Goal: Task Accomplishment & Management: Use online tool/utility

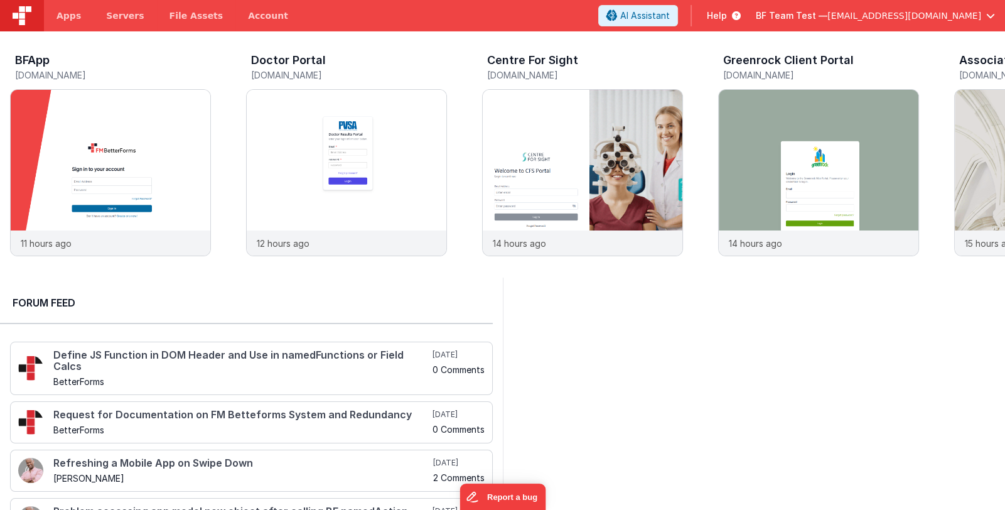
click at [827, 14] on span "BF Team Test —" at bounding box center [792, 15] width 72 height 13
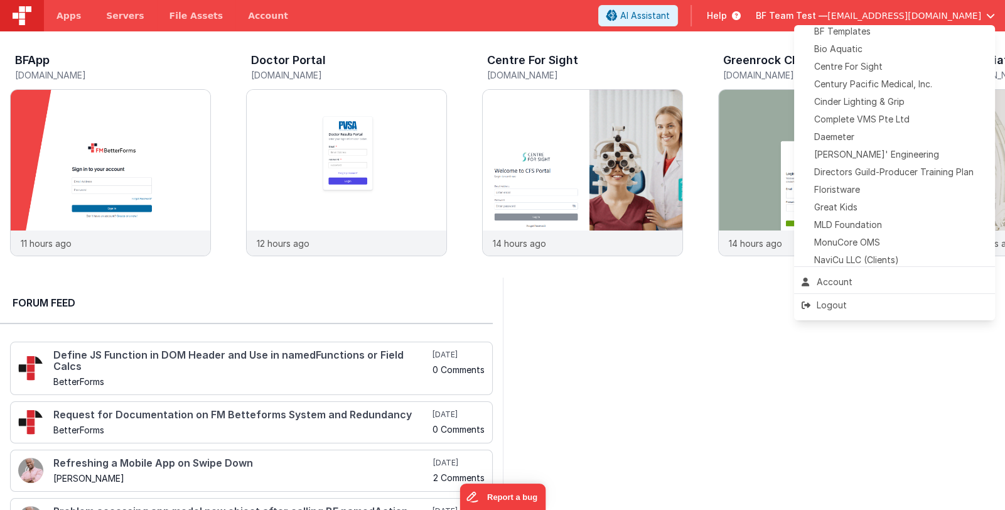
scroll to position [188, 0]
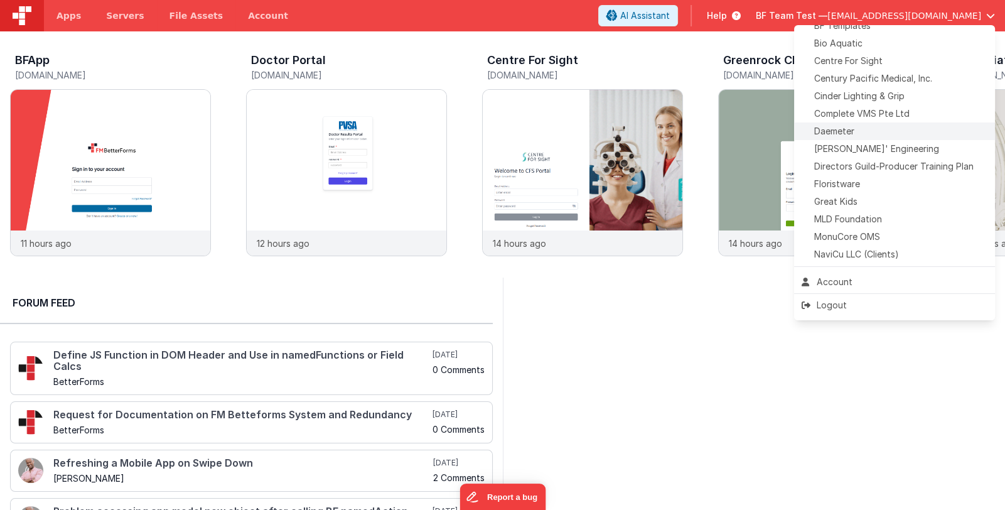
click at [861, 132] on div "Daemeter" at bounding box center [895, 131] width 186 height 13
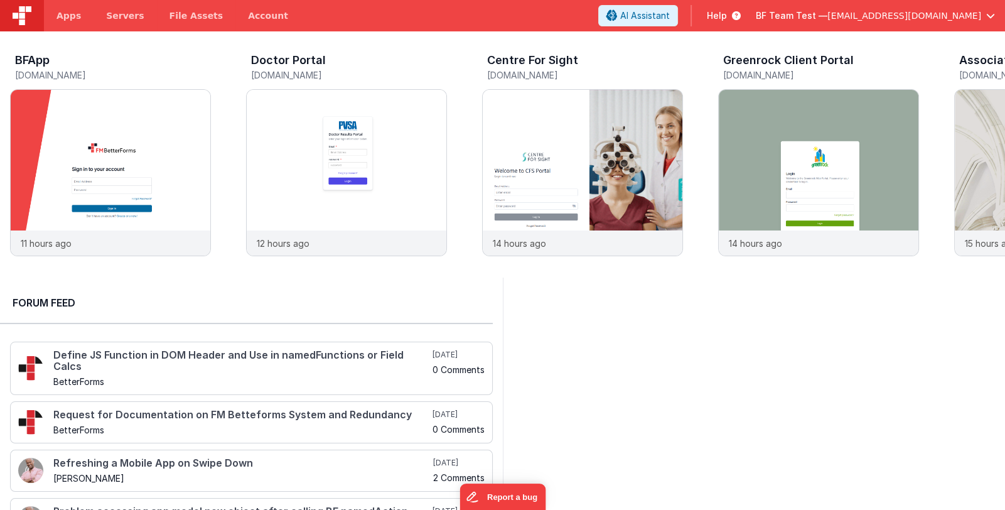
click at [815, 16] on span "BF Team Test —" at bounding box center [792, 15] width 72 height 13
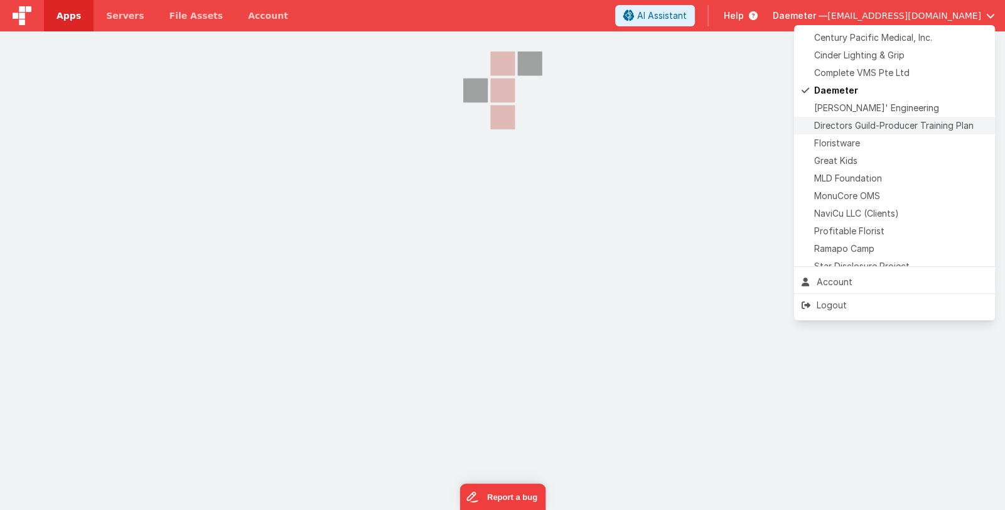
scroll to position [294, 0]
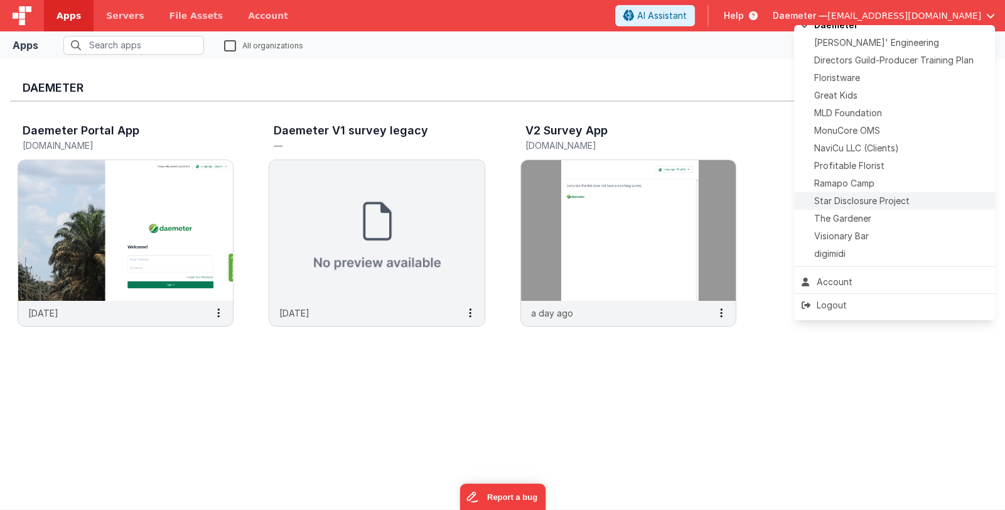
click at [906, 202] on span "Star Disclosure Project" at bounding box center [861, 201] width 95 height 13
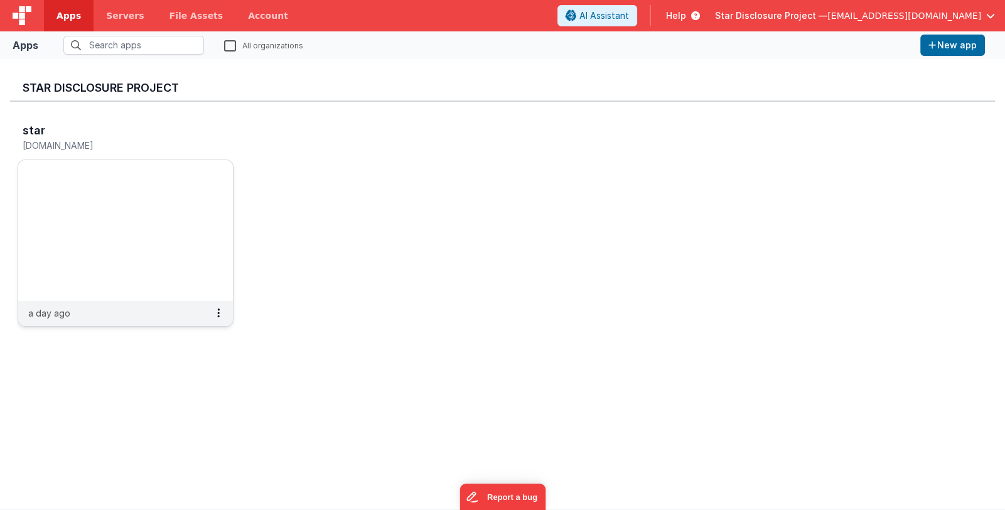
click at [98, 186] on img at bounding box center [125, 230] width 215 height 141
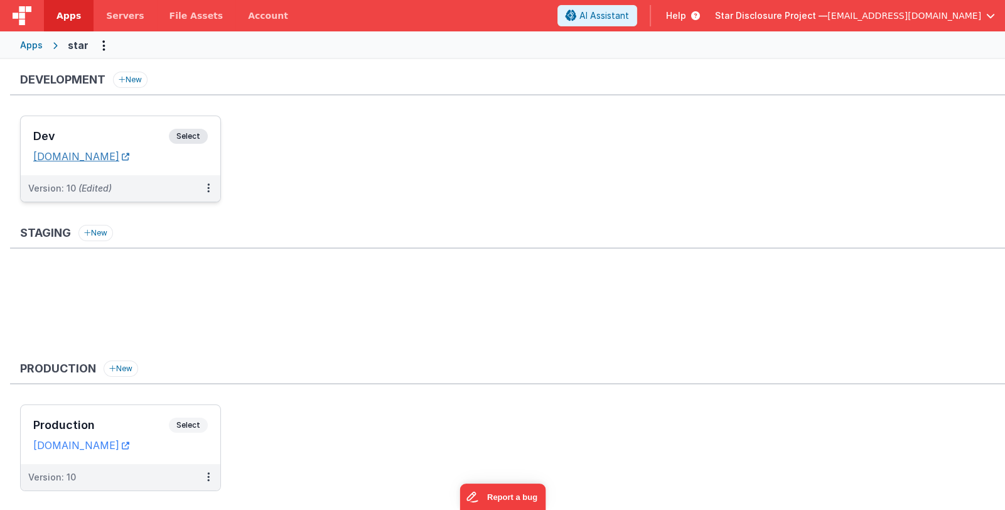
click at [129, 156] on link "[DOMAIN_NAME]" at bounding box center [81, 156] width 96 height 13
click at [119, 135] on h3 "Dev" at bounding box center [101, 136] width 136 height 13
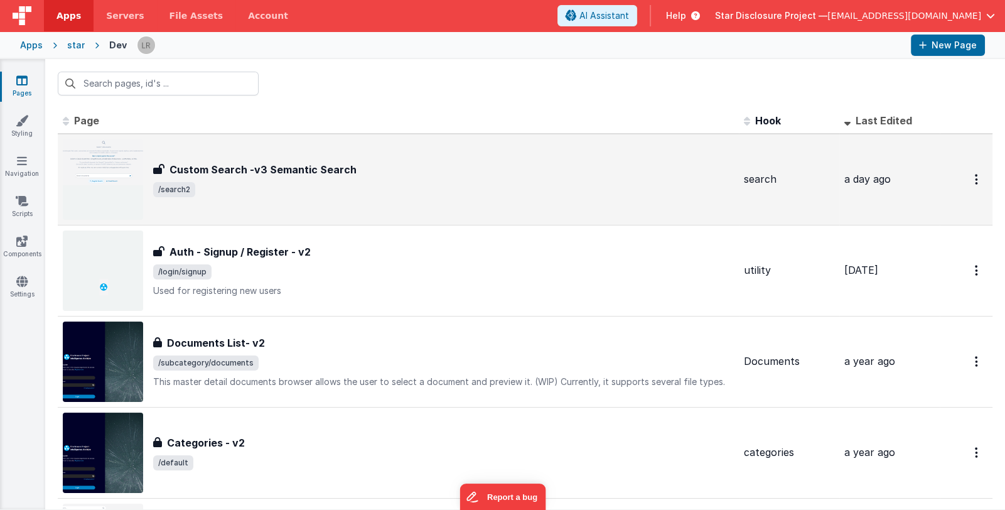
click at [292, 158] on div "Custom Search -v3 Semantic Search Custom Search -v3 Semantic Search /search2" at bounding box center [398, 179] width 671 height 80
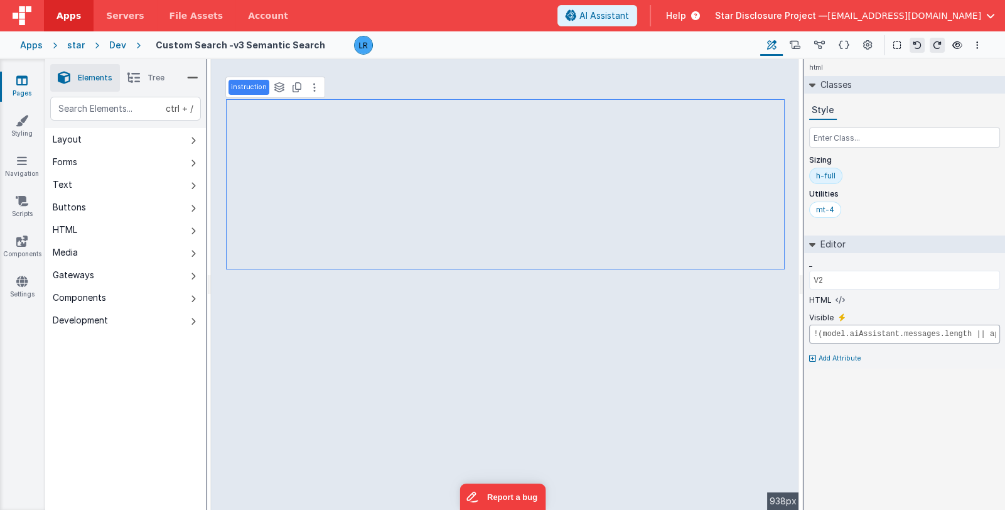
scroll to position [0, 87]
drag, startPoint x: 913, startPoint y: 335, endPoint x: 1017, endPoint y: 328, distance: 103.8
click at [1004, 328] on html "Apps Servers File Assets Account Some FUTURE Slot AI Assistant Help Star Disclo…" at bounding box center [502, 255] width 1005 height 510
click at [991, 331] on input "!(model.aiAssistant.messages.length || app.foundDocuments.length)" at bounding box center [904, 334] width 191 height 19
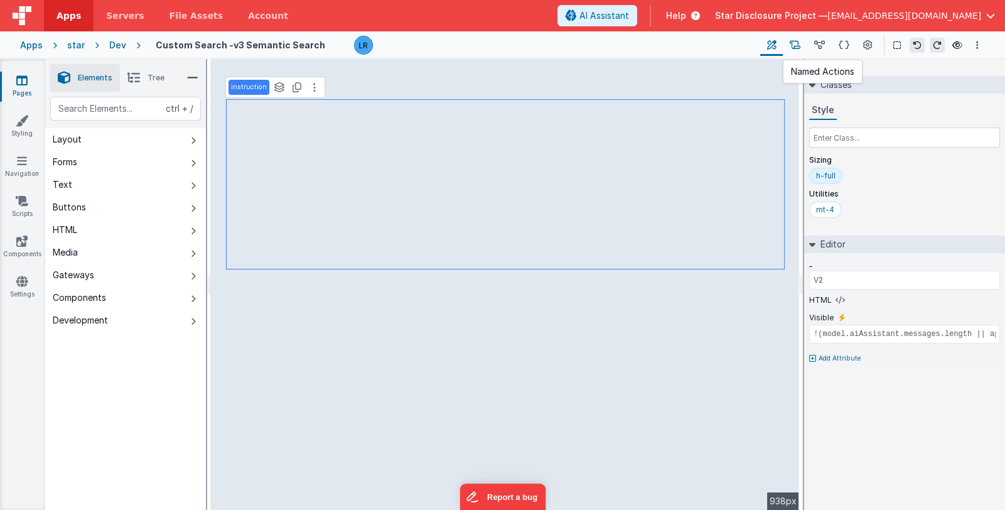
click at [800, 47] on icon at bounding box center [795, 45] width 11 height 13
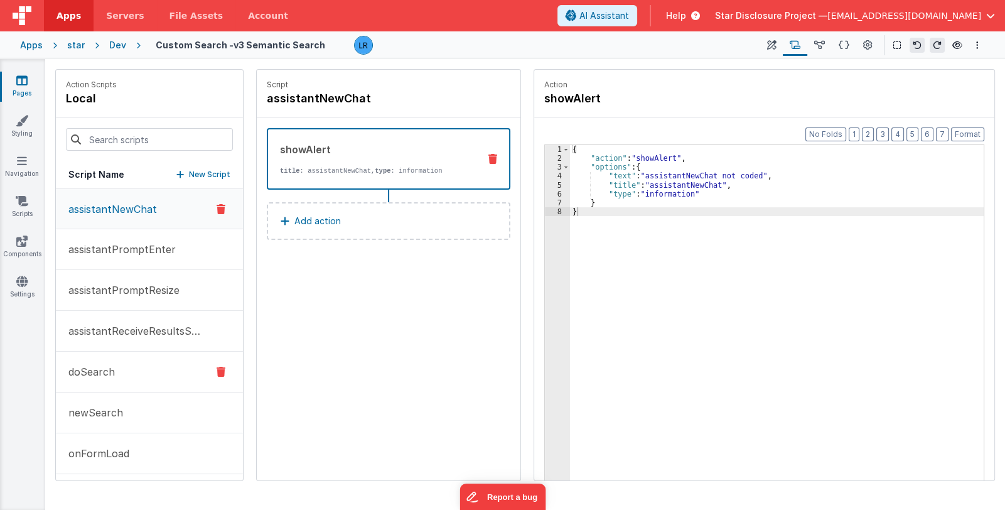
click at [144, 374] on button "doSearch" at bounding box center [149, 372] width 187 height 41
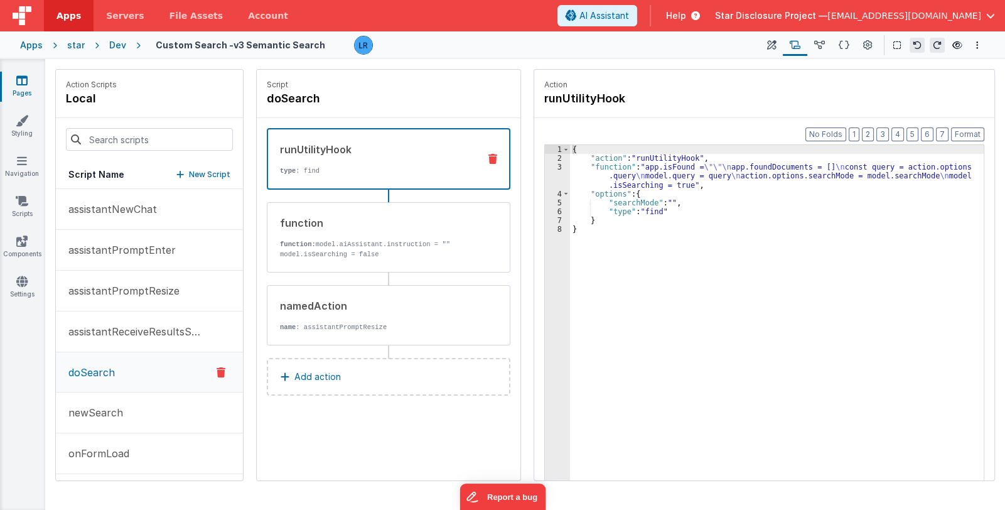
click at [633, 174] on div "{ "action" : "runUtilityHook" , "function" : "app.isFound = \"\"\n app.foundDoc…" at bounding box center [777, 341] width 414 height 392
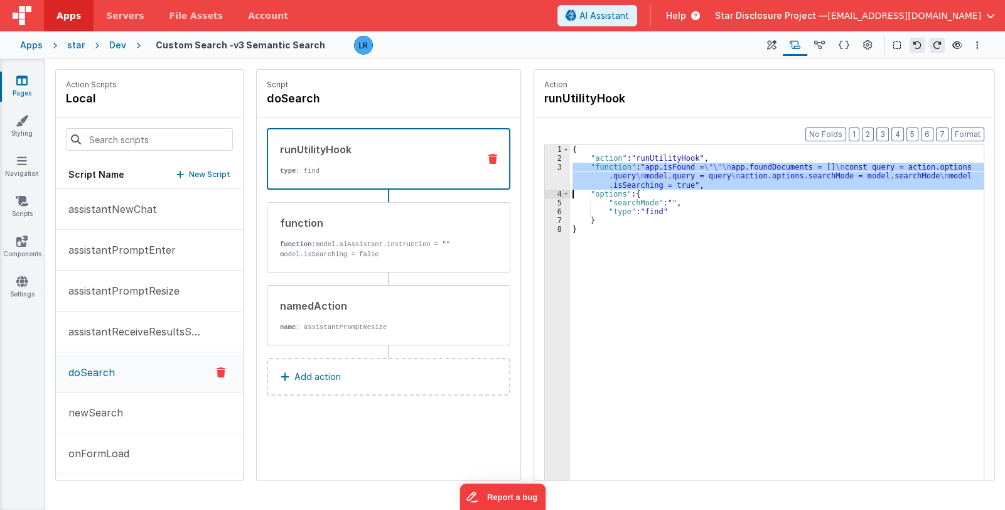
click at [554, 176] on div "3" at bounding box center [557, 176] width 25 height 27
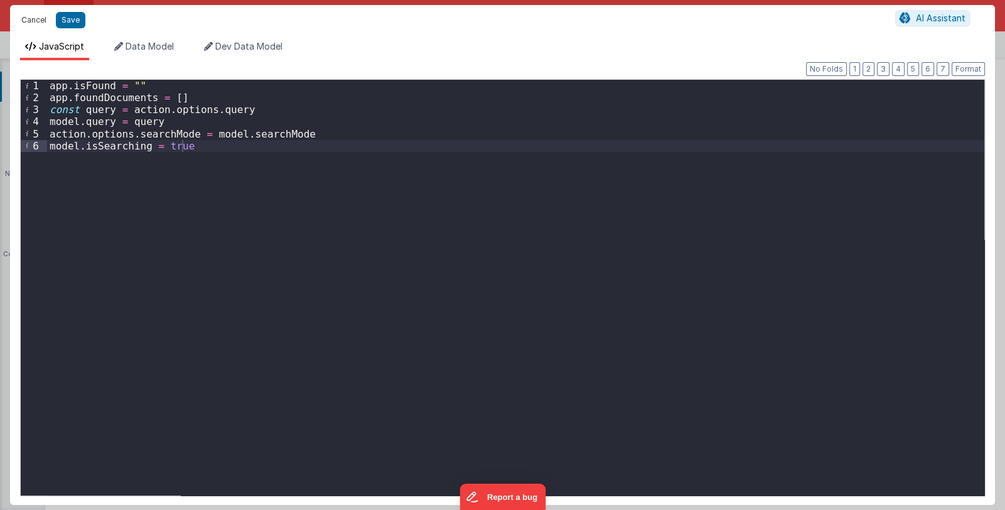
click at [35, 21] on button "Cancel" at bounding box center [34, 20] width 38 height 18
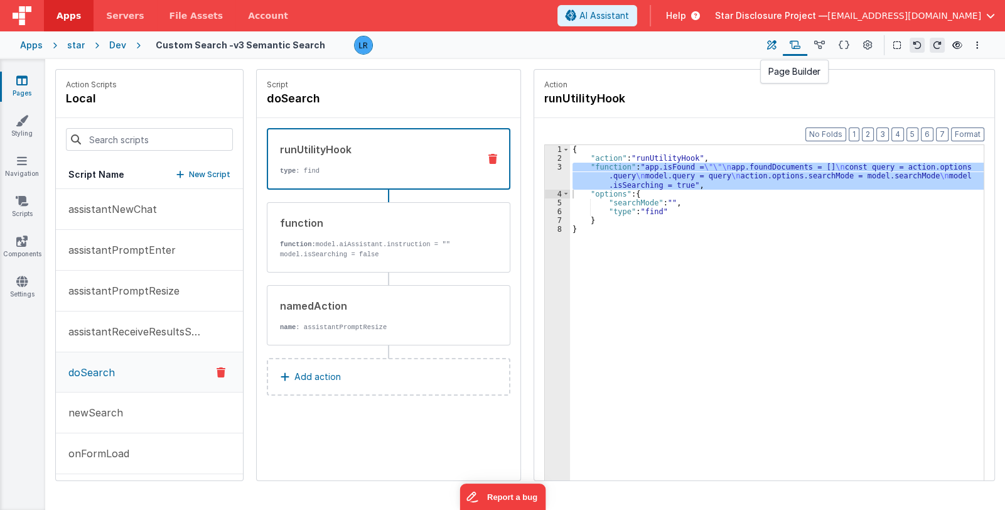
click at [768, 49] on icon at bounding box center [771, 45] width 9 height 13
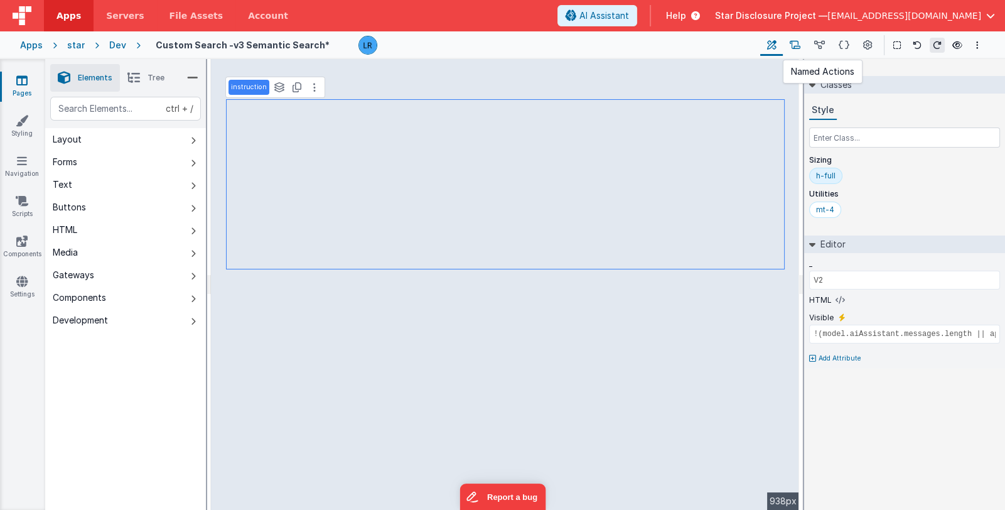
click at [797, 46] on icon at bounding box center [795, 45] width 11 height 13
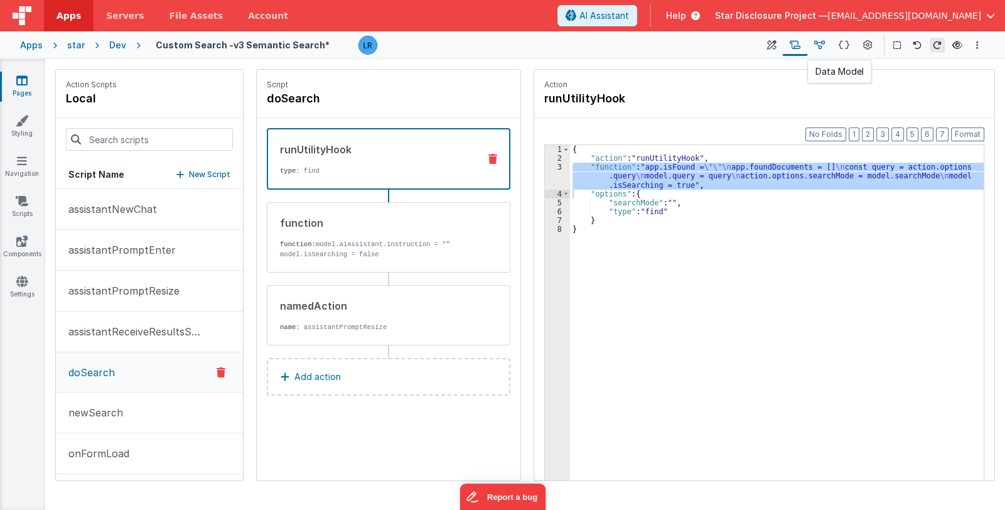
click at [818, 41] on icon at bounding box center [819, 45] width 11 height 13
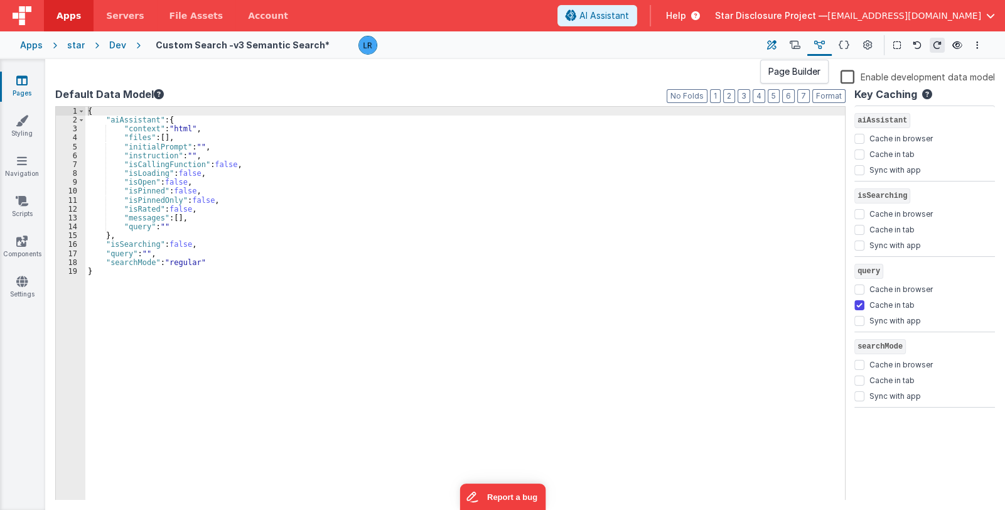
click at [767, 40] on button at bounding box center [771, 45] width 23 height 21
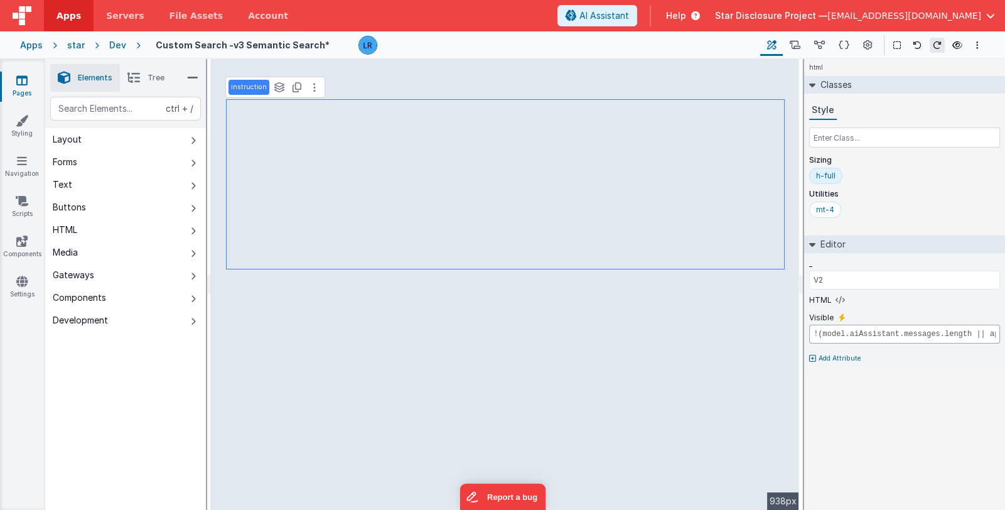
scroll to position [0, 87]
drag, startPoint x: 973, startPoint y: 332, endPoint x: 1033, endPoint y: 328, distance: 60.4
click at [1004, 328] on html "Apps Servers File Assets Account Some FUTURE Slot AI Assistant Help Star Disclo…" at bounding box center [502, 255] width 1005 height 510
click at [990, 333] on input "!(model.aiAssistant.messages.length || app.foundDocuments.length)" at bounding box center [904, 334] width 191 height 19
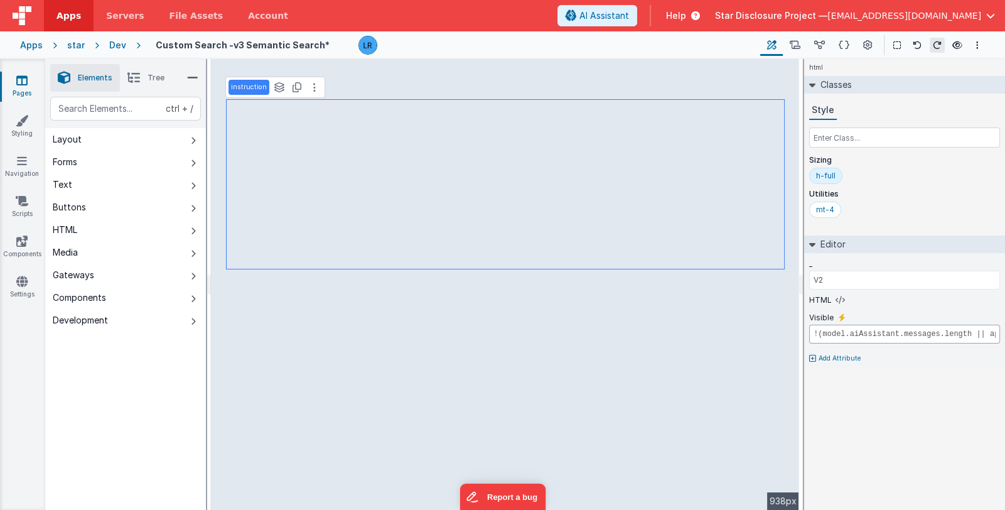
click at [983, 331] on input "!(model.aiAssistant.messages.length || app.foundDocuments.length)" at bounding box center [904, 334] width 191 height 19
drag, startPoint x: 994, startPoint y: 333, endPoint x: 1005, endPoint y: 333, distance: 11.3
click at [1004, 333] on html "Apps Servers File Assets Account Some FUTURE Slot AI Assistant Help Star Disclo…" at bounding box center [502, 255] width 1005 height 510
click at [990, 332] on input "!(model.aiAssistant.messages.length || app.foundDocuments.length)" at bounding box center [904, 334] width 191 height 19
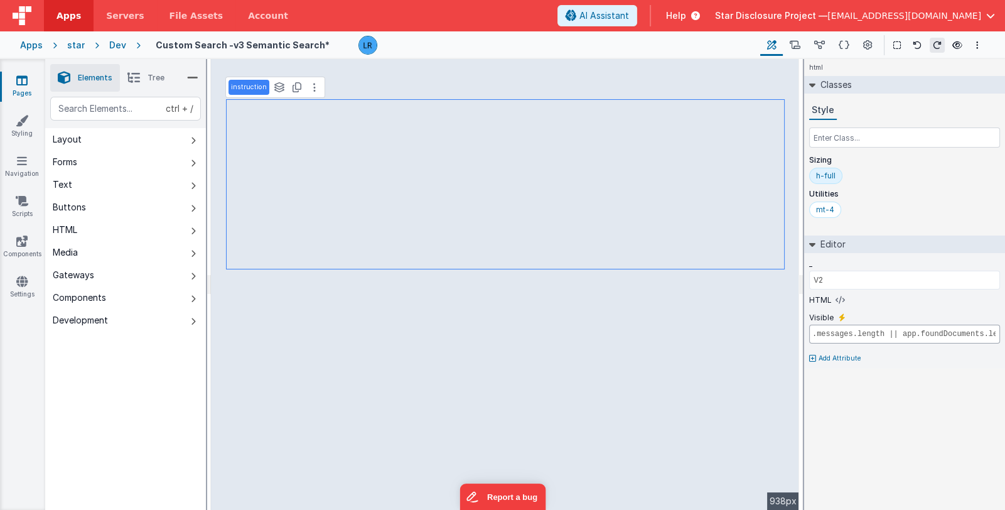
click at [991, 333] on input "!(model.aiAssistant.messages.length || app.foundDocuments.length)" at bounding box center [904, 334] width 191 height 19
click at [987, 334] on input "!(model.aiAssistant.messages.length || app.foundDocuments.length)" at bounding box center [904, 334] width 191 height 19
click at [991, 335] on input "!(model.aiAssistant.messages.length || app.foundDocuments.length)" at bounding box center [904, 334] width 191 height 19
click at [814, 333] on input "!(model.aiAssistant.messages.length || app.foundDocuments.length || model.isSea…" at bounding box center [904, 334] width 191 height 19
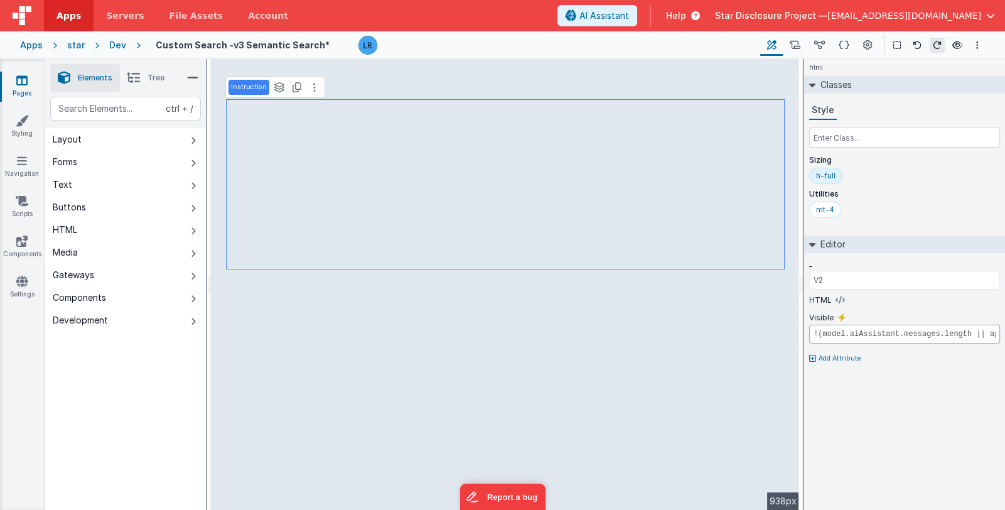
scroll to position [0, 174]
drag, startPoint x: 812, startPoint y: 331, endPoint x: 1036, endPoint y: 330, distance: 224.1
click at [1004, 330] on html "Apps Servers File Assets Account Some FUTURE Slot AI Assistant Help Star Disclo…" at bounding box center [502, 255] width 1005 height 510
click at [888, 334] on input "!(model.aiAssistant.messages.length || app.foundDocuments.length || model.isSea…" at bounding box center [904, 334] width 191 height 19
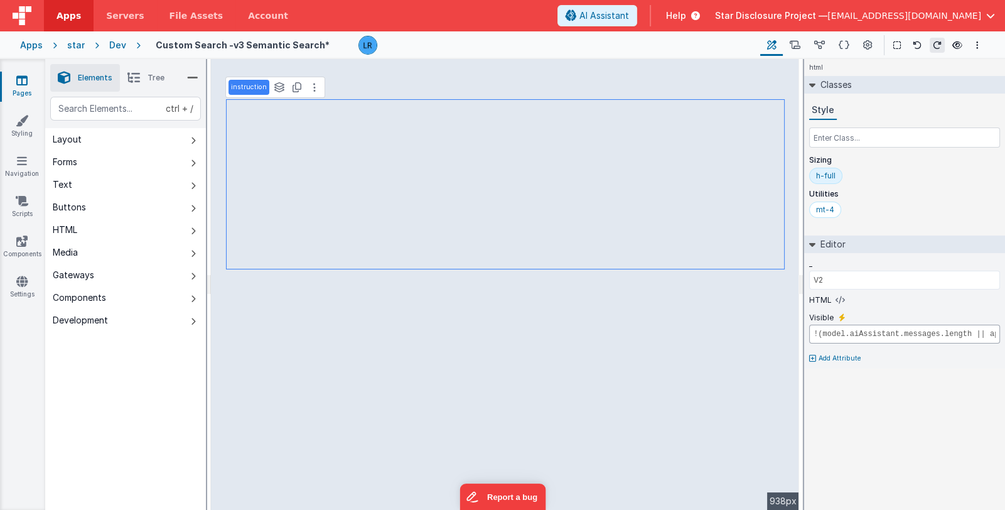
scroll to position [0, 174]
drag, startPoint x: 985, startPoint y: 332, endPoint x: 1021, endPoint y: 331, distance: 35.8
click at [1004, 331] on html "Apps Servers File Assets Account Some FUTURE Slot AI Assistant Help Star Disclo…" at bounding box center [502, 255] width 1005 height 510
click at [925, 331] on input "!(model.aiAssistant.messages.length || app.foundDocuments.length || model.isSea…" at bounding box center [904, 334] width 191 height 19
drag, startPoint x: 910, startPoint y: 333, endPoint x: 991, endPoint y: 333, distance: 81.0
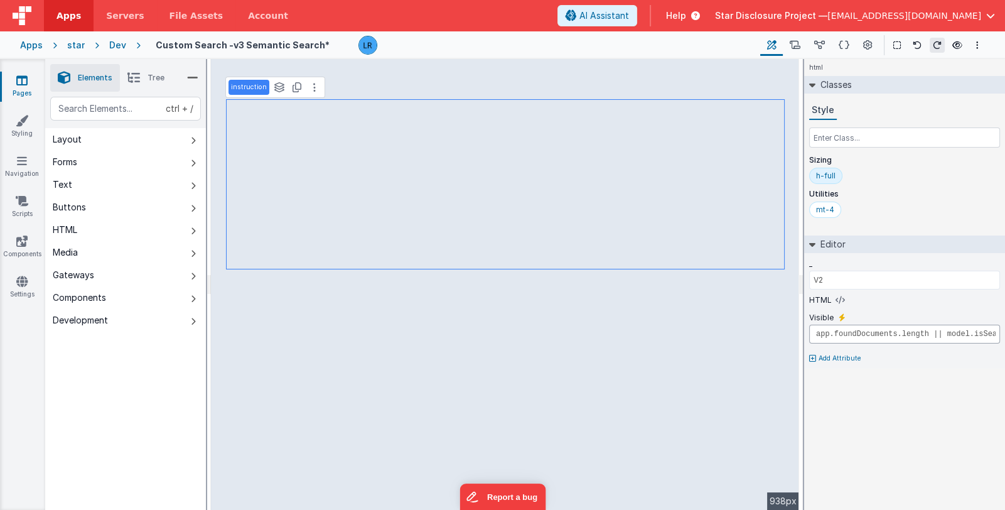
click at [991, 333] on input "!(model.aiAssistant.messages.length || app.foundDocuments.length || model.isSea…" at bounding box center [904, 334] width 191 height 19
click at [995, 333] on input "!(model.aiAssistant.messages.length || app.foundDocuments.length)" at bounding box center [904, 334] width 191 height 19
drag, startPoint x: 999, startPoint y: 334, endPoint x: 908, endPoint y: 328, distance: 91.2
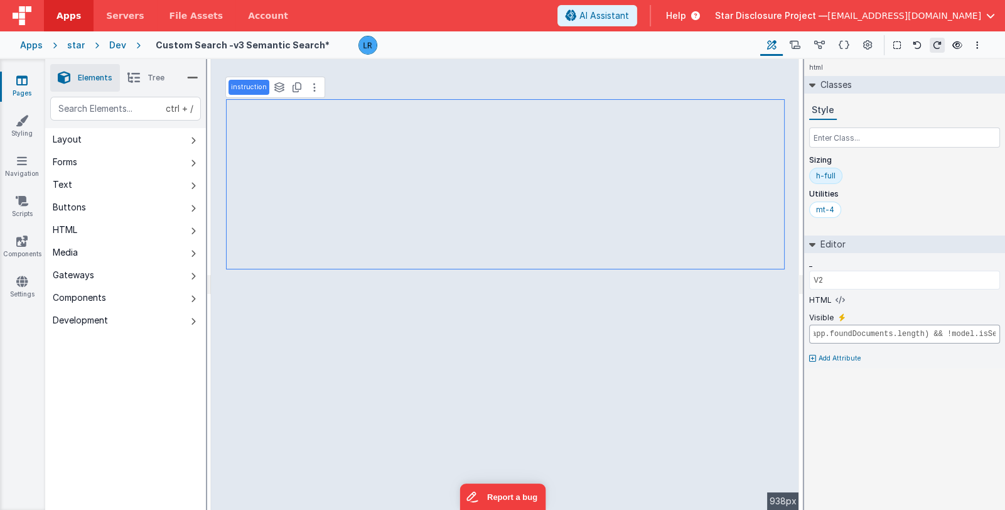
click at [907, 328] on input "!(model.aiAssistant.messages.length || app.foundDocuments.length) && !model.isS…" at bounding box center [904, 334] width 191 height 19
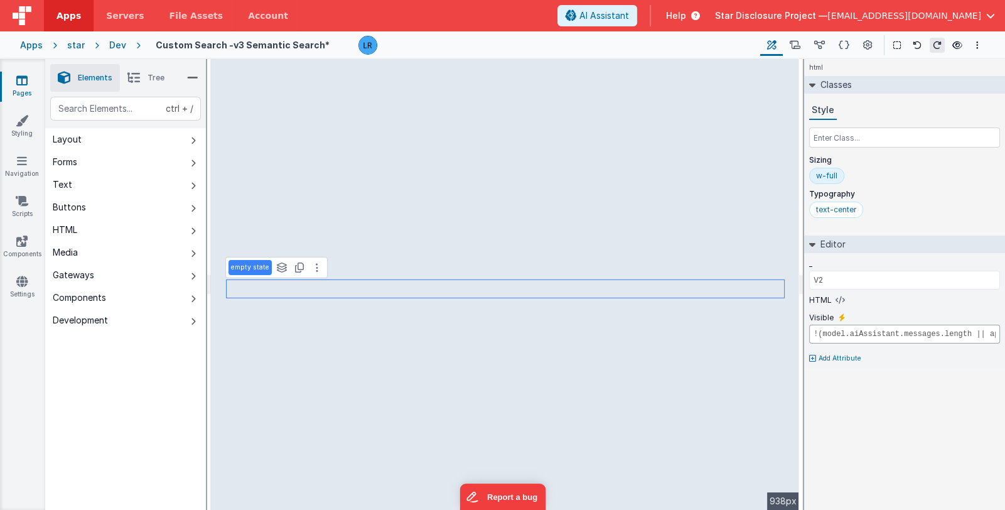
scroll to position [0, 87]
drag, startPoint x: 909, startPoint y: 333, endPoint x: 1027, endPoint y: 332, distance: 118.0
click at [1004, 332] on html "Apps Servers File Assets Account Some FUTURE Slot AI Assistant Help Star Disclo…" at bounding box center [502, 255] width 1005 height 510
click at [994, 332] on input "!(model.aiAssistant.messages.length || app.foundDocuments.length)" at bounding box center [904, 334] width 191 height 19
paste input "&& !model.isSearching"
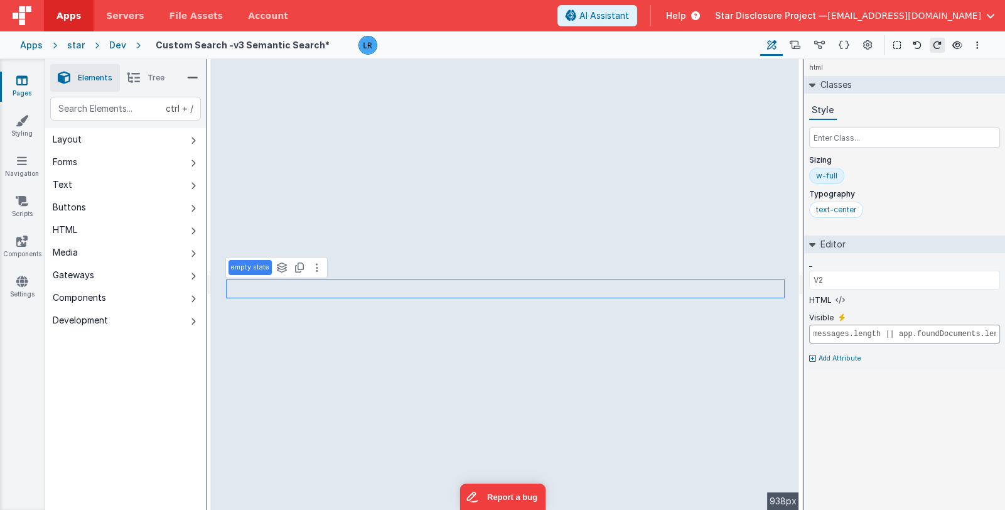
type input "!(model.aiAssistant.messages.length || app.foundDocuments.length) && !model.isS…"
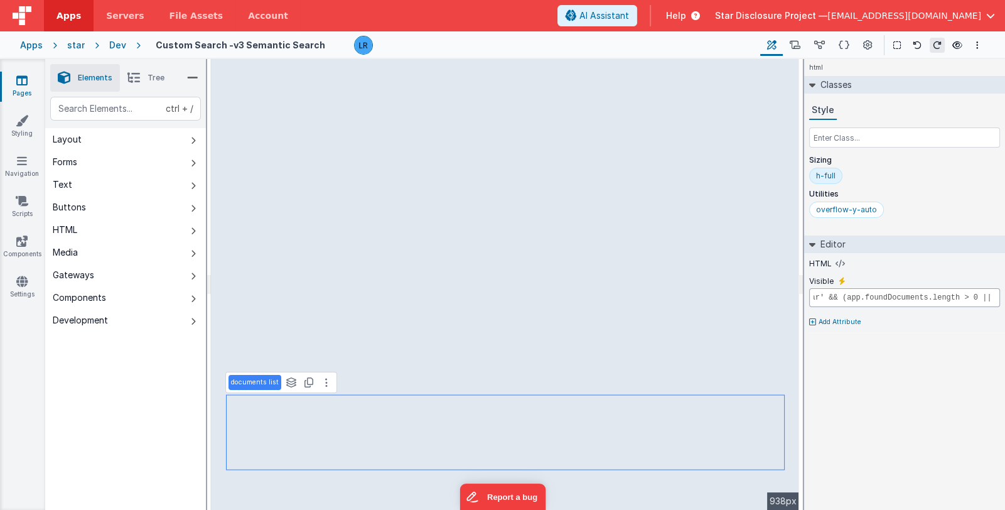
scroll to position [0, 191]
drag, startPoint x: 886, startPoint y: 293, endPoint x: 1008, endPoint y: 291, distance: 121.2
click at [1004, 291] on html "Apps Servers File Assets Account Some FUTURE Slot AI Assistant Help Star Disclo…" at bounding box center [502, 255] width 1005 height 510
click at [836, 262] on icon at bounding box center [840, 264] width 9 height 10
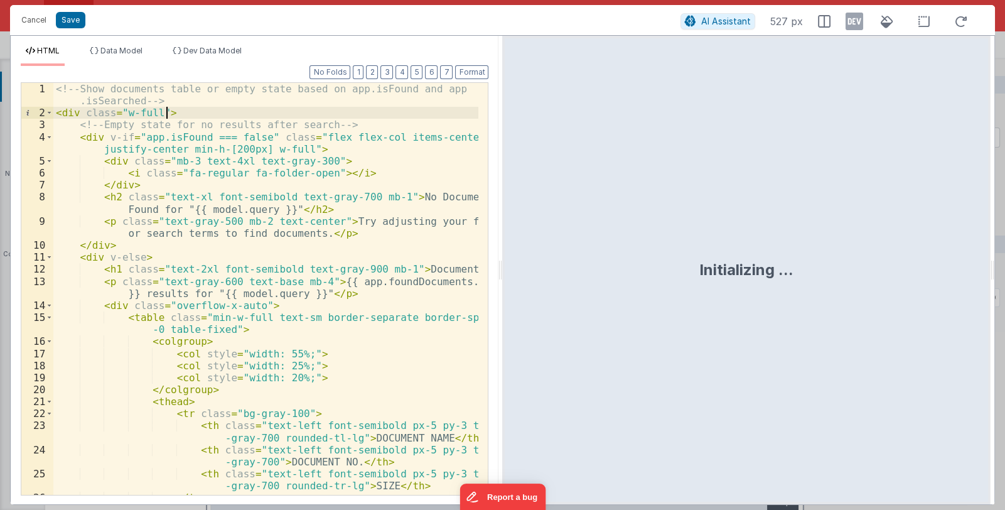
click at [169, 112] on div "<!-- Show documents table or empty state based on app.isFound and app .isSearch…" at bounding box center [266, 307] width 426 height 448
click at [71, 21] on button "Save" at bounding box center [71, 20] width 30 height 16
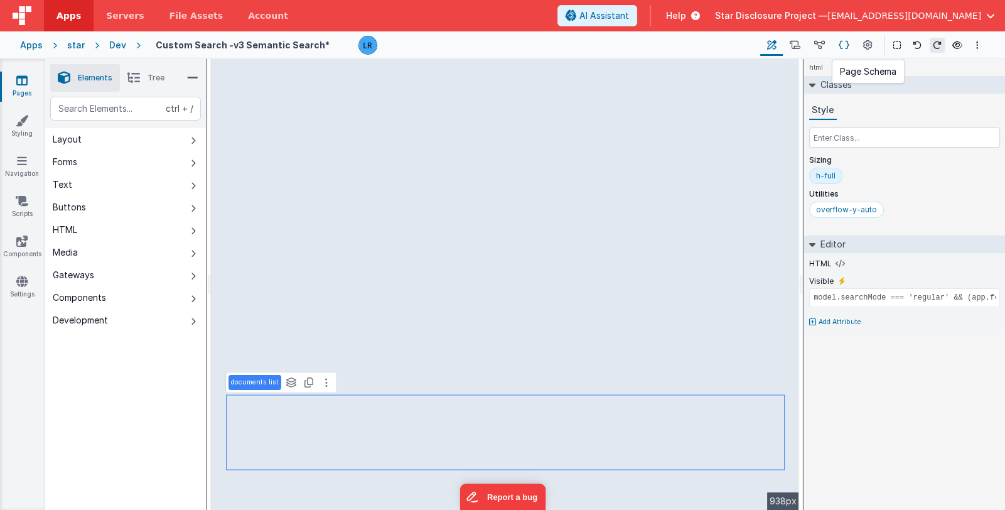
click at [844, 46] on icon at bounding box center [844, 45] width 11 height 13
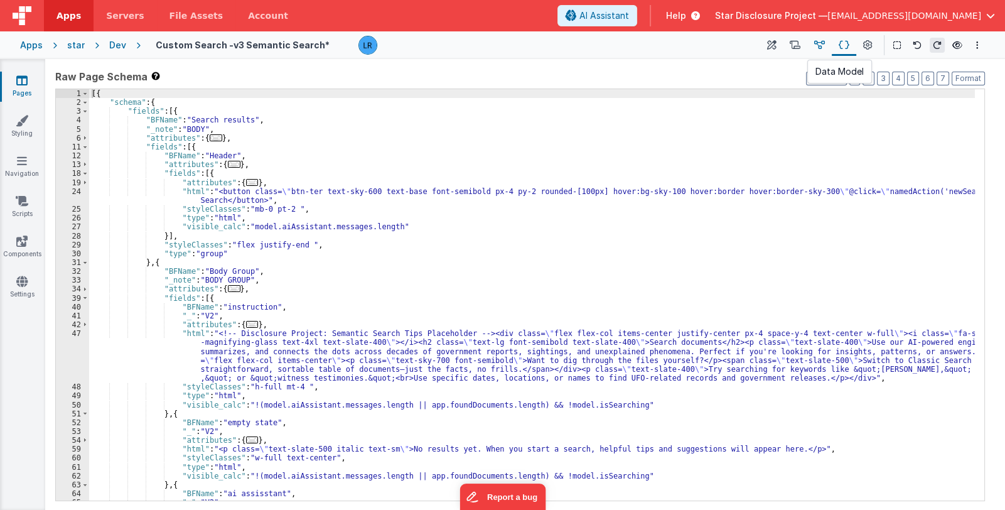
click at [819, 40] on icon at bounding box center [819, 45] width 11 height 13
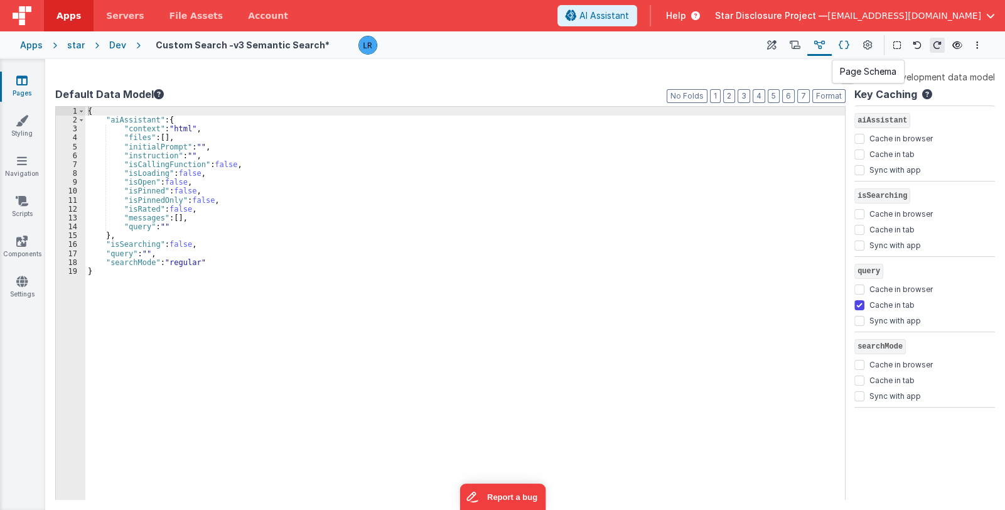
click at [842, 45] on icon at bounding box center [844, 45] width 11 height 13
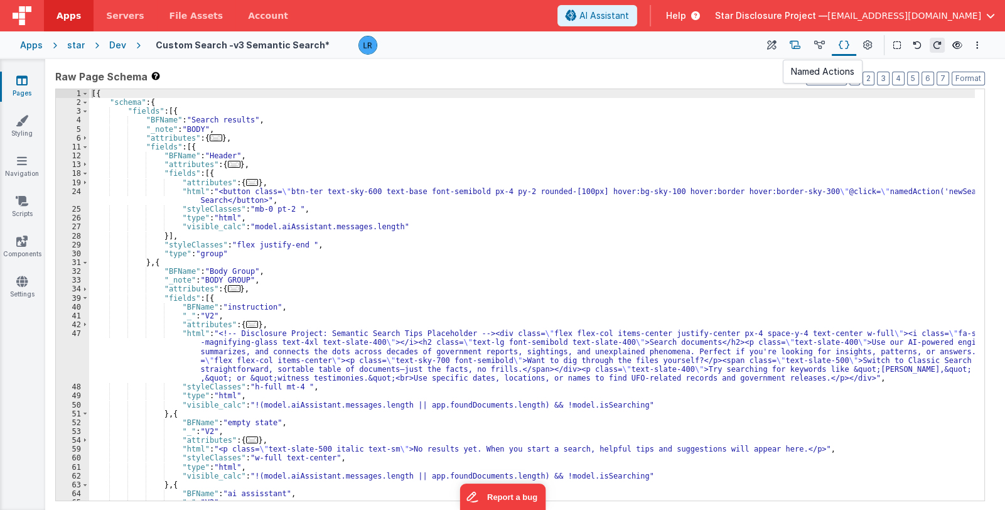
click at [797, 46] on icon at bounding box center [795, 45] width 11 height 13
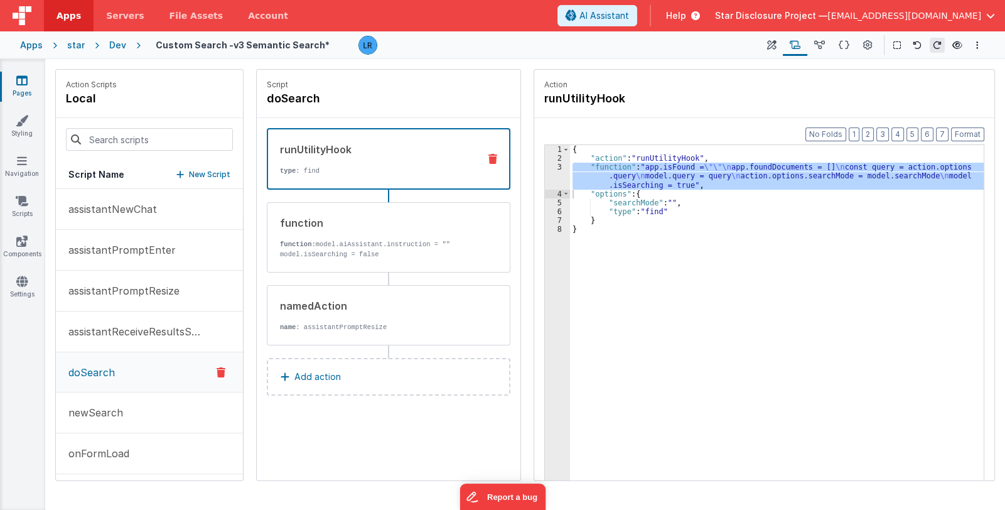
click at [630, 176] on div "{ "action" : "runUtilityHook" , "function" : "app.isFound = \"\"\n app.foundDoc…" at bounding box center [777, 332] width 414 height 374
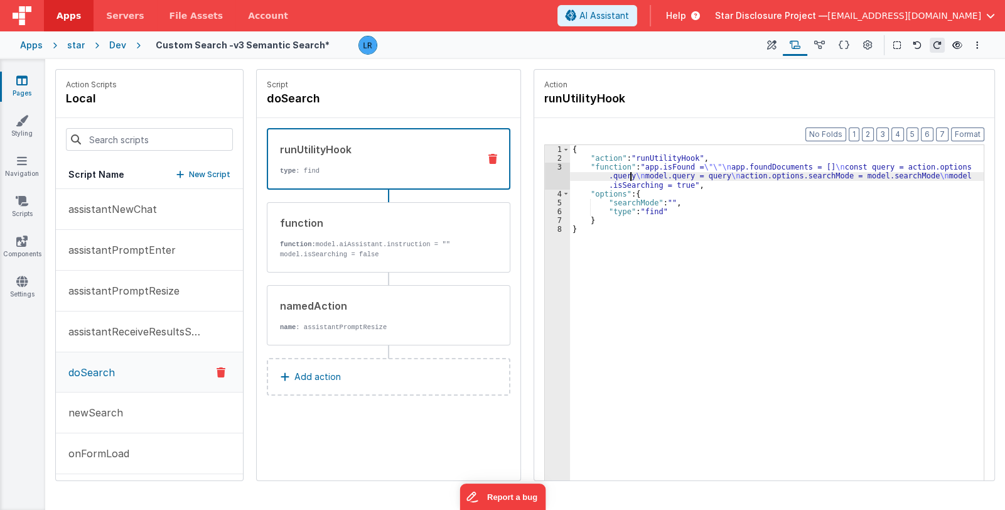
click at [557, 179] on div "3" at bounding box center [557, 176] width 25 height 27
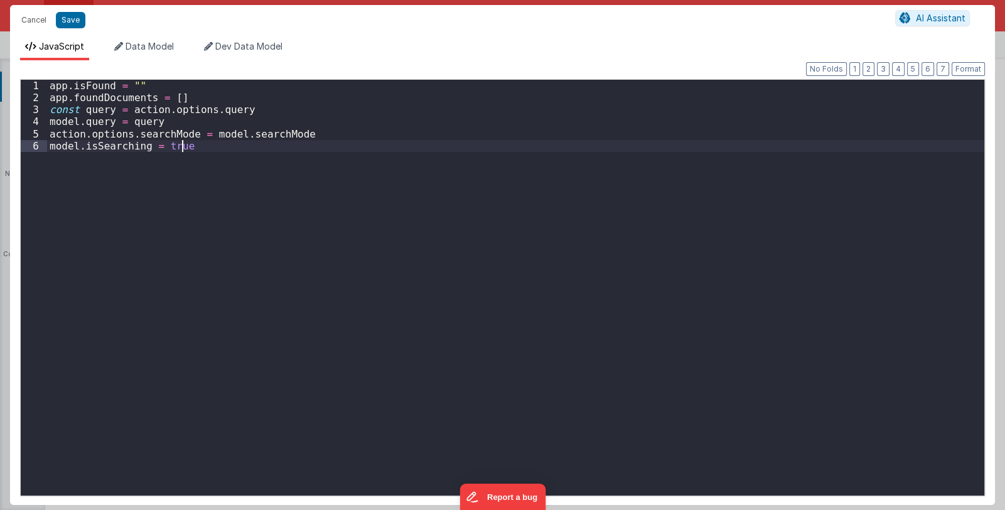
click at [557, 179] on div "app . isFound = "" app . foundDocuments = [ ] const query = action . options . …" at bounding box center [515, 299] width 937 height 439
click at [26, 21] on button "Cancel" at bounding box center [34, 20] width 38 height 18
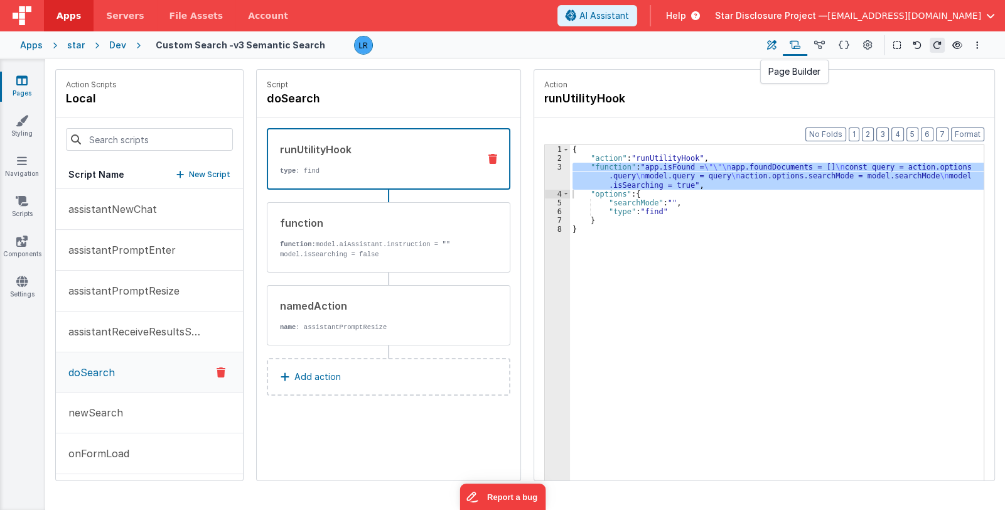
click at [768, 46] on icon at bounding box center [771, 45] width 9 height 13
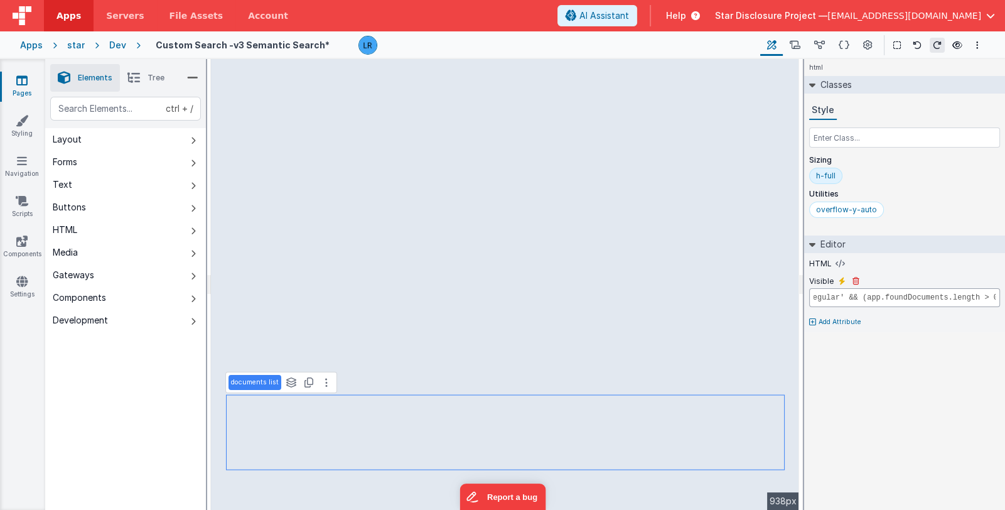
scroll to position [0, 191]
drag, startPoint x: 810, startPoint y: 294, endPoint x: 1009, endPoint y: 281, distance: 198.8
click at [1004, 281] on html "Apps Servers File Assets Account Some FUTURE Slot AI Assistant Help Star Disclo…" at bounding box center [502, 255] width 1005 height 510
click at [836, 262] on icon at bounding box center [840, 264] width 9 height 10
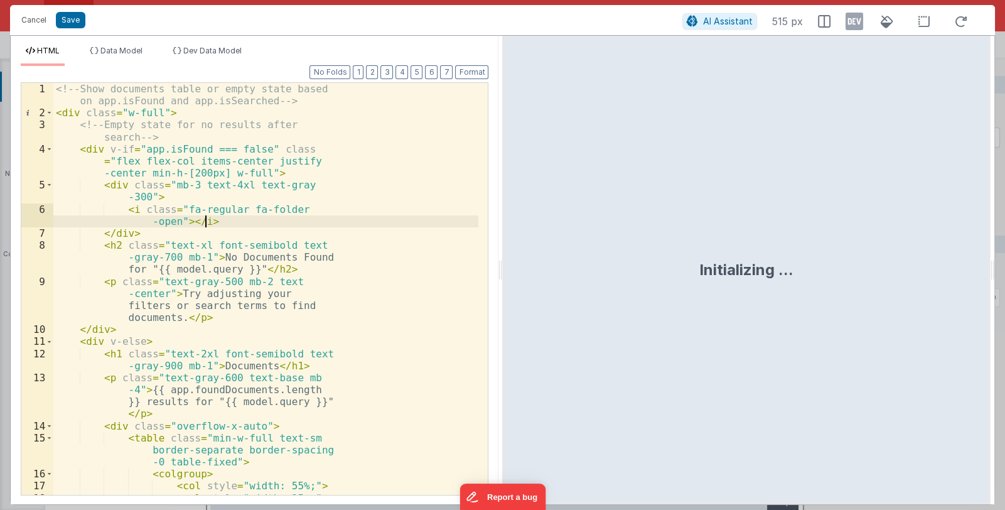
click at [281, 219] on div "<!-- Show documents table or empty state based on app.isFound and app.isSearche…" at bounding box center [265, 307] width 425 height 448
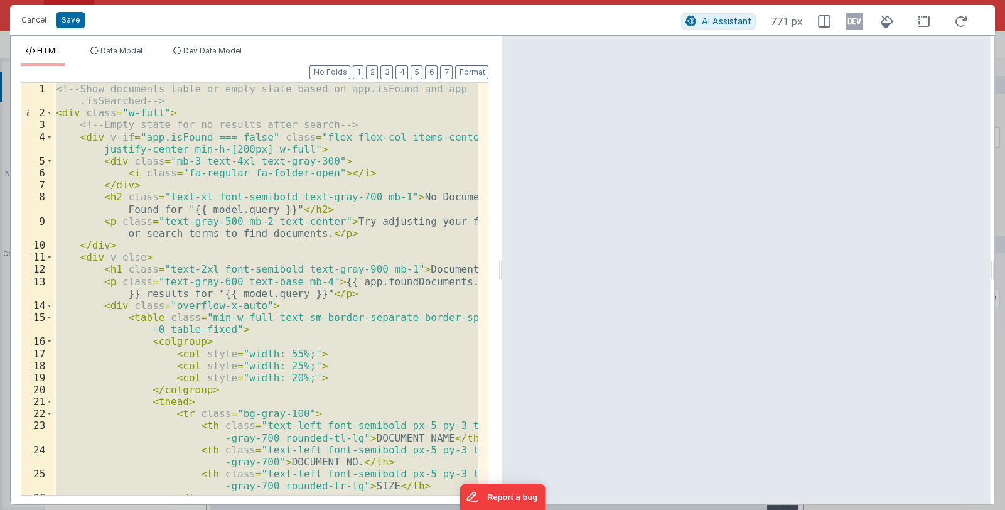
click at [175, 114] on div "<!-- Show documents table or empty state based on app.isFound and app .isSearch…" at bounding box center [265, 289] width 425 height 412
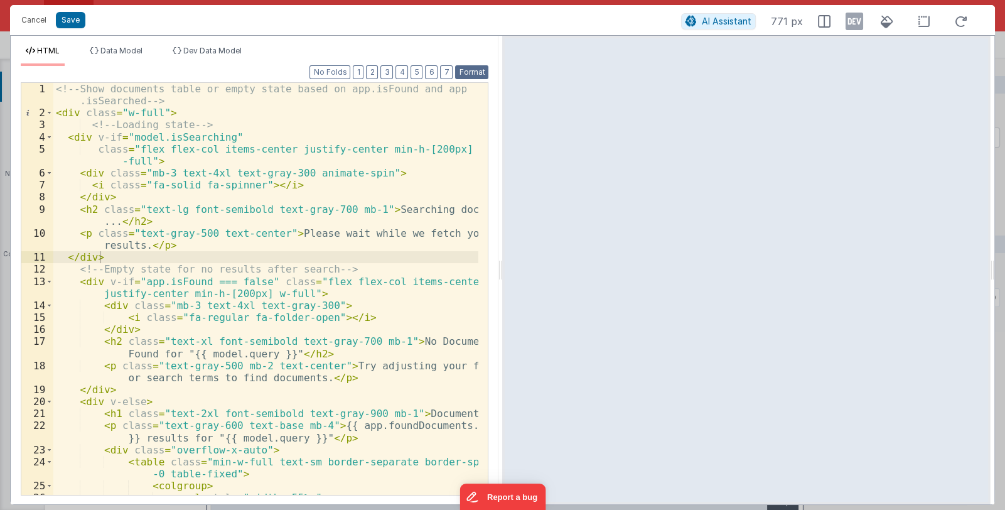
click at [469, 68] on button "Format" at bounding box center [471, 72] width 33 height 14
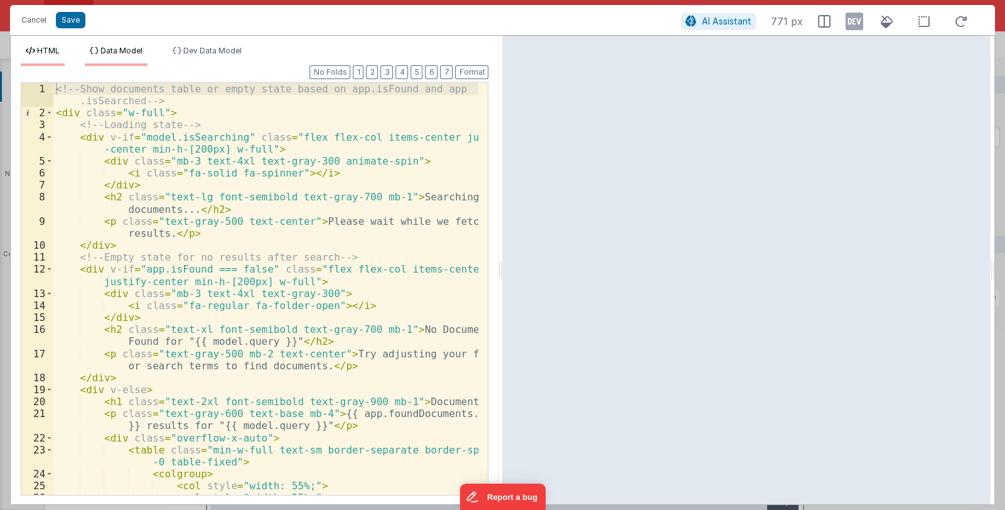
click at [113, 50] on span "Data Model" at bounding box center [121, 50] width 42 height 9
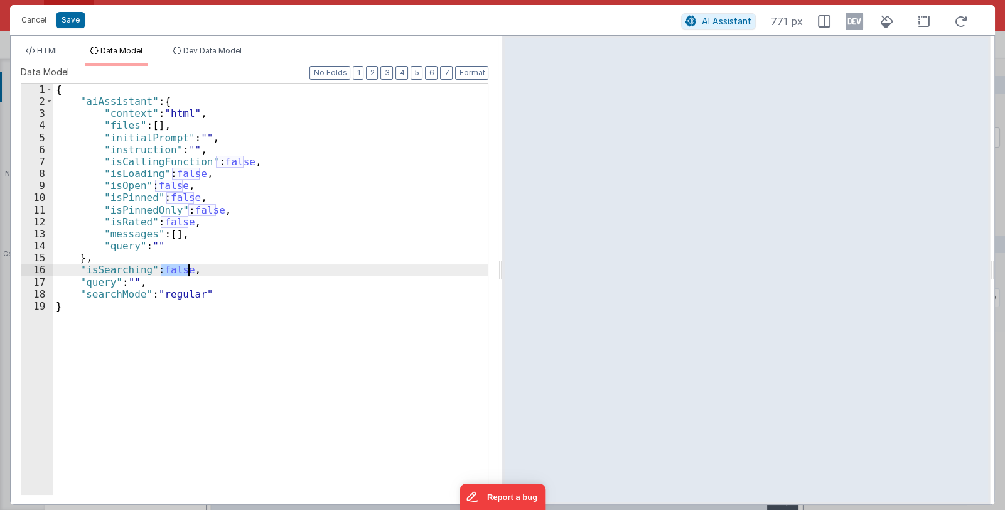
drag, startPoint x: 163, startPoint y: 270, endPoint x: 187, endPoint y: 269, distance: 23.9
click at [187, 269] on div "{ "aiAssistant" : { "context" : "html" , "files" : [ ] , "initialPrompt" : "" ,…" at bounding box center [270, 300] width 435 height 435
click at [72, 20] on button "Save" at bounding box center [71, 20] width 30 height 16
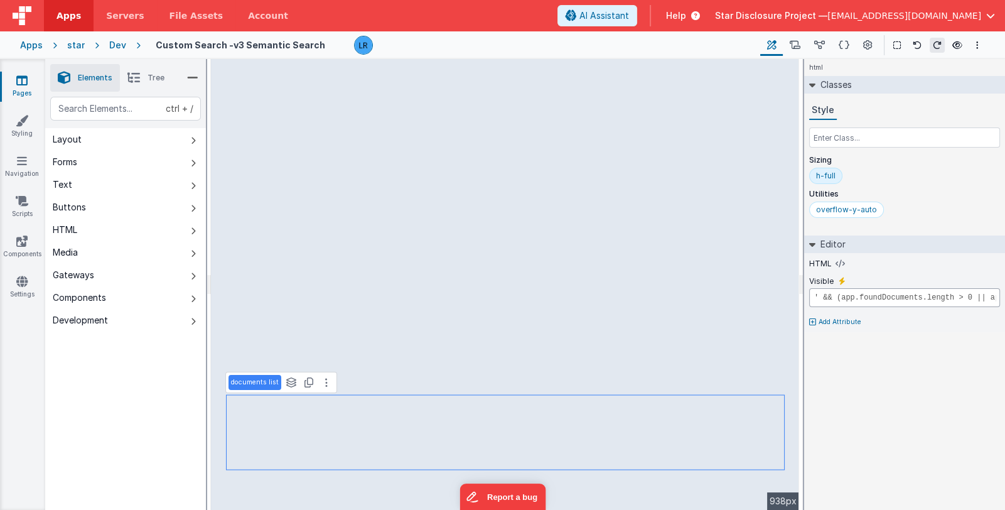
scroll to position [0, 191]
drag, startPoint x: 892, startPoint y: 291, endPoint x: 1008, endPoint y: 289, distance: 116.2
click at [1004, 289] on html "Apps Servers File Assets Account Some FUTURE Slot AI Assistant Help Star Disclo…" at bounding box center [502, 255] width 1005 height 510
click at [991, 296] on input "model.searchMode === 'regular' && (app.foundDocuments.length > 0 || app.isFound…" at bounding box center [904, 297] width 191 height 19
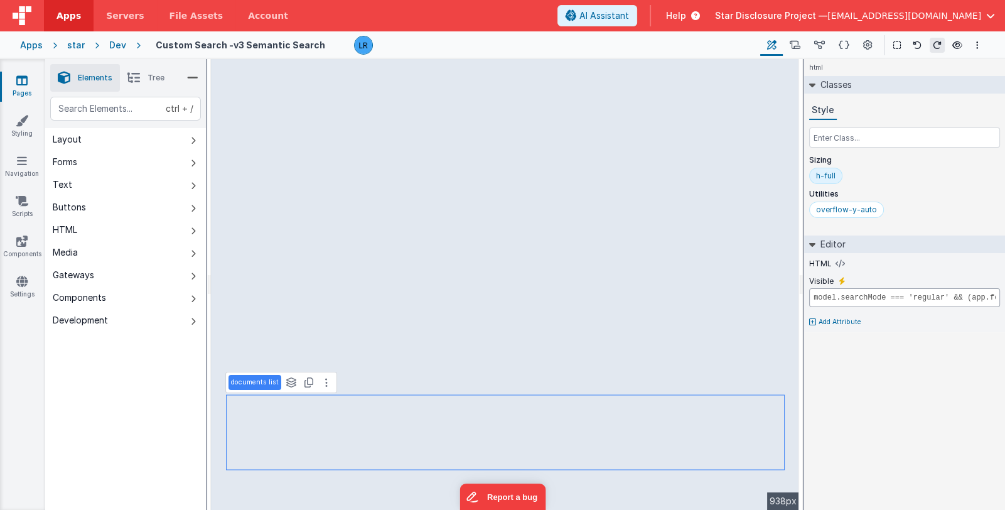
click at [954, 296] on input "model.searchMode === 'regular' && (app.foundDocuments.length > 0 || app.isFound…" at bounding box center [904, 297] width 191 height 19
drag, startPoint x: 941, startPoint y: 296, endPoint x: 992, endPoint y: 296, distance: 50.9
click at [992, 296] on input "model.searchMode === 'regular' && (app.foundDocuments.length > 0 || app.isFound…" at bounding box center [904, 297] width 191 height 19
click at [996, 296] on input "model.searchMode === 'regular' && (app.foundDocuments.length > 0 || app.isFound…" at bounding box center [904, 297] width 191 height 19
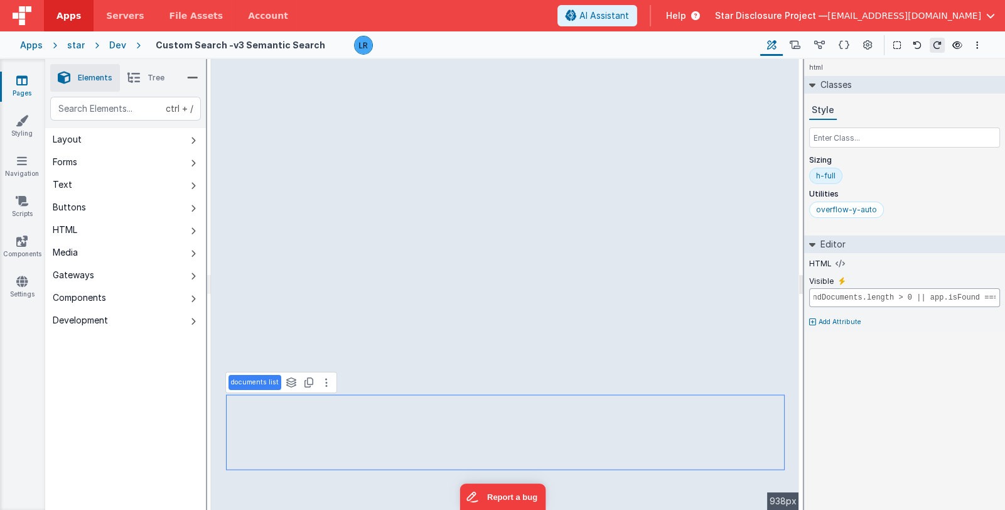
scroll to position [0, 0]
click at [954, 295] on input "model.searchMode === 'regular' && (app.foundDocuments.length > 0 || app.isFound…" at bounding box center [904, 297] width 191 height 19
drag, startPoint x: 940, startPoint y: 297, endPoint x: 1013, endPoint y: 293, distance: 72.3
click at [1004, 293] on html "Apps Servers File Assets Account Some FUTURE Slot AI Assistant Help Star Disclo…" at bounding box center [502, 255] width 1005 height 510
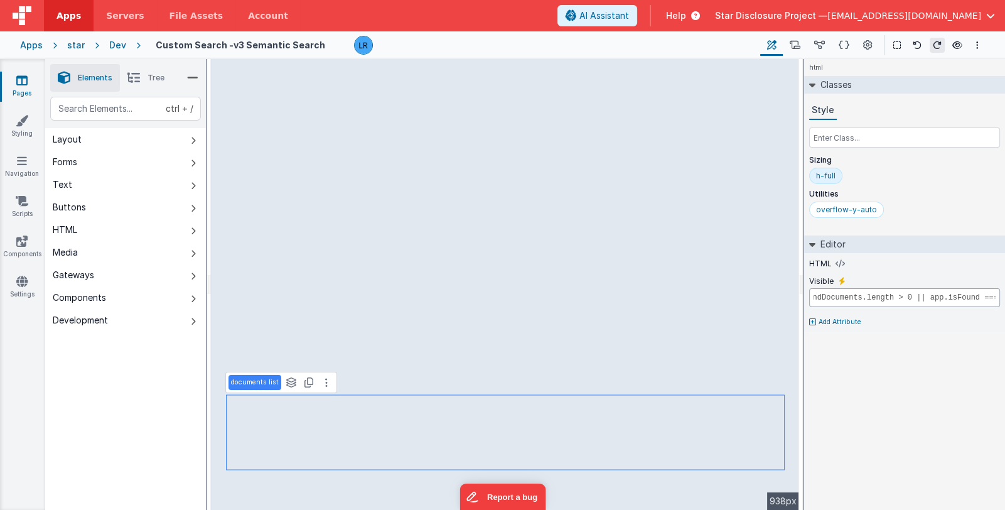
click at [985, 297] on input "model.searchMode === 'regular' && (app.foundDocuments.length > 0 || app.isFound…" at bounding box center [904, 297] width 191 height 19
click at [997, 297] on input "model.searchMode === 'regular' && (app.foundDocuments.length > 0 || app.isFound…" at bounding box center [904, 297] width 191 height 19
drag, startPoint x: 997, startPoint y: 297, endPoint x: 810, endPoint y: 294, distance: 187.1
click at [810, 294] on input "model.searchMode === 'regular' && (app.foundDocuments.length > 0 || app.isFound…" at bounding box center [904, 297] width 191 height 19
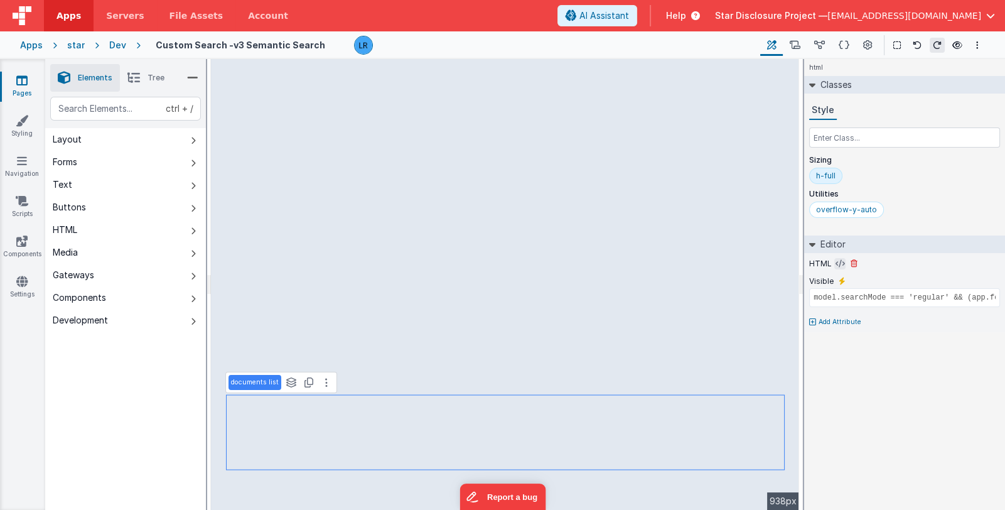
click at [836, 264] on icon at bounding box center [840, 264] width 9 height 10
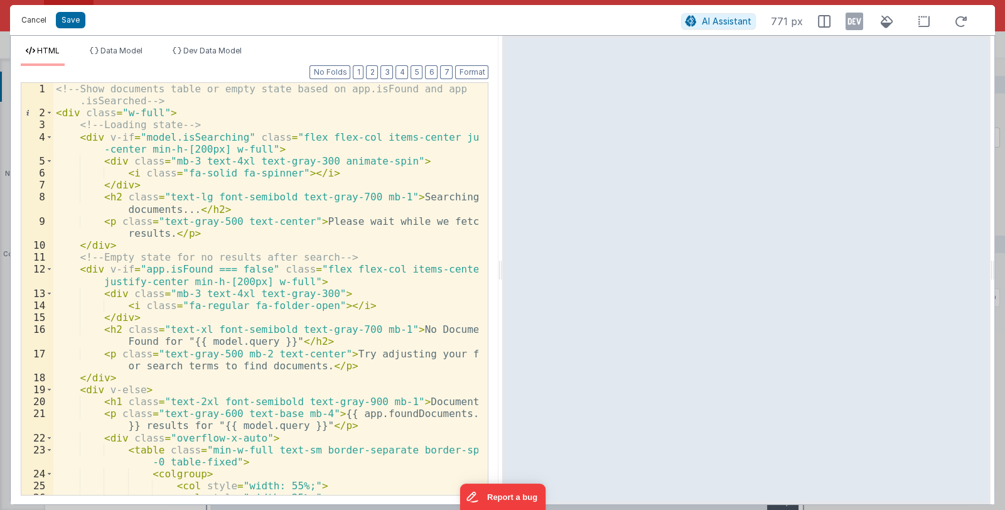
click at [32, 21] on button "Cancel" at bounding box center [34, 20] width 38 height 18
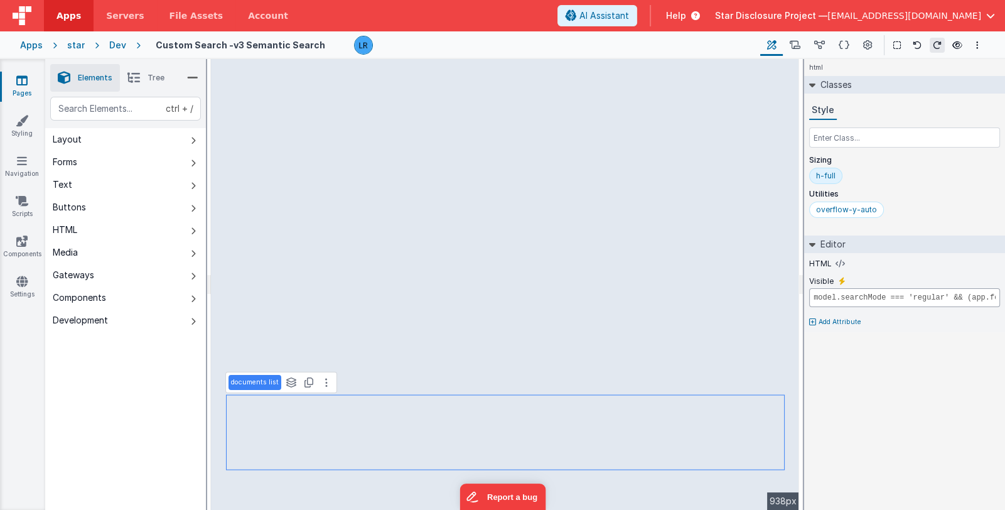
click at [957, 294] on input "model.searchMode === 'regular' && (app.foundDocuments.length > 0 || app.isFound…" at bounding box center [904, 297] width 191 height 19
paste input "model.isSearching"
click at [836, 261] on icon at bounding box center [840, 264] width 9 height 10
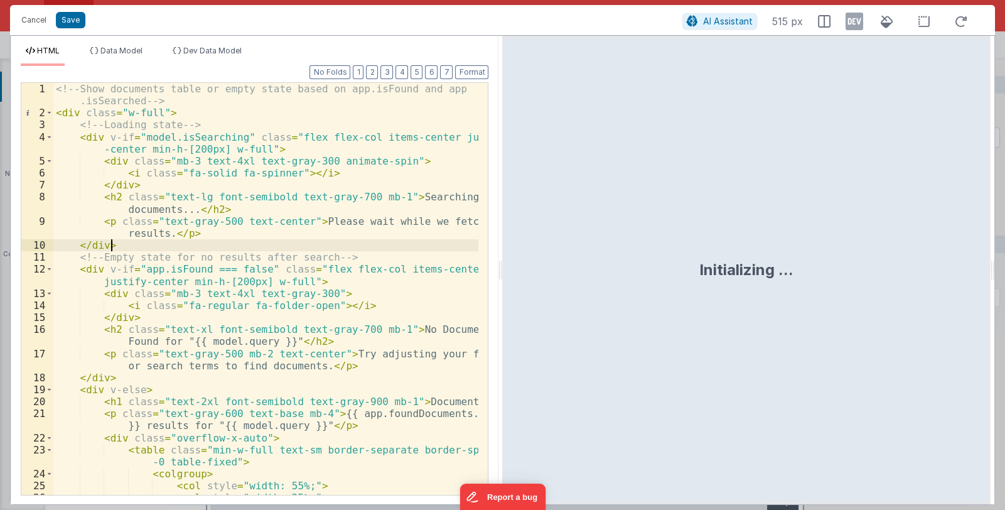
click at [357, 243] on div "<!-- Show documents table or empty state based on app.isFound and app .isSearch…" at bounding box center [266, 307] width 426 height 448
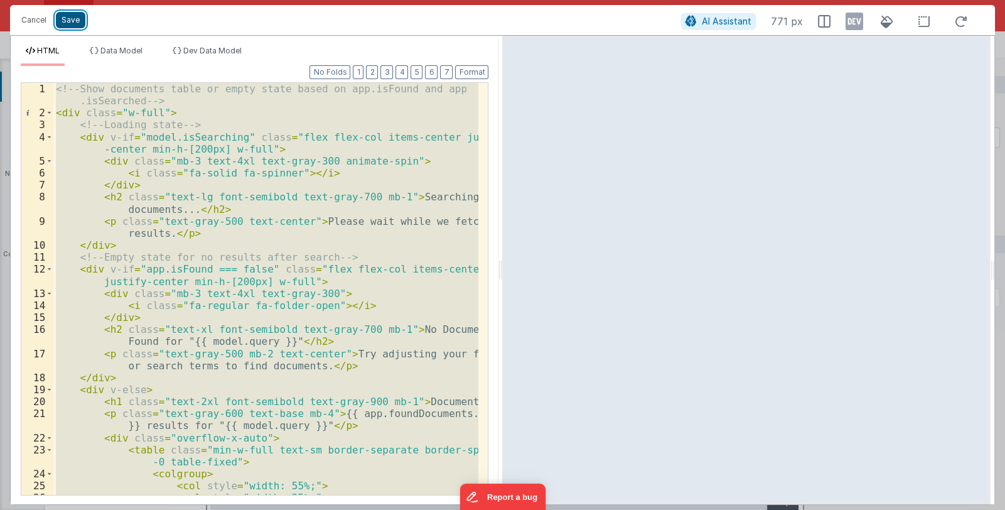
click at [64, 18] on button "Save" at bounding box center [71, 20] width 30 height 16
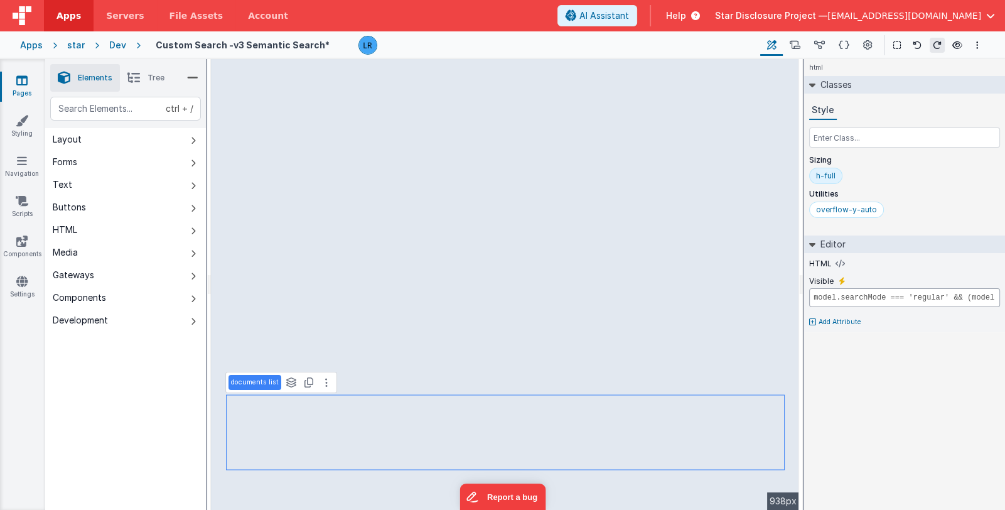
drag, startPoint x: 974, startPoint y: 299, endPoint x: 854, endPoint y: 294, distance: 120.0
click at [854, 294] on input "model.searchMode === 'regular' && (model.isSearching || app.foundDocuments.leng…" at bounding box center [904, 297] width 191 height 19
type input "model.searchMode === 'regular' && (model.isSearching || app.foundDocuments.leng…"
drag, startPoint x: 983, startPoint y: 297, endPoint x: 907, endPoint y: 298, distance: 76.6
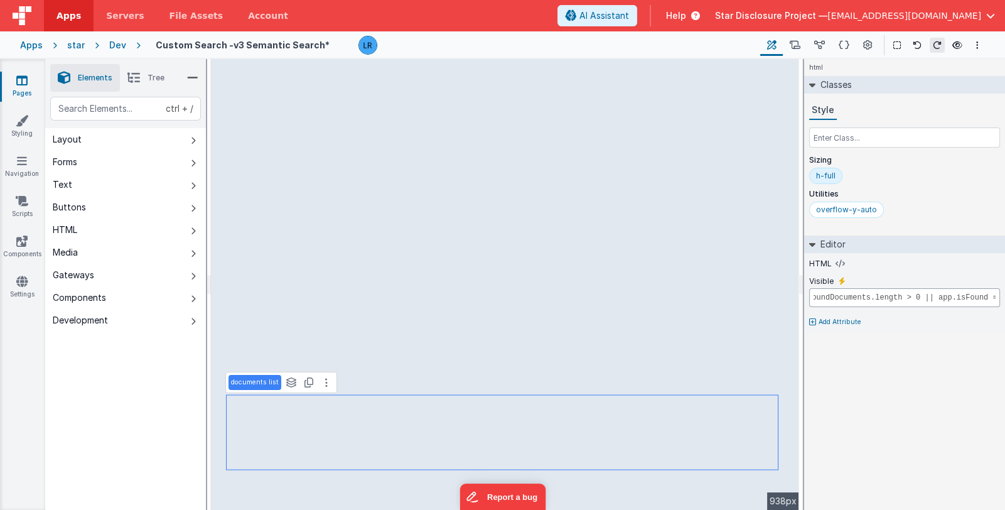
click at [907, 298] on input "model.searchMode === 'regular' && (model.isSearching || app.foundDocuments.leng…" at bounding box center [904, 297] width 191 height 19
click at [836, 262] on icon at bounding box center [840, 264] width 9 height 10
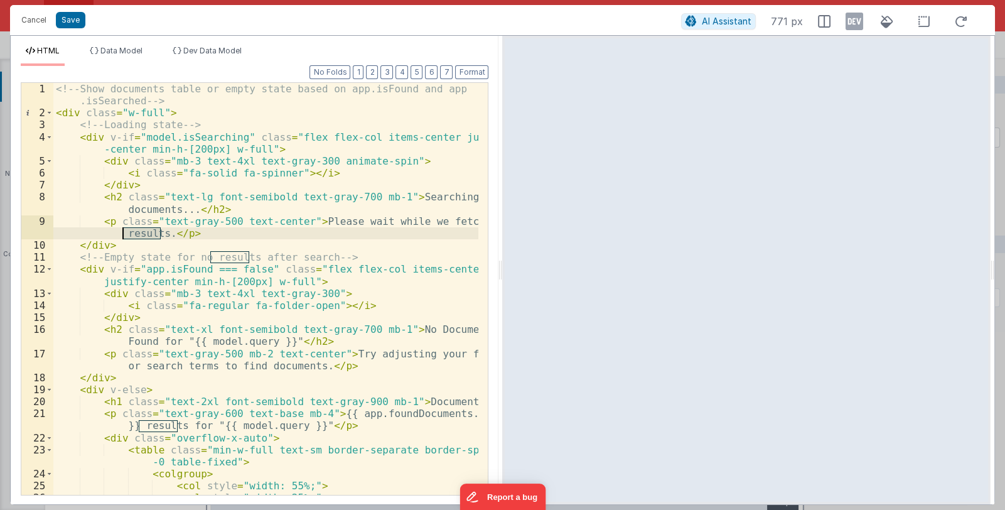
drag, startPoint x: 159, startPoint y: 235, endPoint x: 122, endPoint y: 234, distance: 37.7
click at [122, 234] on div "<!-- Show documents table or empty state based on app.isFound and app .isSearch…" at bounding box center [266, 307] width 426 height 448
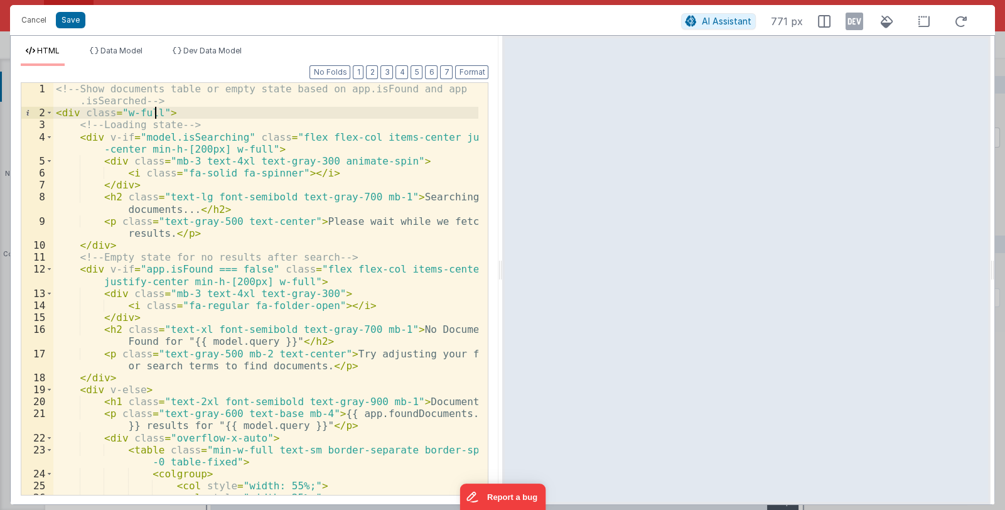
click at [156, 110] on div "<!-- Show documents table or empty state based on app.isFound and app .isSearch…" at bounding box center [266, 307] width 426 height 448
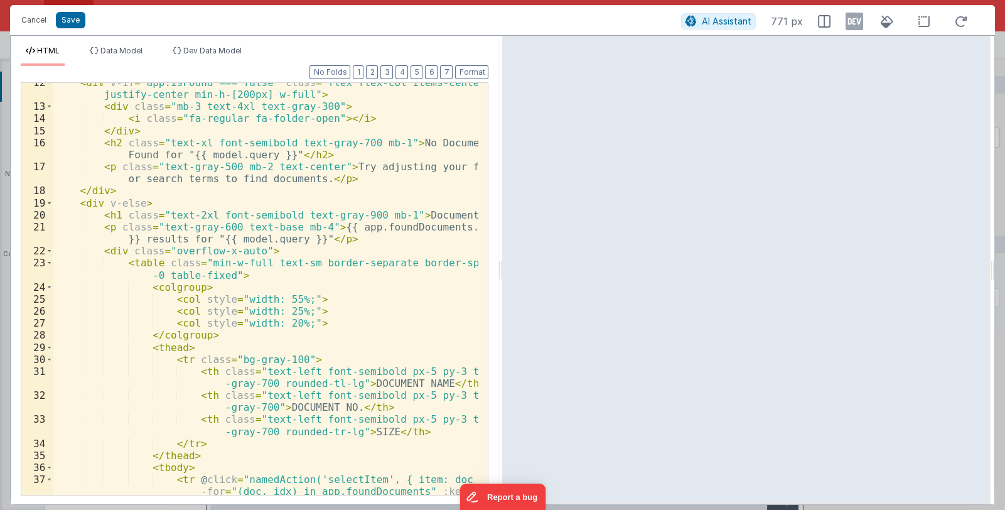
scroll to position [261, 0]
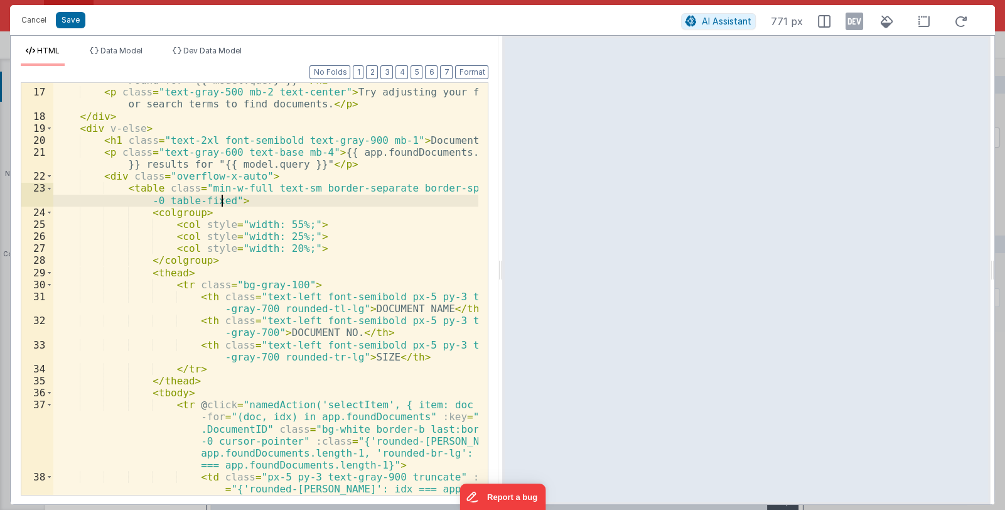
click at [221, 200] on div "< h2 class = "text-xl font-semibold text-gray-700 mb-1" > No Documents Found fo…" at bounding box center [266, 298] width 426 height 472
drag, startPoint x: 227, startPoint y: 202, endPoint x: 271, endPoint y: 202, distance: 43.9
click at [271, 202] on div "< h2 class = "text-xl font-semibold text-gray-700 mb-1" > No Documents Found fo…" at bounding box center [266, 298] width 426 height 472
click at [854, 18] on icon at bounding box center [855, 21] width 18 height 20
click at [853, 19] on icon at bounding box center [855, 21] width 18 height 20
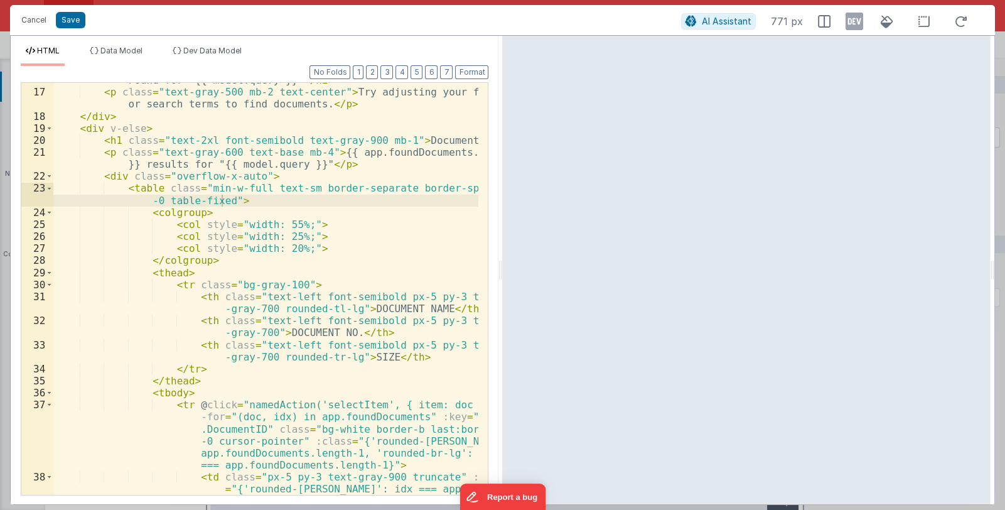
click at [274, 369] on div "< h2 class = "text-xl font-semibold text-gray-700 mb-1" > No Documents Found fo…" at bounding box center [266, 298] width 426 height 472
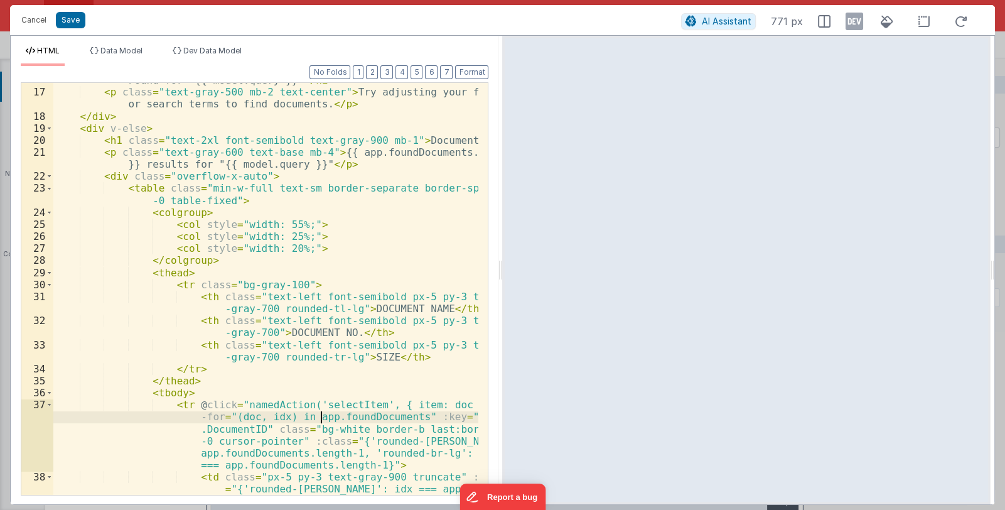
click at [323, 417] on div "< h2 class = "text-xl font-semibold text-gray-700 mb-1" > No Documents Found fo…" at bounding box center [266, 298] width 426 height 472
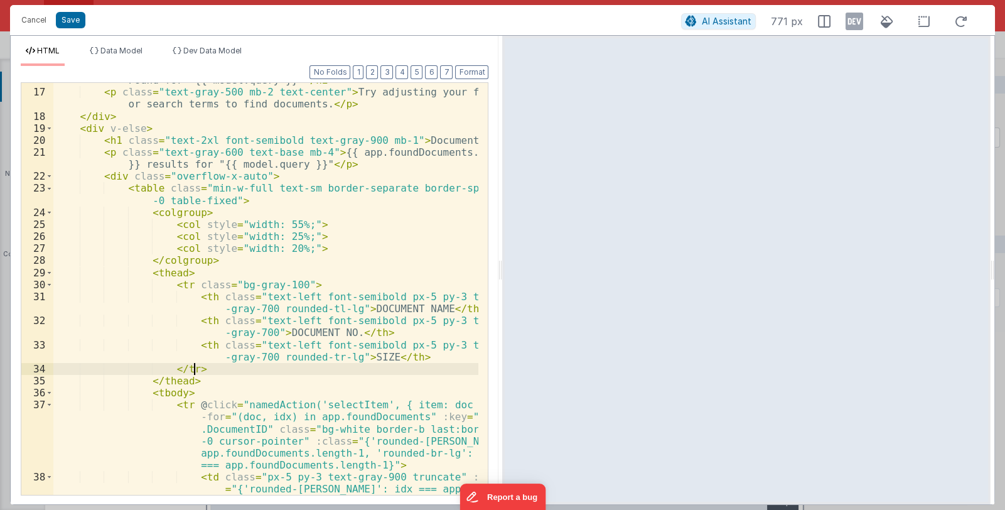
click at [389, 369] on div "< h2 class = "text-xl font-semibold text-gray-700 mb-1" > No Documents Found fo…" at bounding box center [266, 298] width 426 height 472
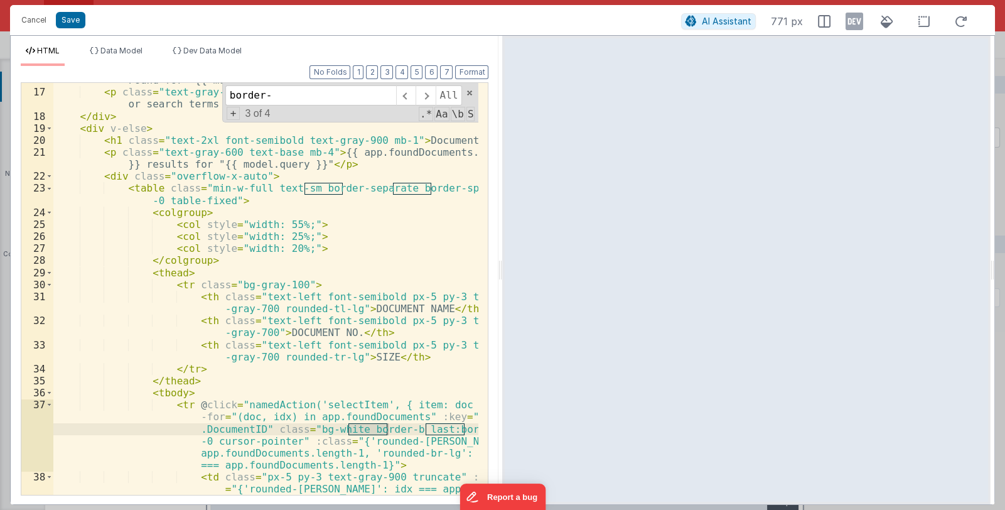
type input "border-"
click at [342, 428] on div "< h2 class = "text-xl font-semibold text-gray-700 mb-1" > No Documents Found fo…" at bounding box center [266, 298] width 426 height 472
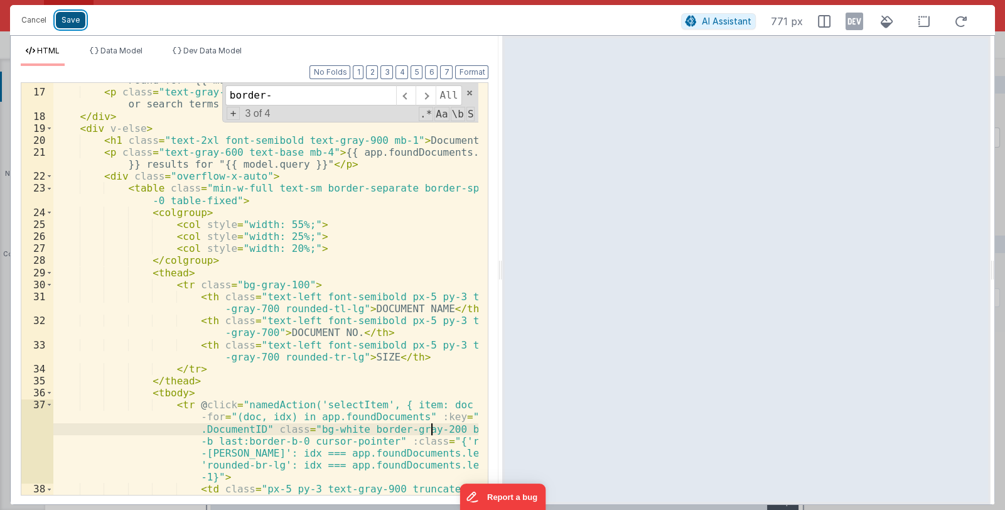
click at [76, 23] on button "Save" at bounding box center [71, 20] width 30 height 16
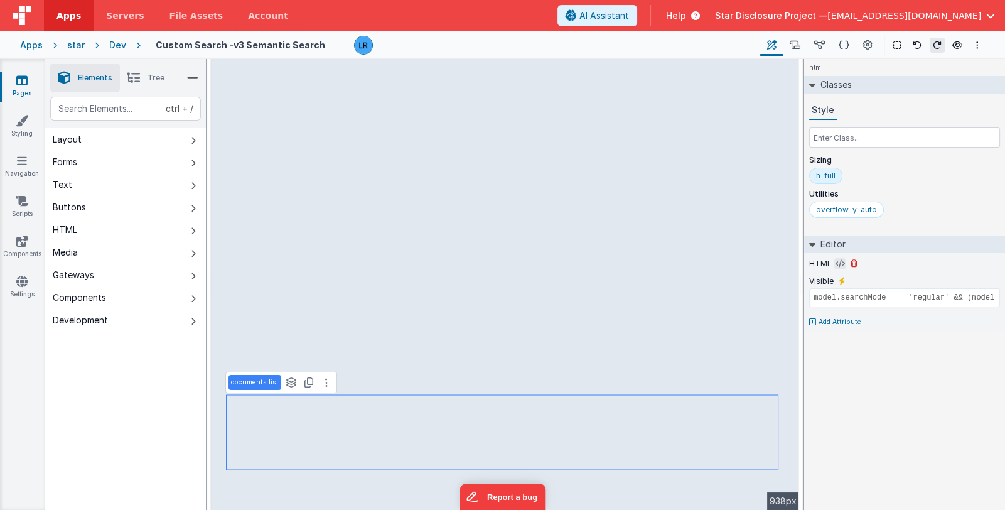
click at [834, 261] on button at bounding box center [839, 263] width 11 height 11
click at [837, 261] on icon at bounding box center [840, 264] width 9 height 10
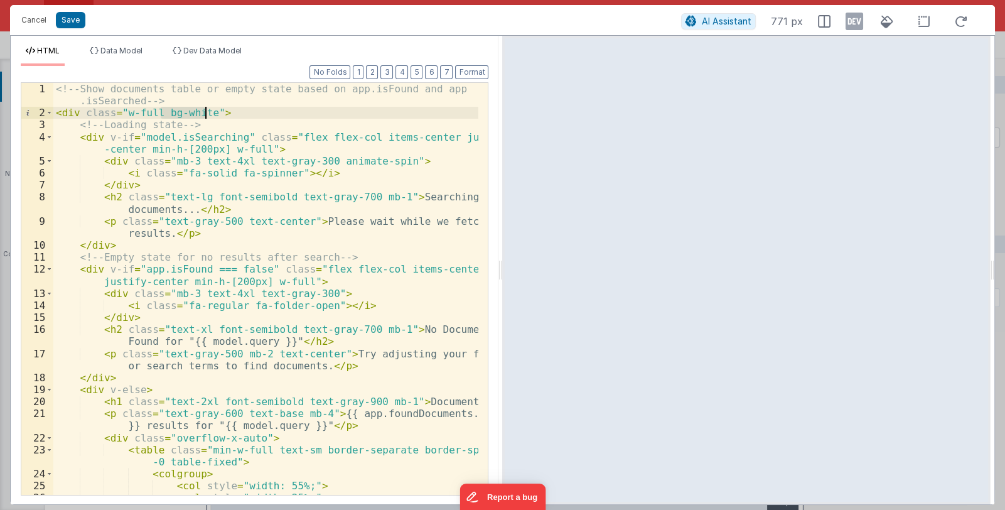
drag, startPoint x: 161, startPoint y: 112, endPoint x: 205, endPoint y: 112, distance: 43.3
click at [205, 112] on div "<!-- Show documents table or empty state based on app.isFound and app .isSearch…" at bounding box center [266, 307] width 426 height 448
click at [64, 18] on button "Save" at bounding box center [71, 20] width 30 height 16
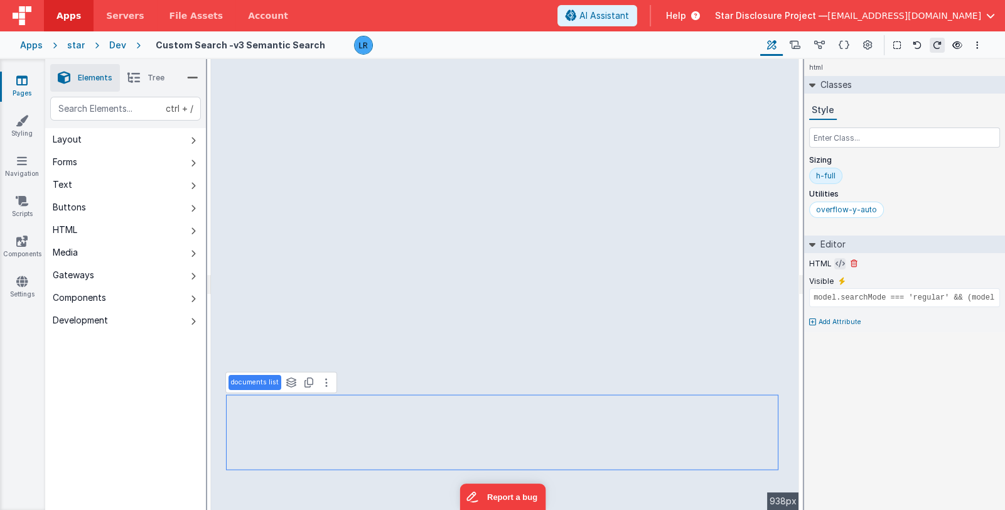
click at [836, 262] on icon at bounding box center [840, 264] width 9 height 10
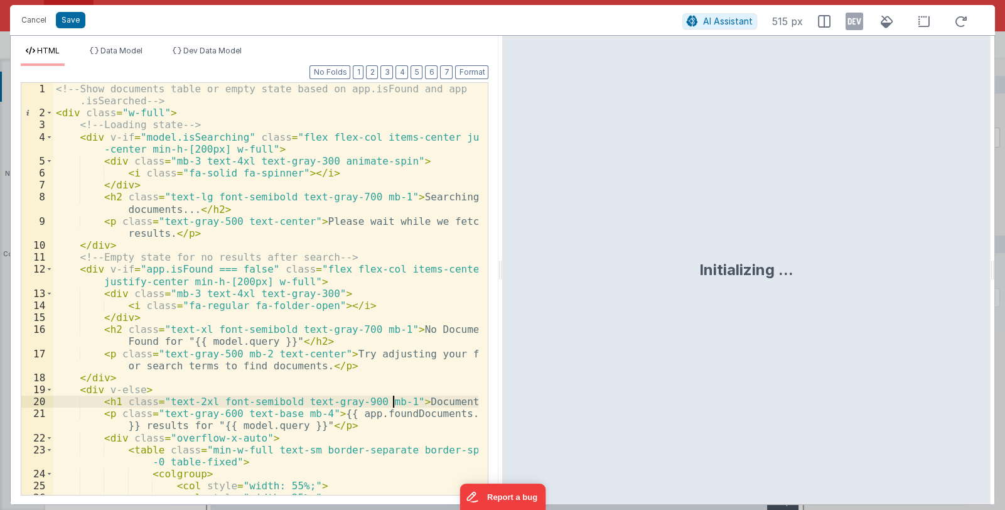
click at [391, 396] on div "<!-- Show documents table or empty state based on app.isFound and app .isSearch…" at bounding box center [266, 307] width 426 height 448
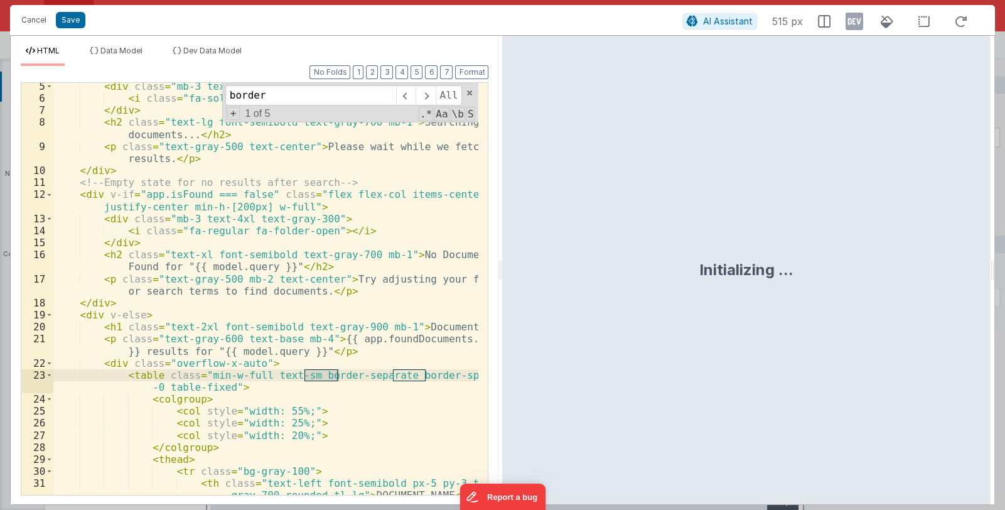
scroll to position [75, 0]
type input "border"
click at [313, 378] on div "< div class = "mb-3 text-4xl text-gray-300 animate-spin" > < i class = "fa-soli…" at bounding box center [265, 289] width 425 height 412
click at [202, 55] on span "Dev Data Model" at bounding box center [212, 50] width 58 height 9
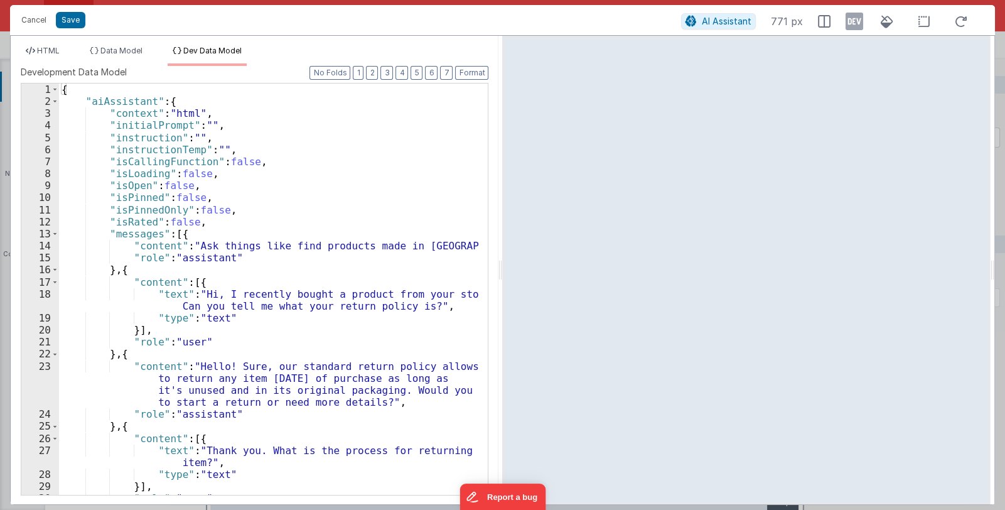
scroll to position [0, 0]
click at [53, 97] on span at bounding box center [54, 101] width 7 height 12
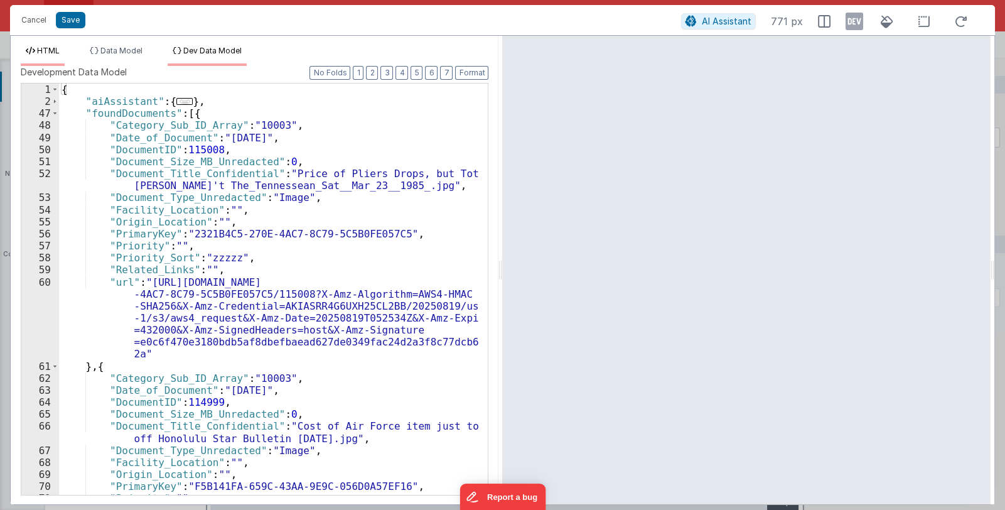
click at [53, 55] on li "HTML" at bounding box center [43, 56] width 44 height 20
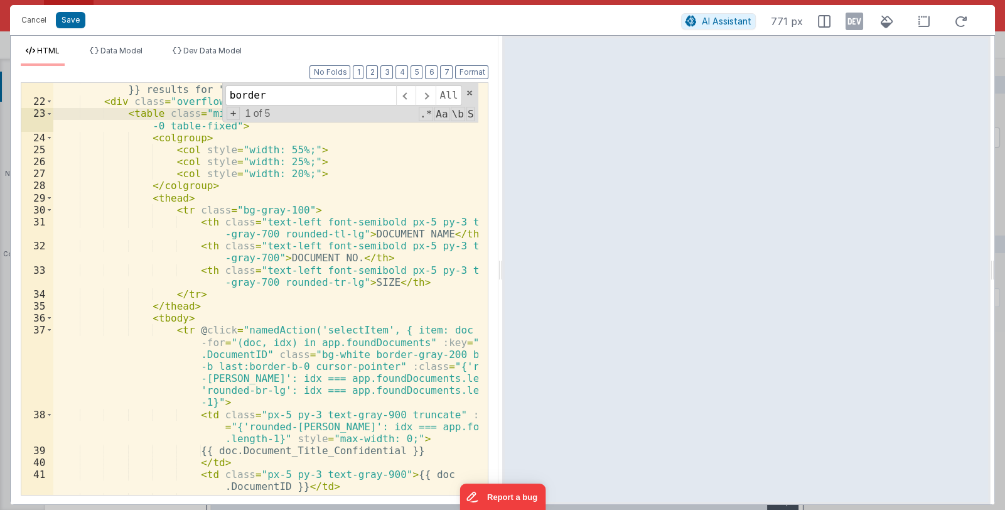
scroll to position [261, 0]
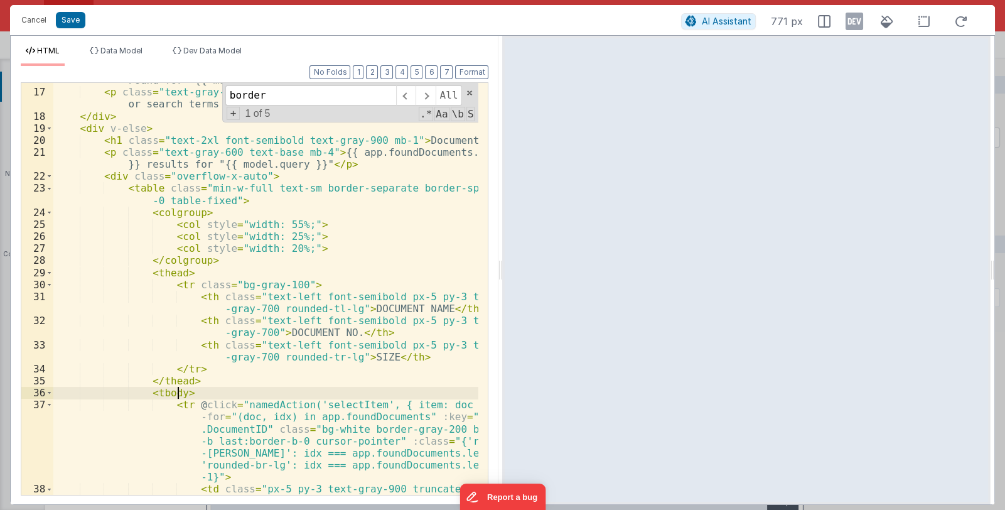
click at [176, 395] on div "< h2 class = "text-xl font-semibold text-gray-700 mb-1" > No Documents Found fo…" at bounding box center [266, 298] width 426 height 472
click at [179, 392] on div "< h2 class = "text-xl font-semibold text-gray-700 mb-1" > No Documents Found fo…" at bounding box center [266, 298] width 426 height 472
click at [73, 21] on button "Save" at bounding box center [71, 20] width 30 height 16
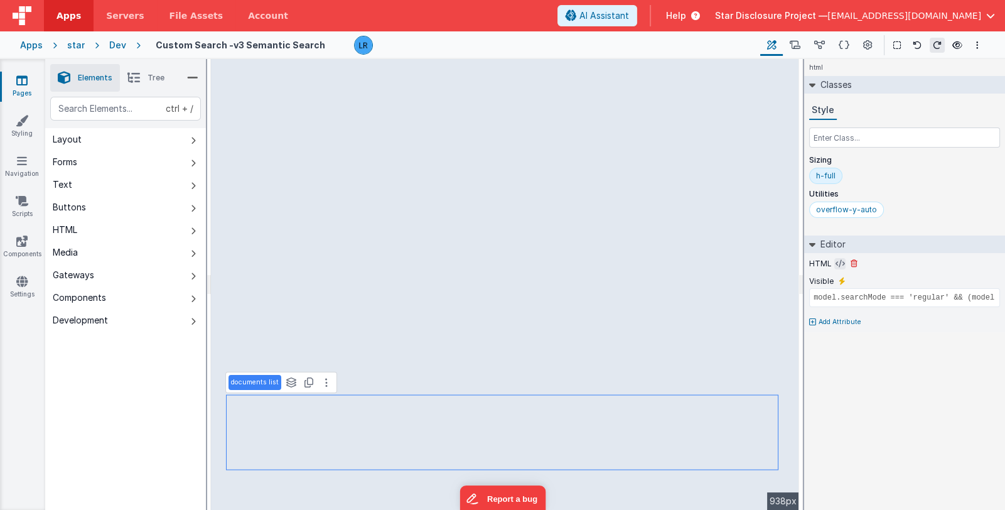
click at [837, 262] on icon at bounding box center [840, 264] width 9 height 10
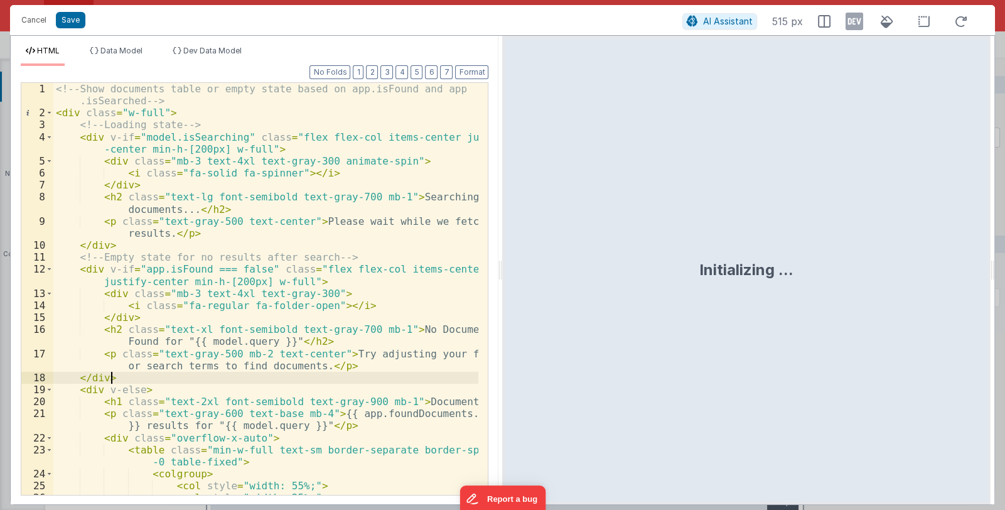
click at [318, 378] on div "<!-- Show documents table or empty state based on app.isFound and app .isSearch…" at bounding box center [266, 307] width 426 height 448
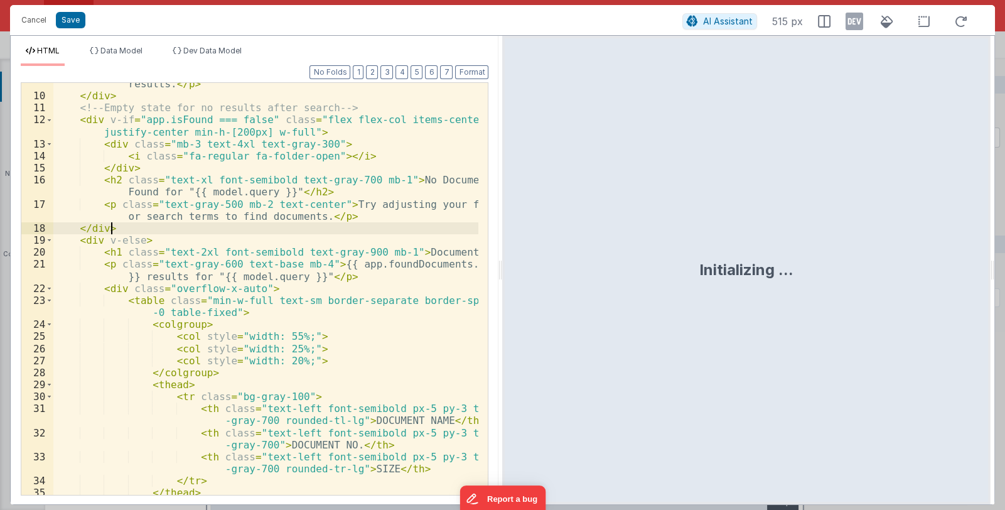
scroll to position [223, 0]
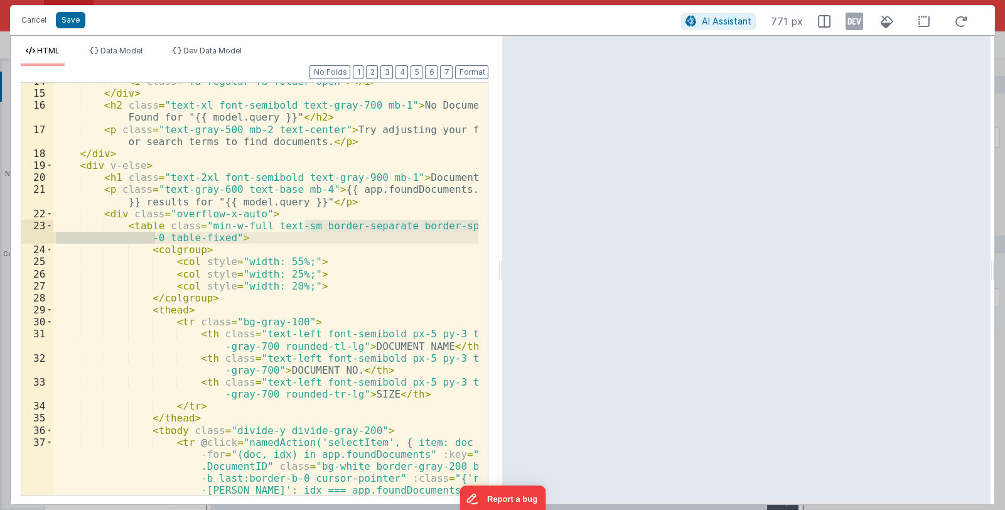
drag, startPoint x: 305, startPoint y: 225, endPoint x: 158, endPoint y: 239, distance: 148.2
click at [158, 239] on div "< i class = "fa-regular fa-folder-open" > </ i > </ div > < h2 class = "text-xl…" at bounding box center [266, 329] width 426 height 508
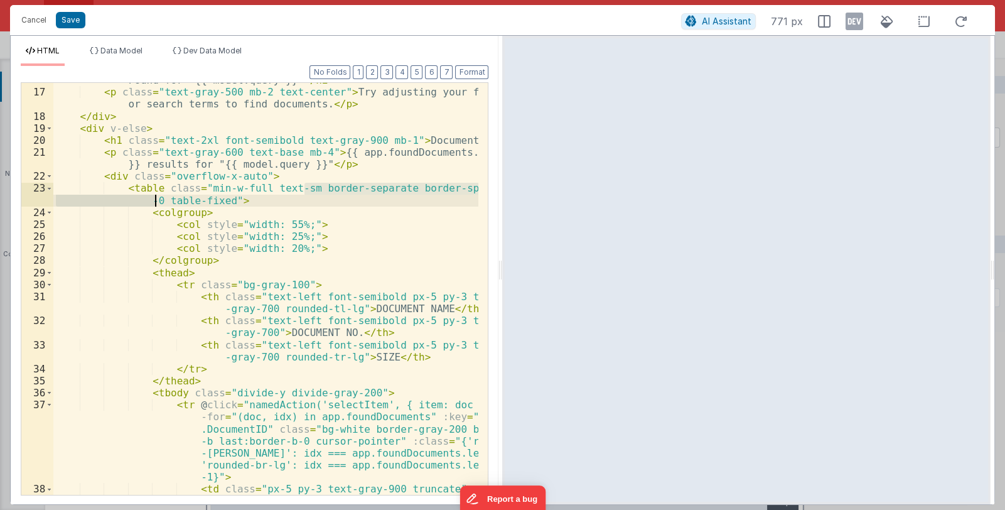
scroll to position [336, 0]
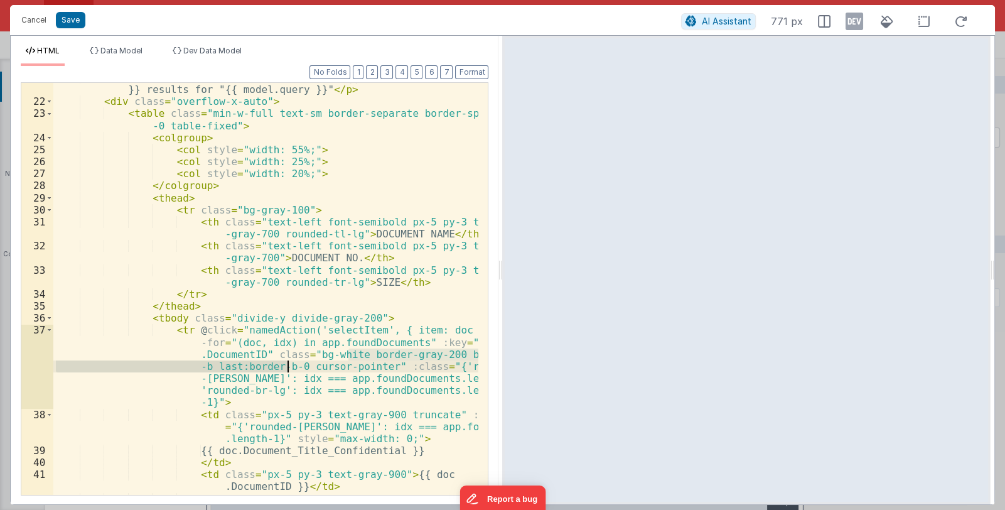
drag, startPoint x: 348, startPoint y: 353, endPoint x: 288, endPoint y: 366, distance: 61.6
click at [288, 366] on div "< p class = "text-gray-600 text-base mb-4" > {{ app.foundDocuments.length }} re…" at bounding box center [266, 308] width 426 height 472
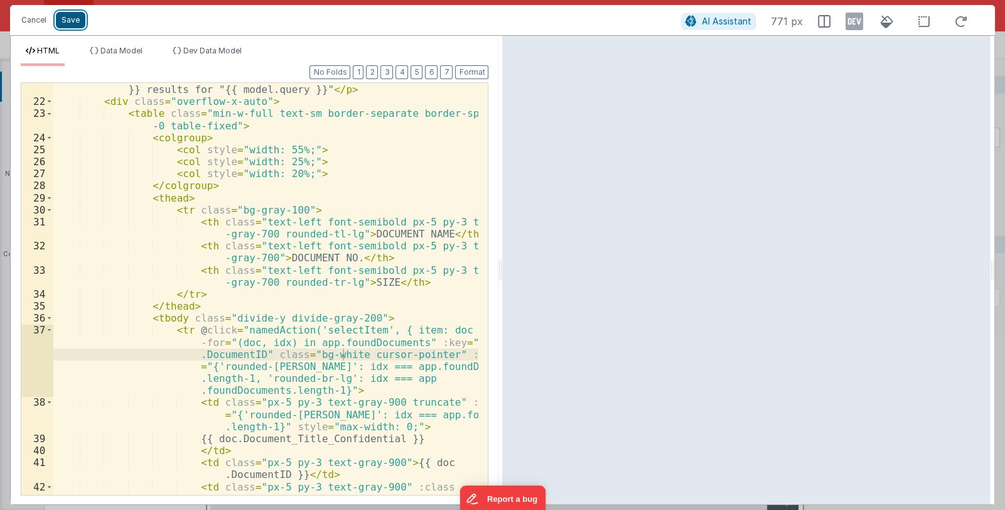
click at [66, 21] on button "Save" at bounding box center [71, 20] width 30 height 16
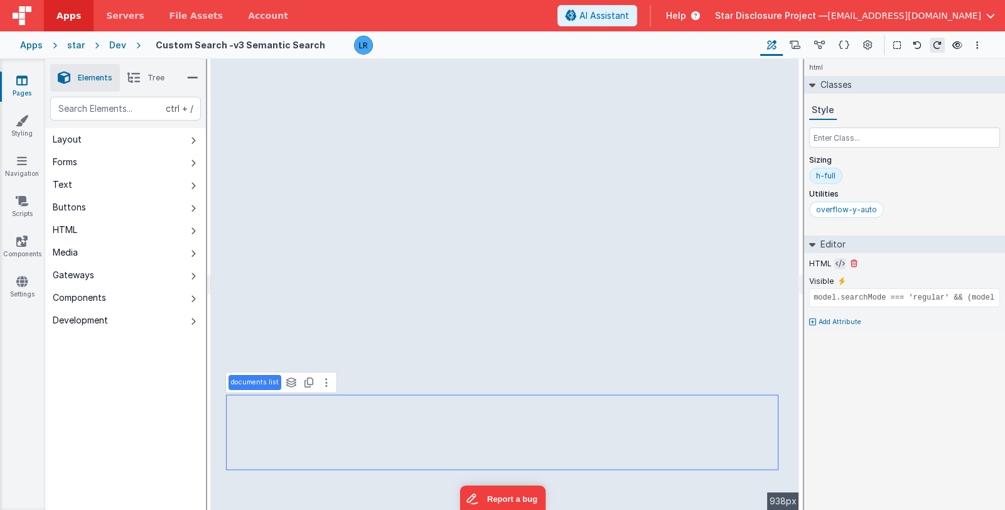
click at [837, 266] on icon at bounding box center [840, 264] width 9 height 10
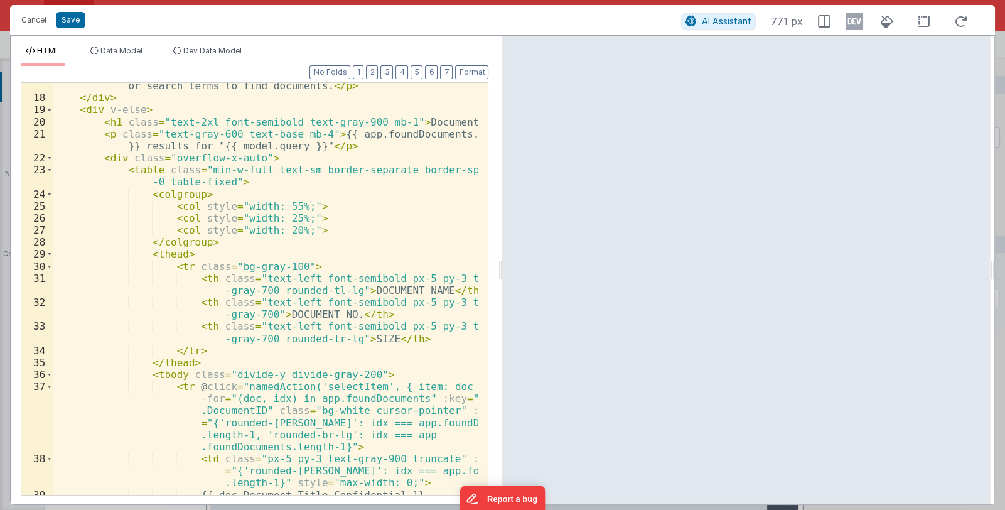
scroll to position [205, 0]
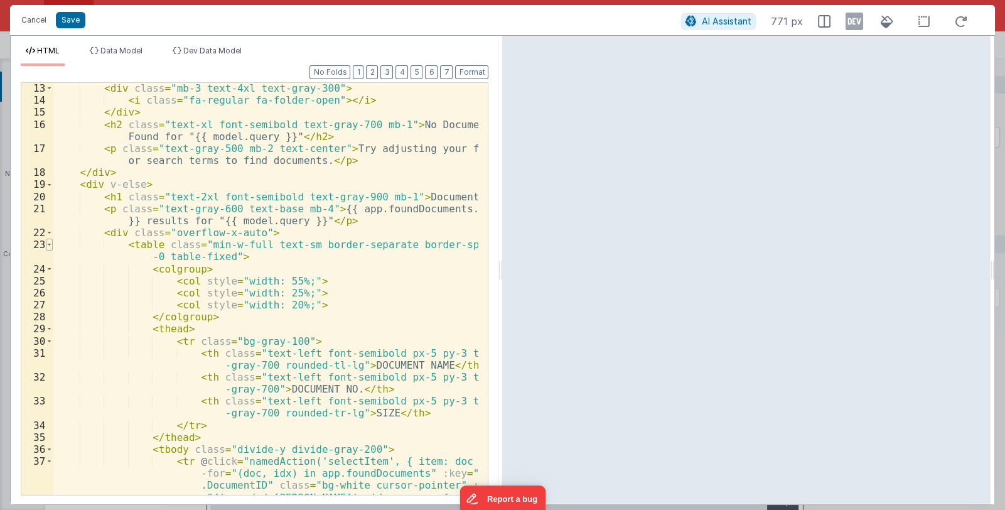
click at [49, 244] on span at bounding box center [49, 245] width 7 height 12
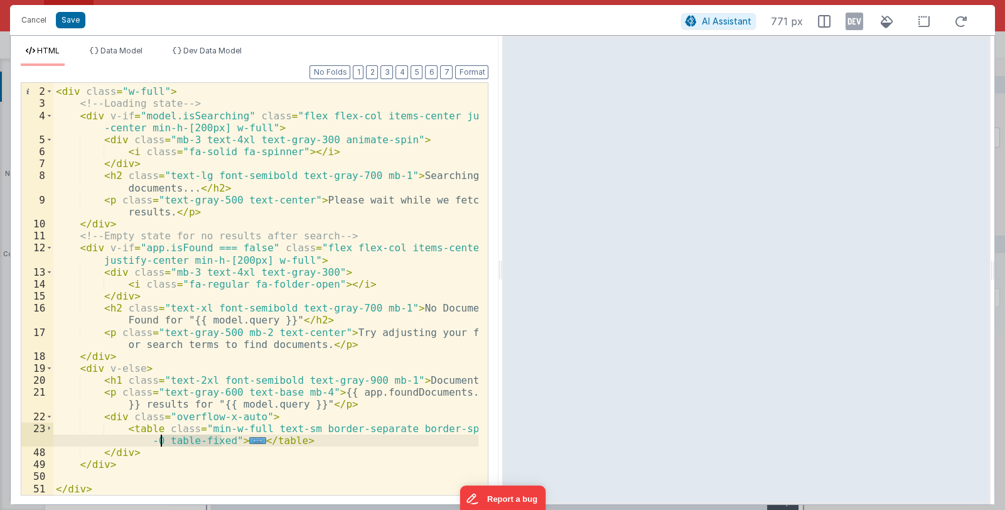
drag, startPoint x: 220, startPoint y: 441, endPoint x: 161, endPoint y: 439, distance: 58.4
click at [161, 439] on div "<!-- Show documents table or empty state based on app.isFound and app .isSearch…" at bounding box center [266, 286] width 426 height 448
drag, startPoint x: 303, startPoint y: 429, endPoint x: 159, endPoint y: 441, distance: 144.9
click at [159, 441] on div "<!-- Show documents table or empty state based on app.isFound and app .isSearch…" at bounding box center [266, 286] width 426 height 448
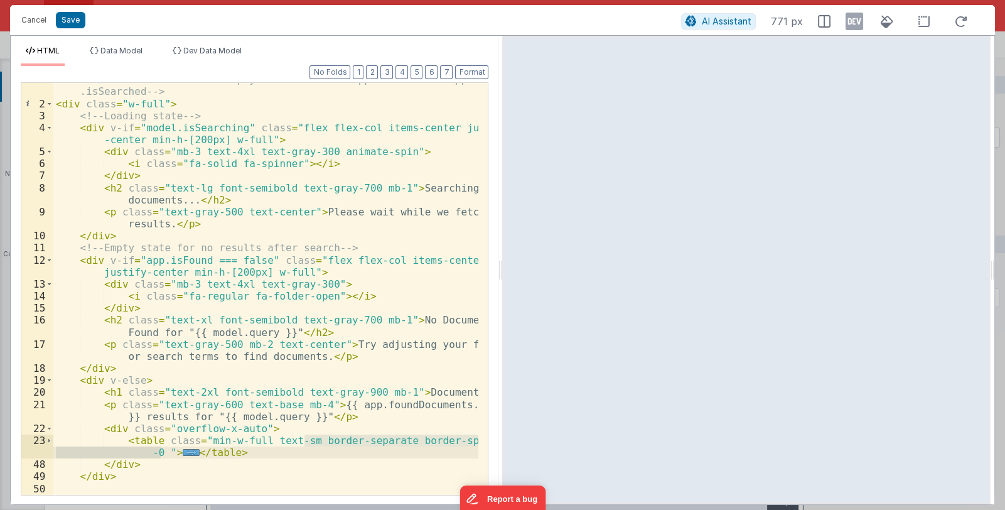
scroll to position [9, 0]
click at [29, 23] on button "Cancel" at bounding box center [34, 20] width 38 height 18
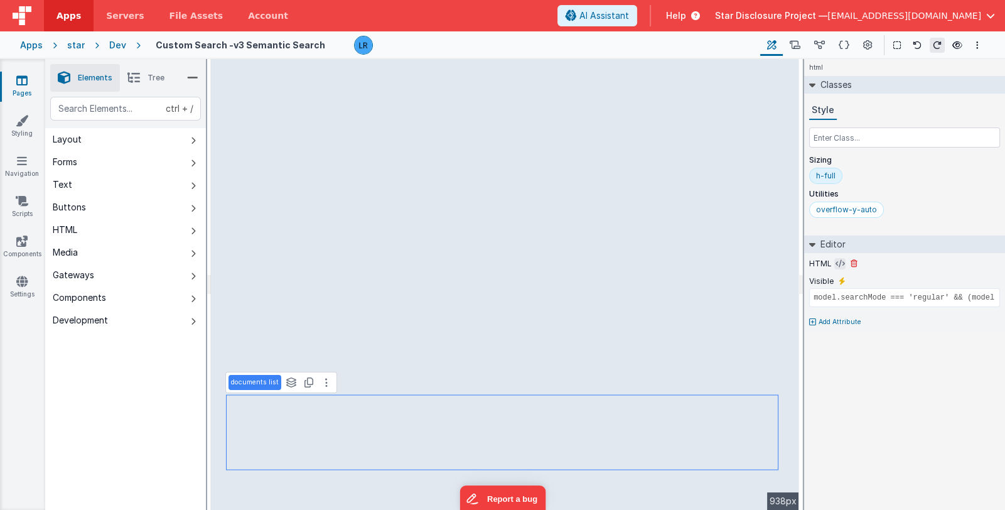
click at [836, 266] on icon at bounding box center [840, 264] width 9 height 10
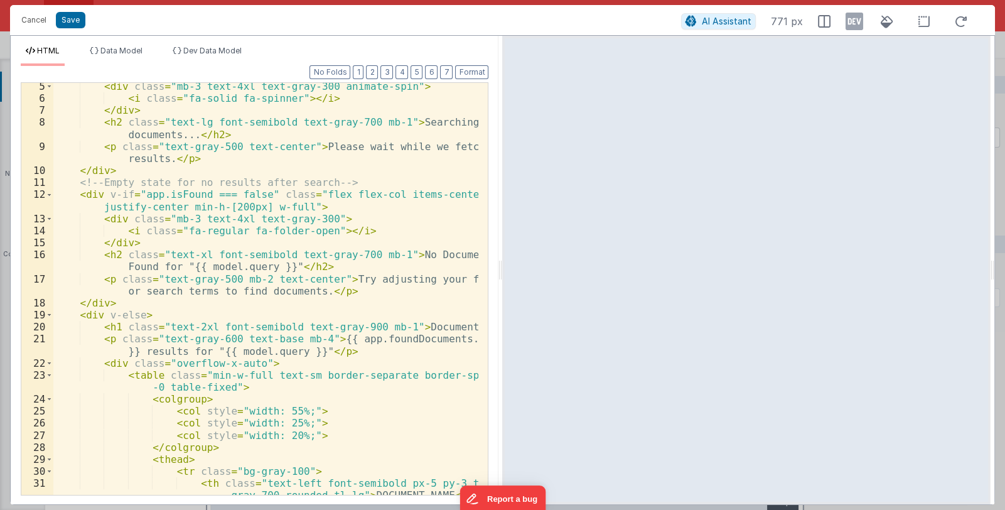
scroll to position [112, 0]
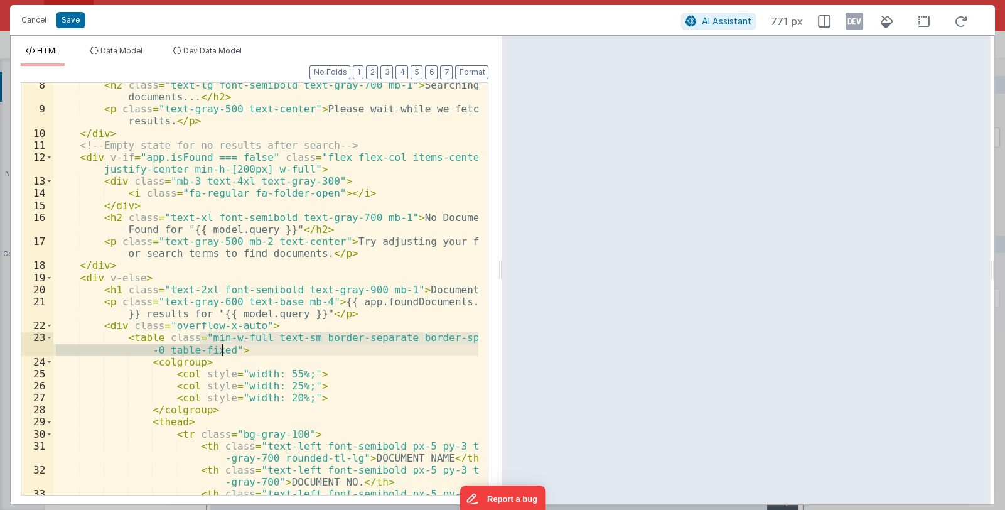
drag, startPoint x: 198, startPoint y: 338, endPoint x: 220, endPoint y: 347, distance: 23.7
click at [220, 347] on div "< h2 class = "text-lg font-semibold text-gray-700 mb-1" > Searching documents..…" at bounding box center [266, 309] width 426 height 460
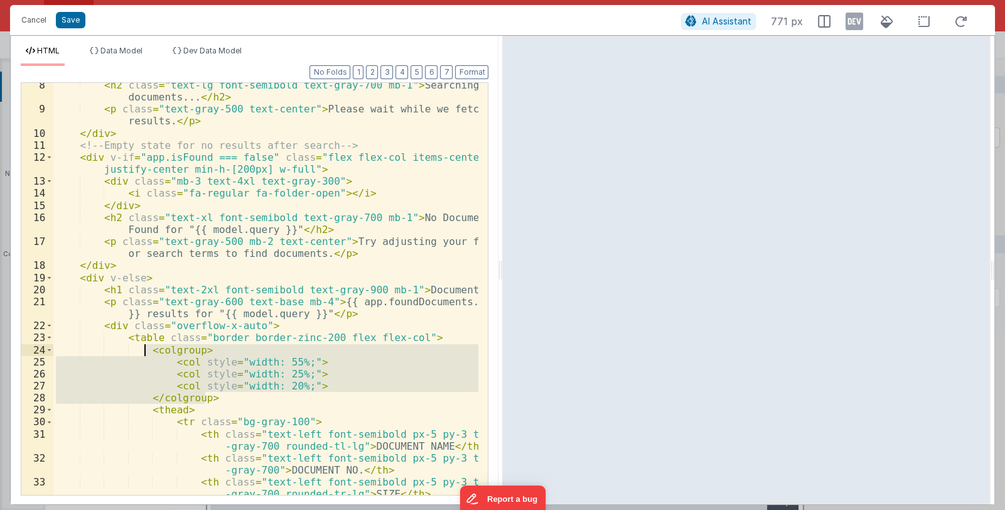
drag, startPoint x: 206, startPoint y: 397, endPoint x: 145, endPoint y: 349, distance: 77.4
click at [145, 349] on div "< h2 class = "text-lg font-semibold text-gray-700 mb-1" > Searching documents..…" at bounding box center [266, 303] width 426 height 448
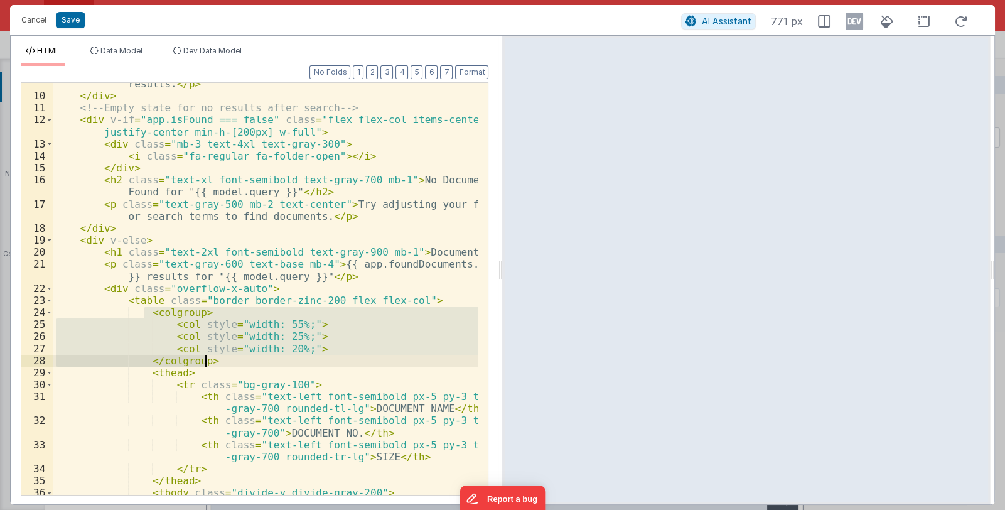
scroll to position [186, 0]
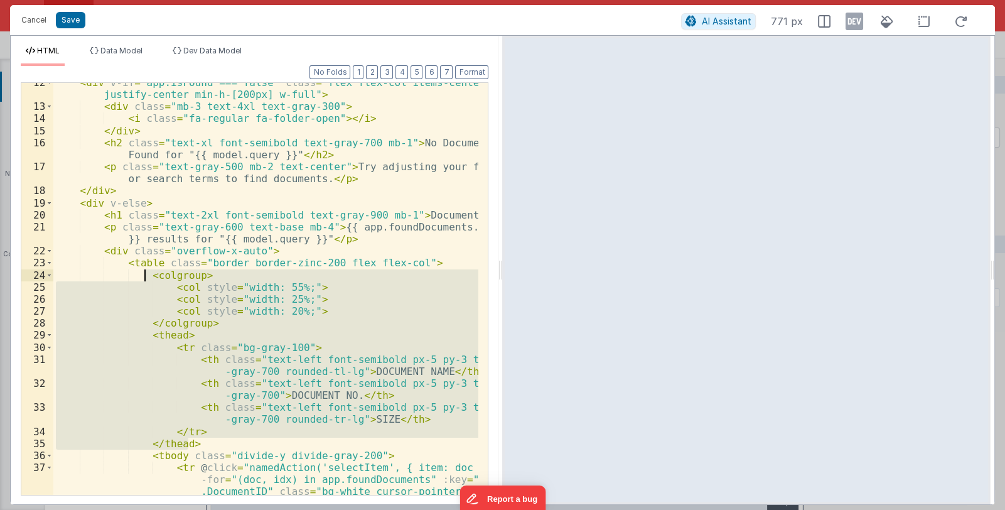
drag, startPoint x: 188, startPoint y: 441, endPoint x: 145, endPoint y: 274, distance: 172.5
click at [145, 274] on div "< div v-if = "app.isFound === false" class = "flex flex-col items-center justif…" at bounding box center [266, 331] width 426 height 508
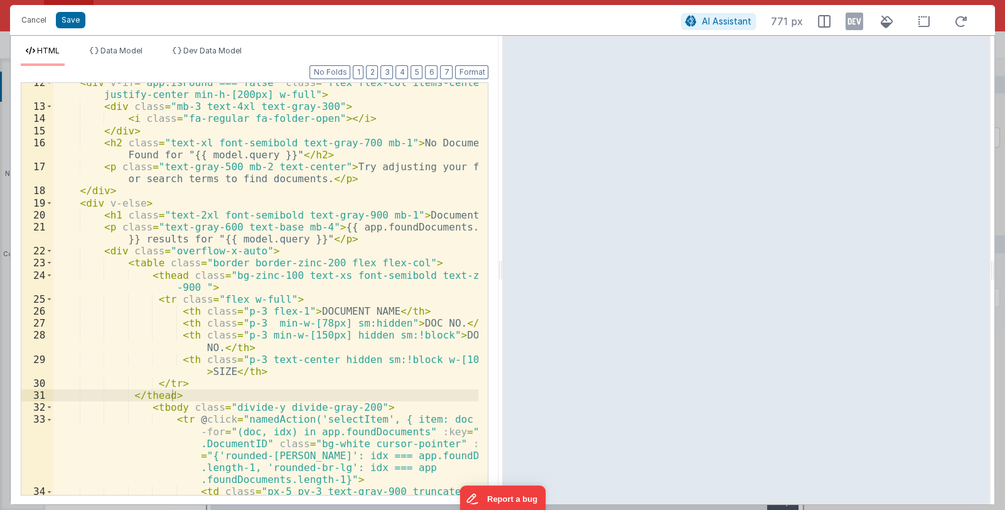
click at [248, 250] on div "< div v-if = "app.isFound === false" class = "flex flex-col items-center justif…" at bounding box center [266, 313] width 426 height 472
drag, startPoint x: 221, startPoint y: 410, endPoint x: 353, endPoint y: 408, distance: 131.8
click at [353, 408] on div "< div v-if = "app.isFound === false" class = "flex flex-col items-center justif…" at bounding box center [266, 313] width 426 height 472
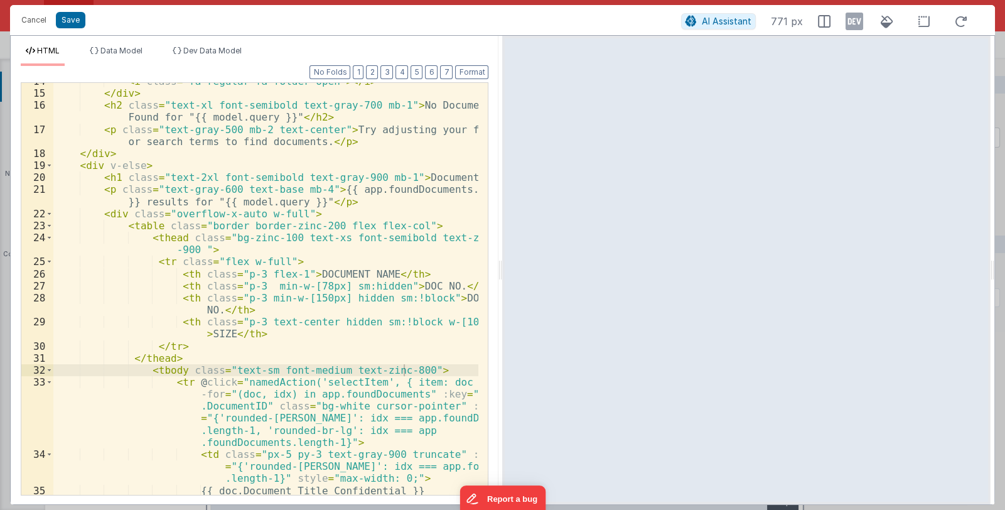
scroll to position [223, 0]
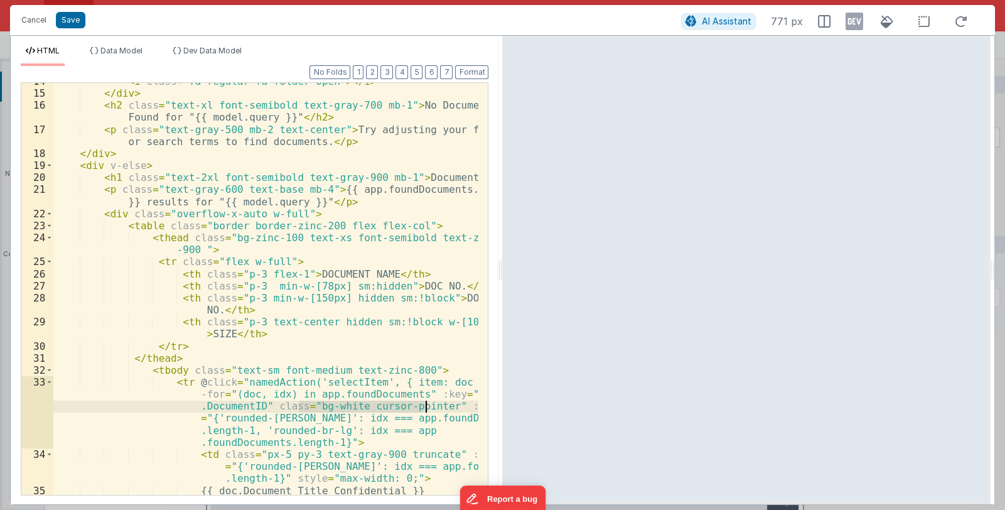
drag, startPoint x: 298, startPoint y: 403, endPoint x: 425, endPoint y: 404, distance: 127.4
click at [425, 404] on div "< i class = "fa-regular fa-folder-open" > </ i > </ div > < h2 class = "text-xl…" at bounding box center [266, 293] width 426 height 436
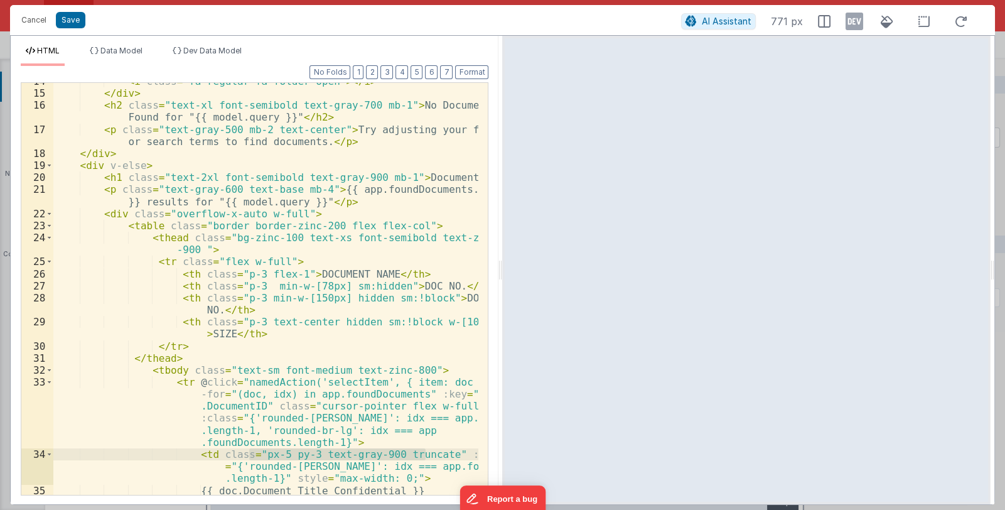
drag, startPoint x: 248, startPoint y: 454, endPoint x: 425, endPoint y: 454, distance: 177.0
click at [425, 454] on div "< i class = "fa-regular fa-folder-open" > </ i > </ div > < h2 class = "text-xl…" at bounding box center [266, 293] width 426 height 436
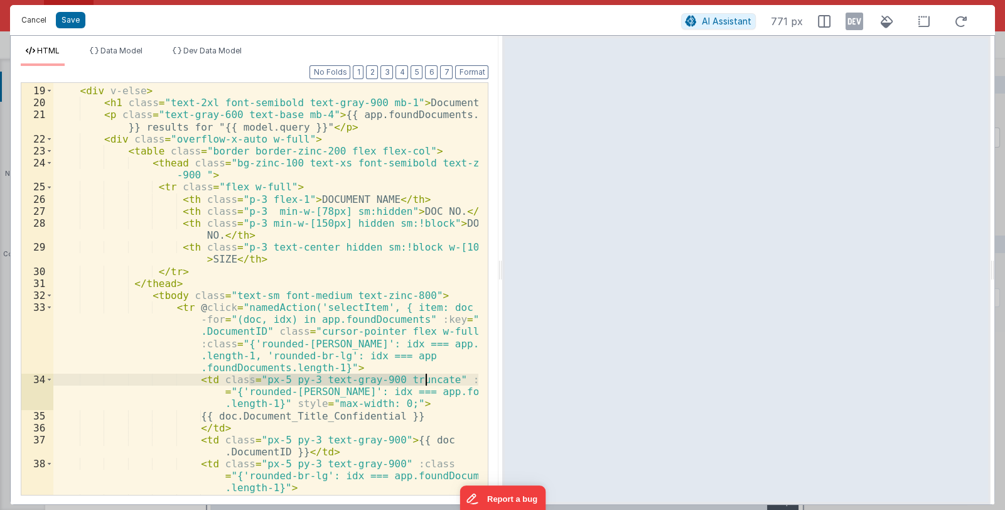
click at [25, 17] on button "Cancel" at bounding box center [34, 20] width 38 height 18
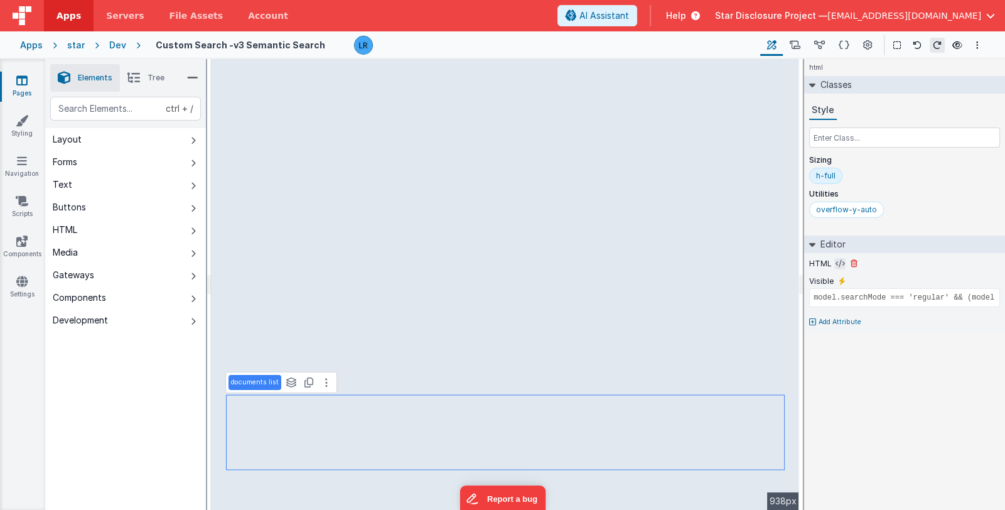
click at [836, 262] on icon at bounding box center [840, 264] width 9 height 10
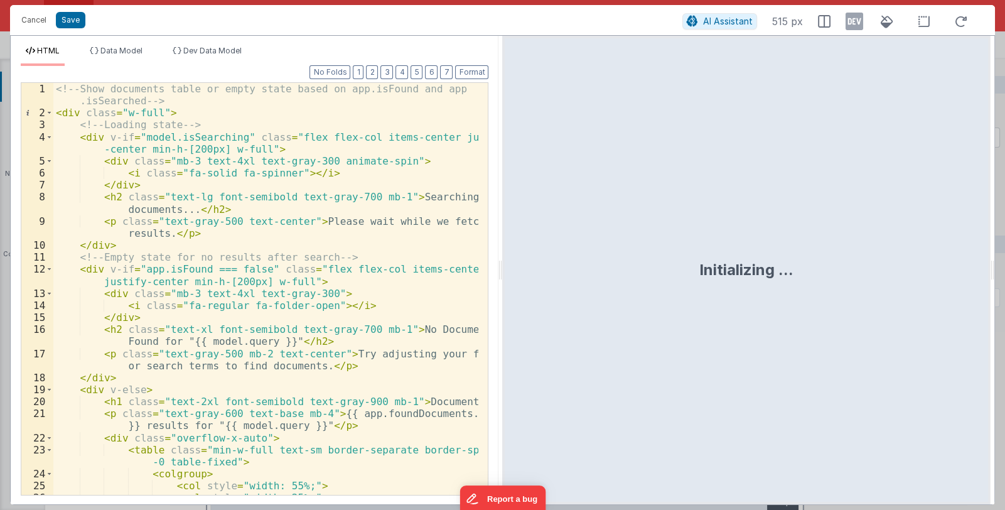
click at [394, 348] on div "<!-- Show documents table or empty state based on app.isFound and app .isSearch…" at bounding box center [266, 307] width 426 height 448
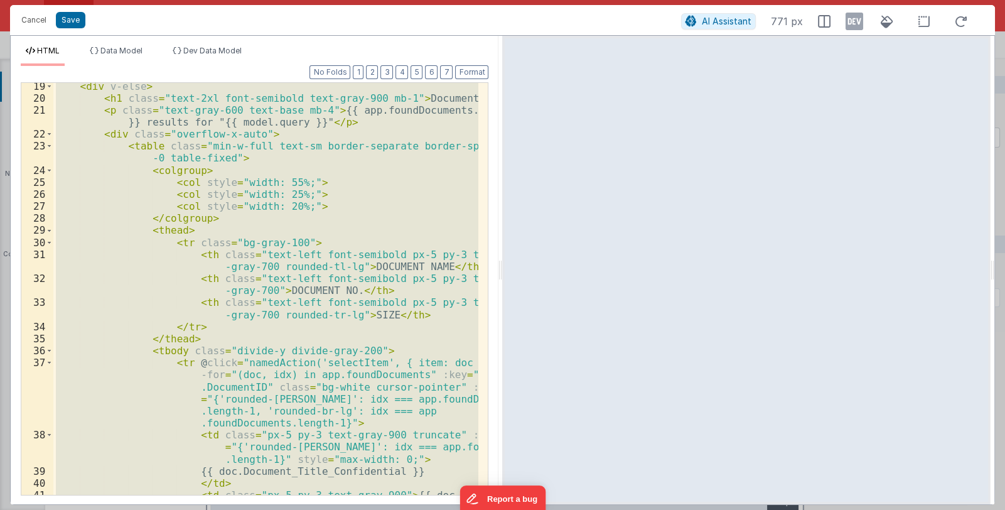
scroll to position [229, 0]
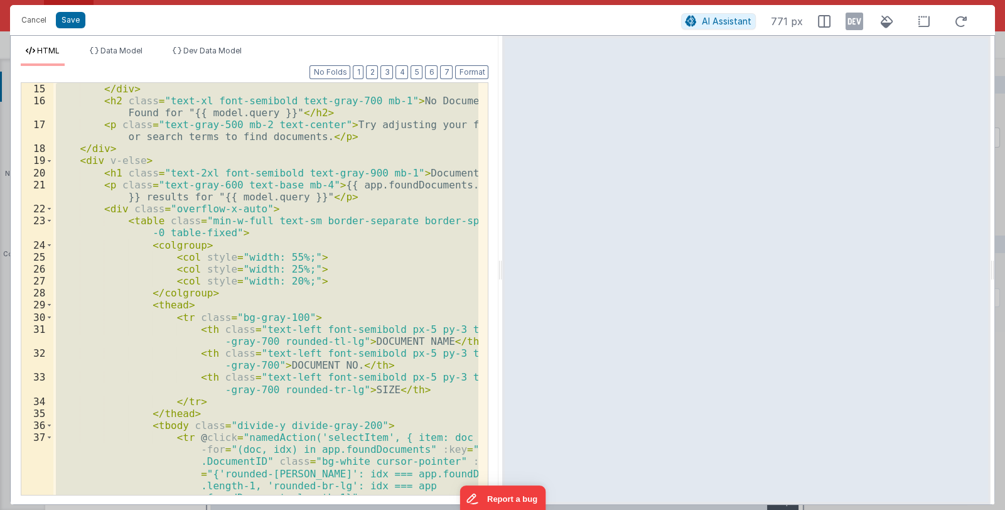
click at [204, 219] on div "</ div > < h2 class = "text-xl font-semibold text-gray-700 mb-1" > No Documents…" at bounding box center [265, 289] width 425 height 412
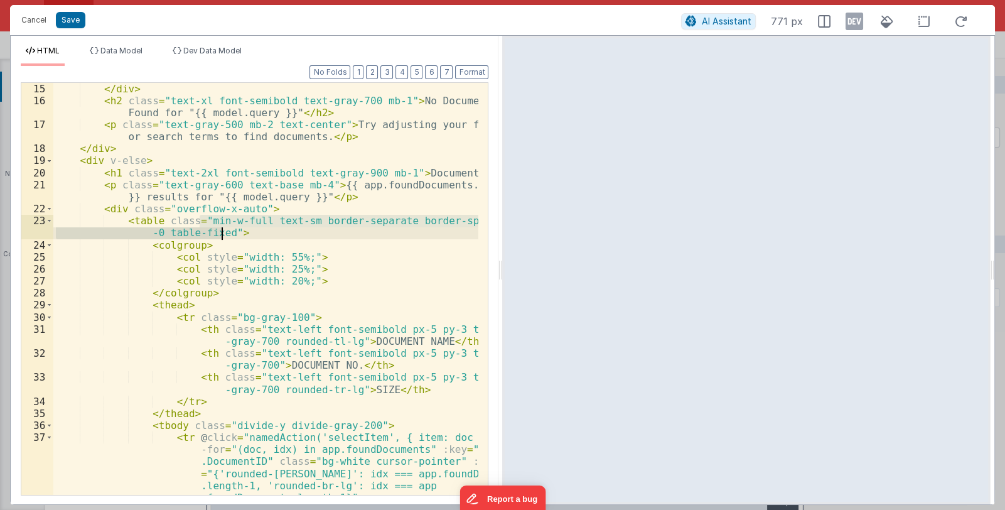
drag, startPoint x: 199, startPoint y: 220, endPoint x: 223, endPoint y: 230, distance: 25.6
click at [223, 230] on div "</ div > < h2 class = "text-xl font-semibold text-gray-700 mb-1" > No Documents…" at bounding box center [266, 313] width 426 height 460
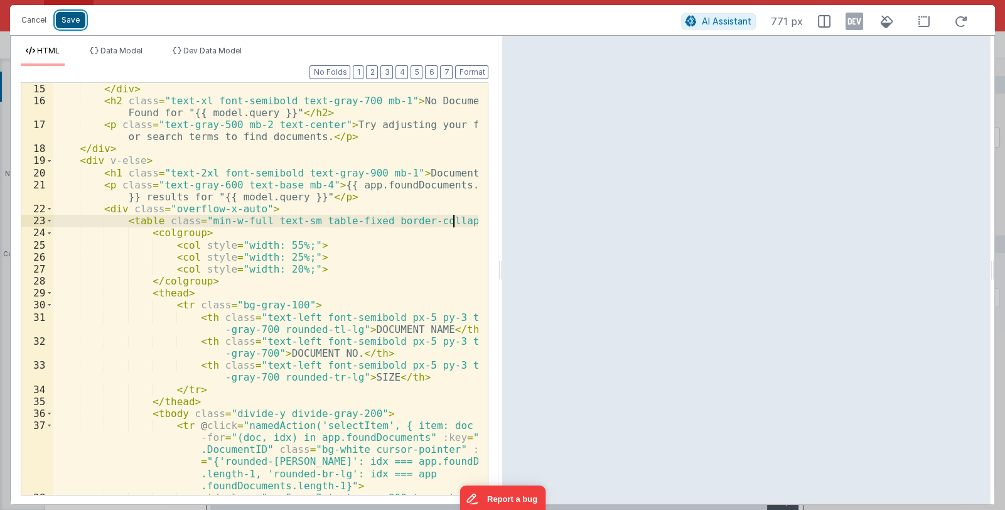
click at [65, 17] on button "Save" at bounding box center [71, 20] width 30 height 16
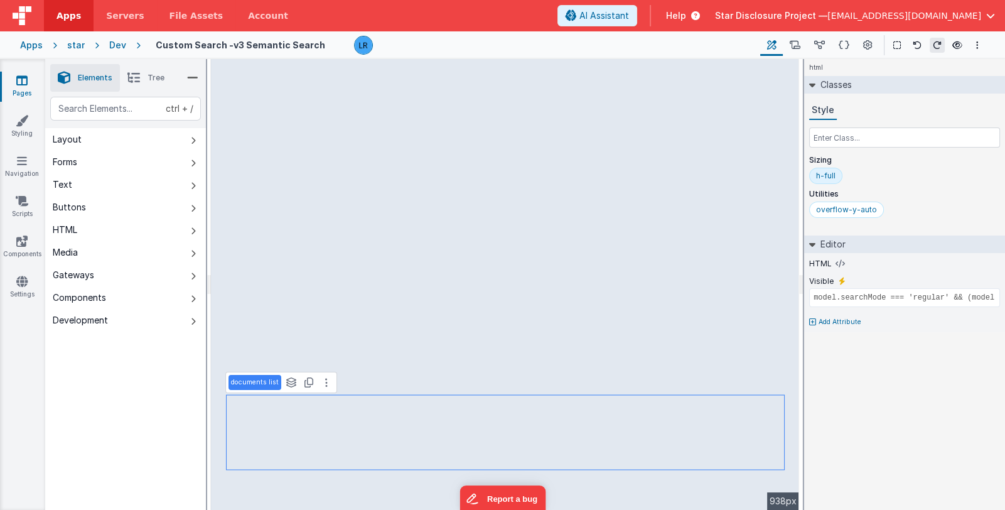
click at [800, 12] on span "Star Disclosure Project —" at bounding box center [771, 15] width 112 height 13
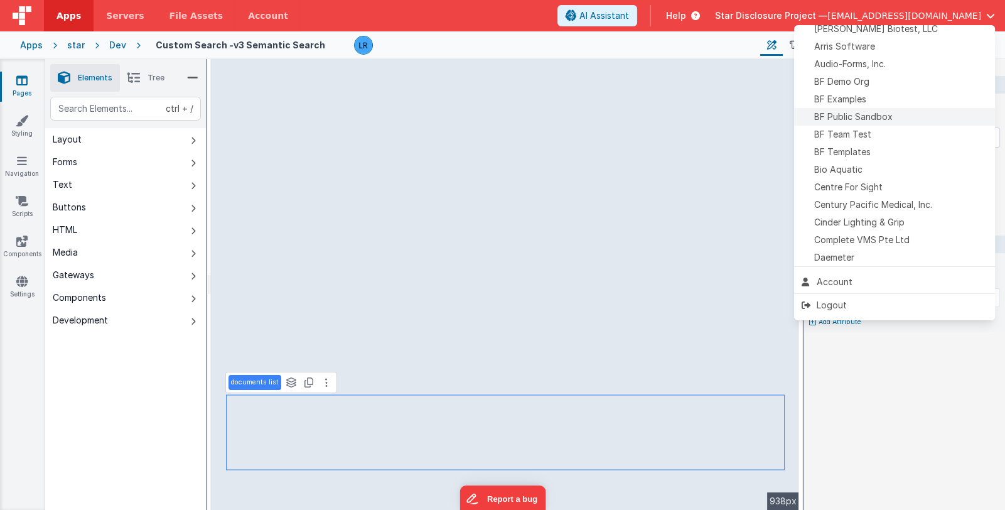
scroll to position [62, 0]
click at [873, 237] on span "Complete VMS Pte Ltd" at bounding box center [861, 240] width 95 height 13
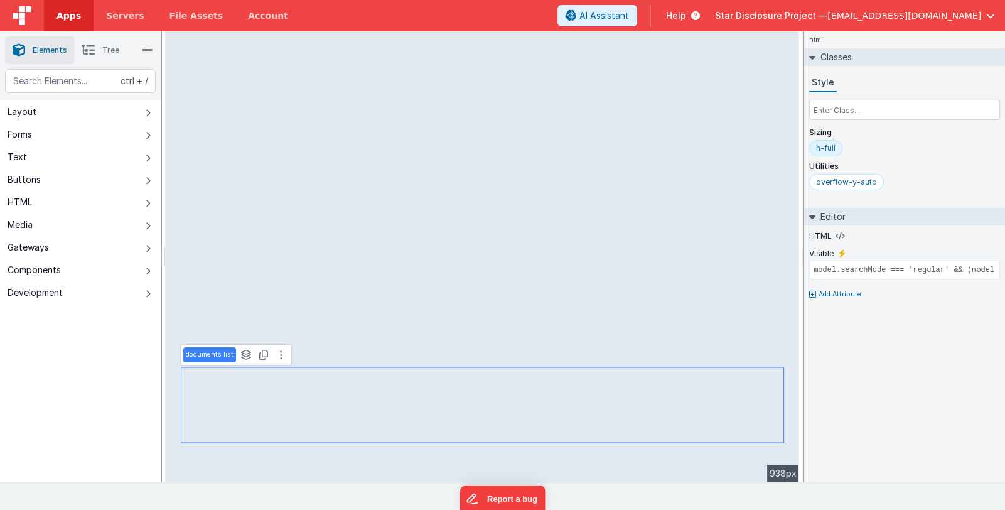
click at [827, 17] on span "Star Disclosure Project —" at bounding box center [771, 15] width 112 height 13
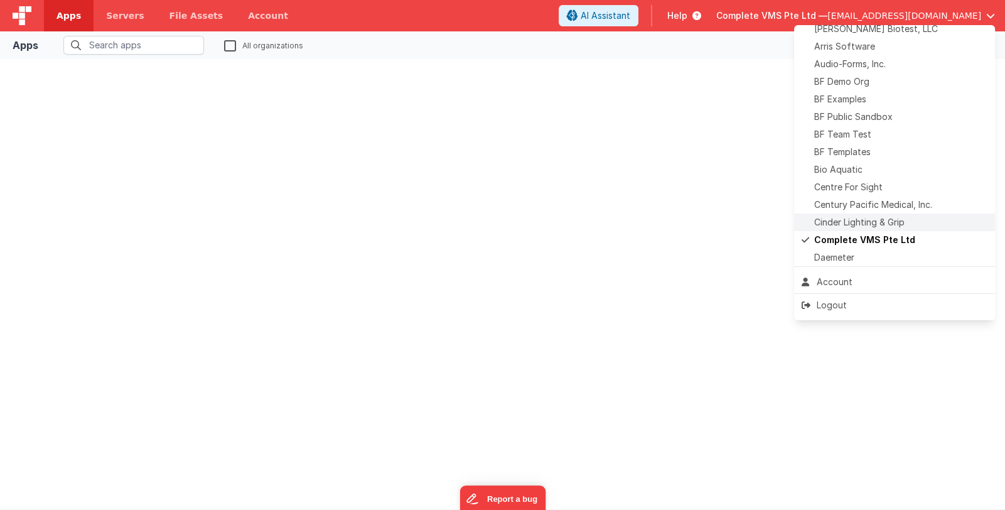
scroll to position [125, 0]
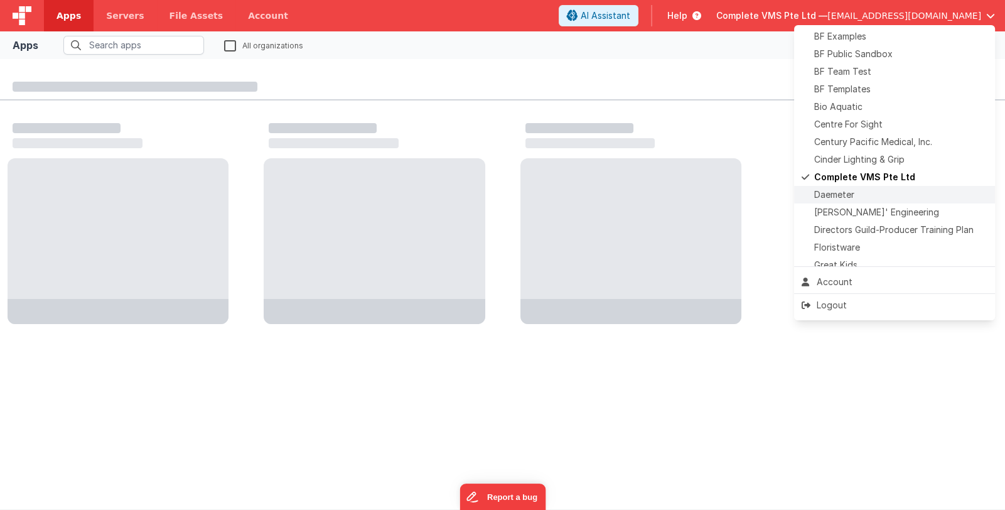
click at [877, 193] on div "Daemeter" at bounding box center [895, 194] width 186 height 13
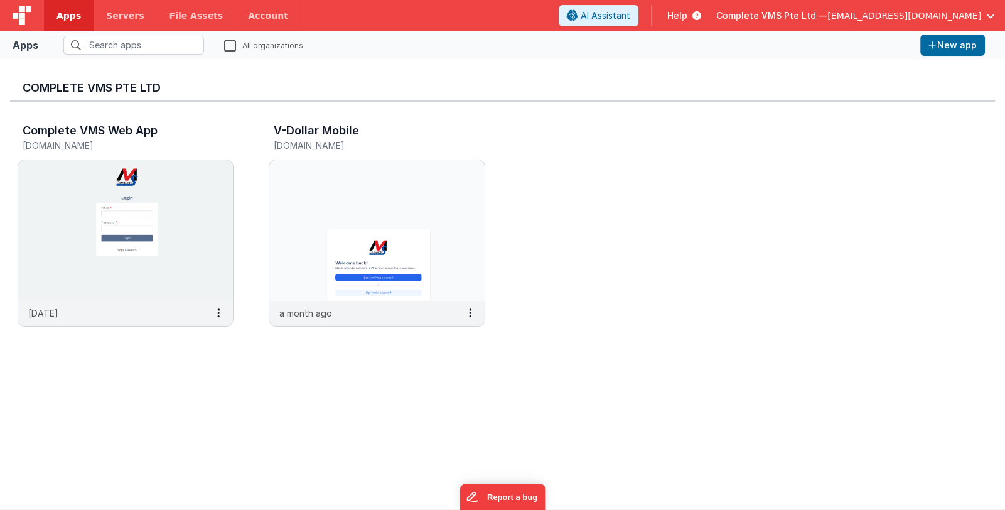
click at [812, 18] on span "Complete VMS Pte Ltd —" at bounding box center [771, 15] width 111 height 13
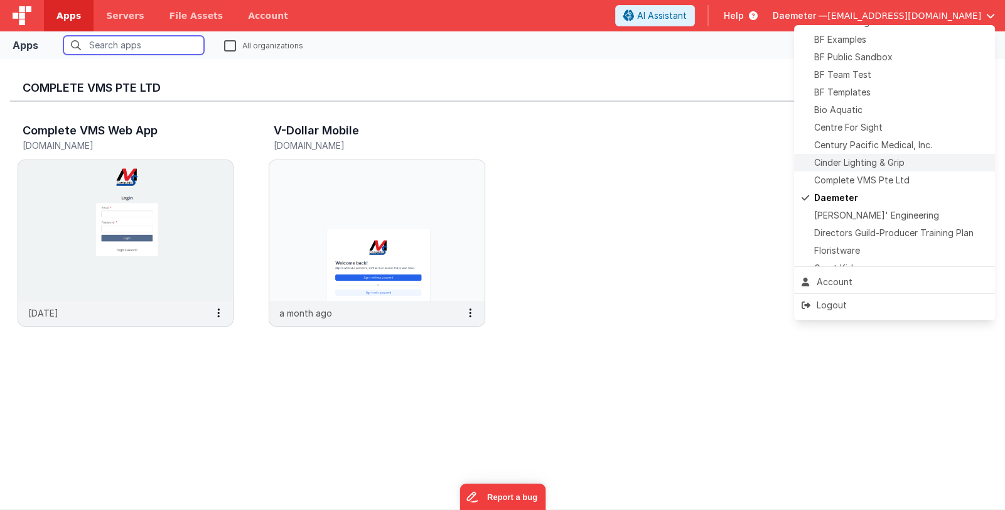
scroll to position [125, 0]
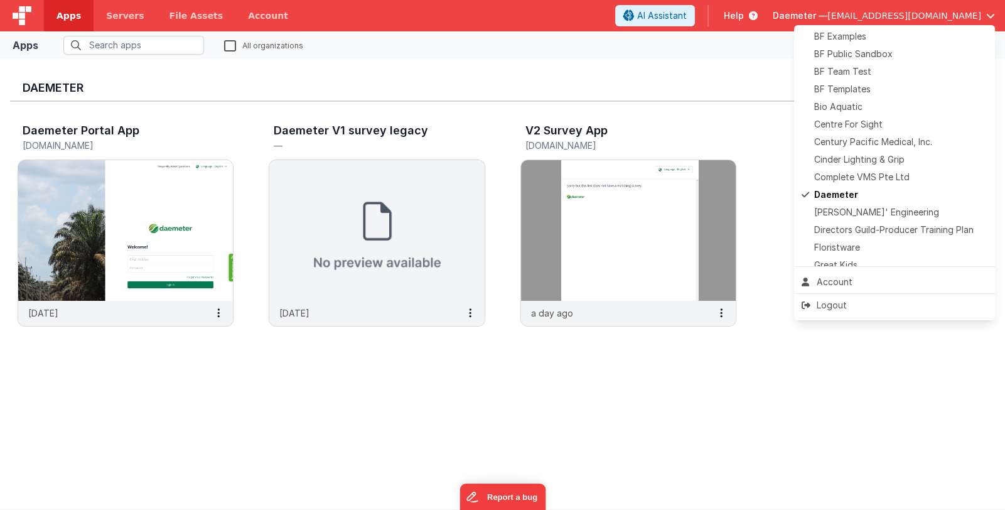
click at [153, 220] on button at bounding box center [502, 255] width 1005 height 510
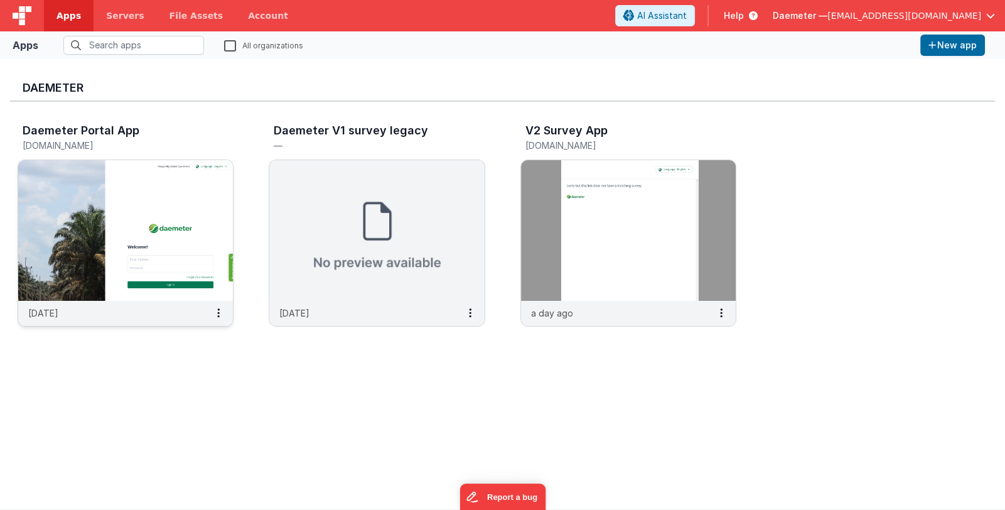
click at [158, 216] on img at bounding box center [125, 230] width 215 height 141
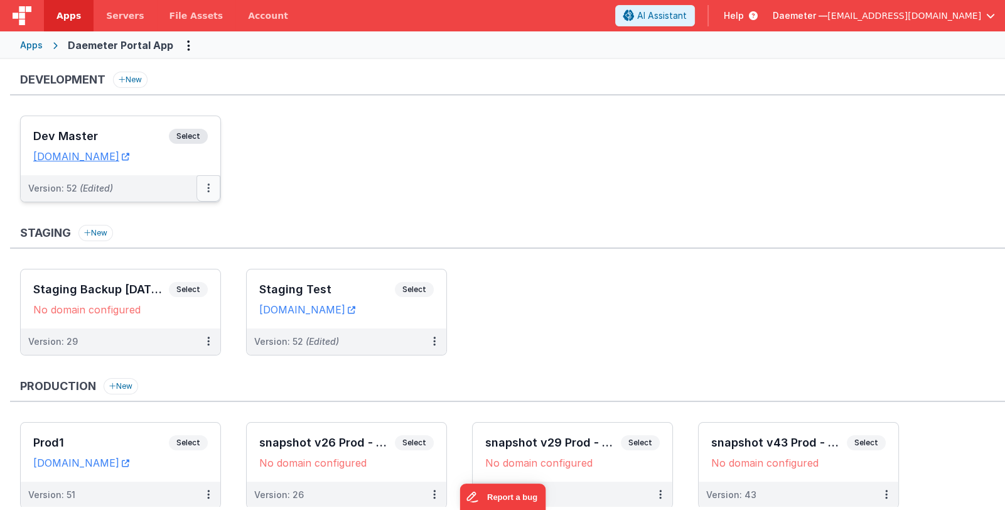
click at [205, 188] on button at bounding box center [208, 188] width 24 height 26
click at [195, 213] on link "Edit" at bounding box center [165, 216] width 110 height 23
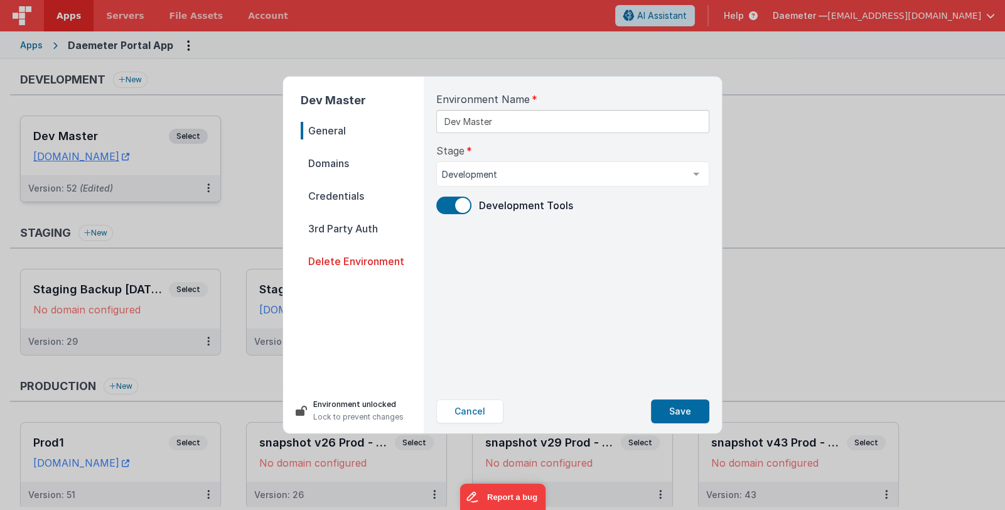
click at [328, 159] on span "Domains" at bounding box center [362, 163] width 123 height 18
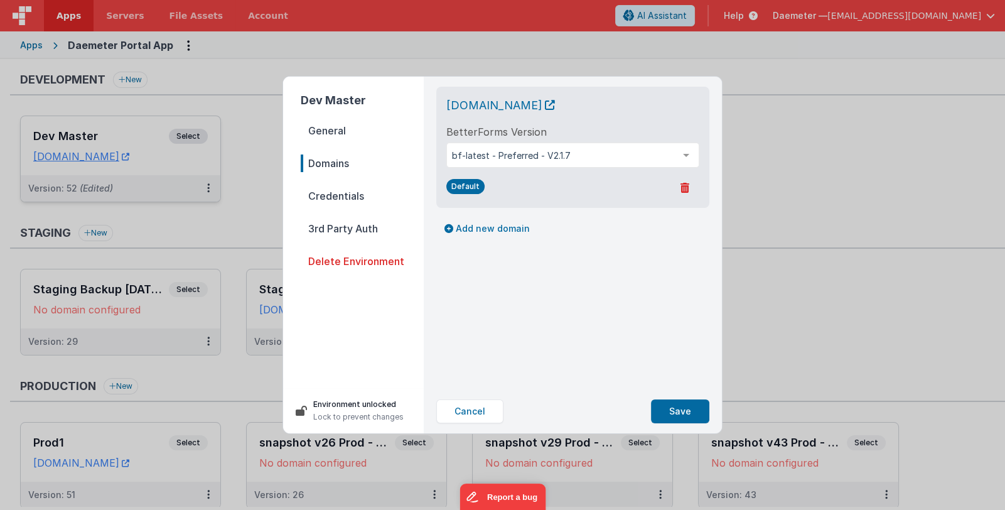
click at [244, 187] on div "Dev Master General Domains Credentials 3rd Party Auth Delete Environment Enviro…" at bounding box center [502, 255] width 1005 height 510
click at [472, 406] on button "Cancel" at bounding box center [469, 411] width 67 height 24
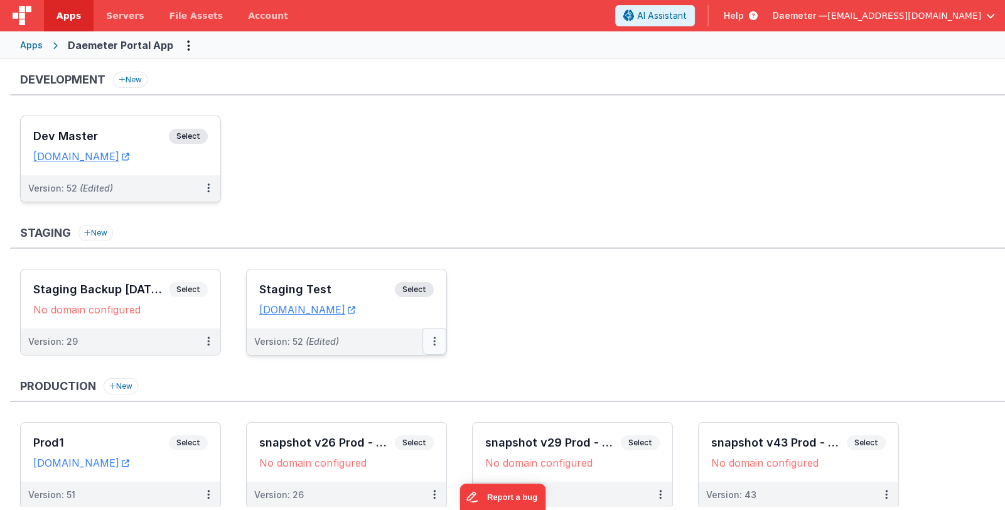
click at [429, 338] on button at bounding box center [434, 341] width 24 height 26
click at [417, 367] on link "Edit" at bounding box center [391, 369] width 110 height 23
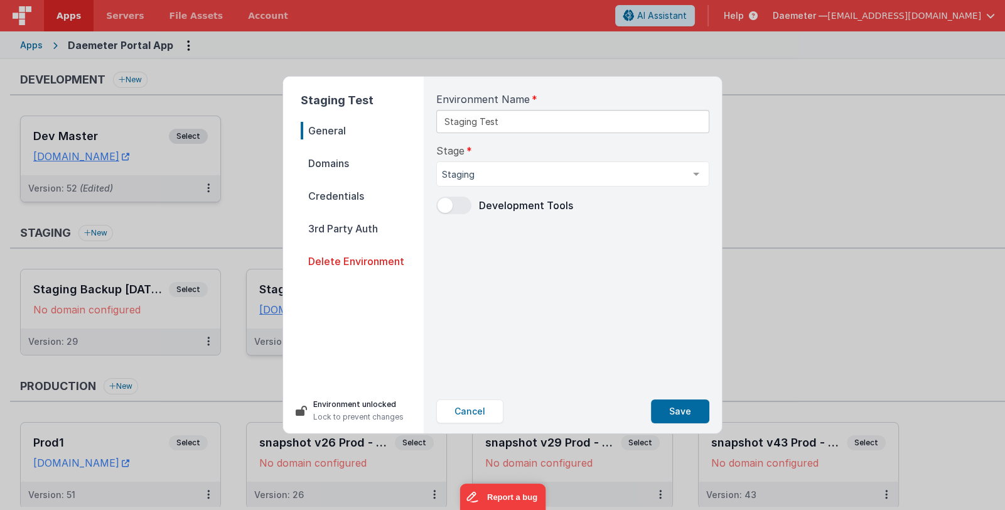
click at [352, 160] on span "Domains" at bounding box center [362, 163] width 123 height 18
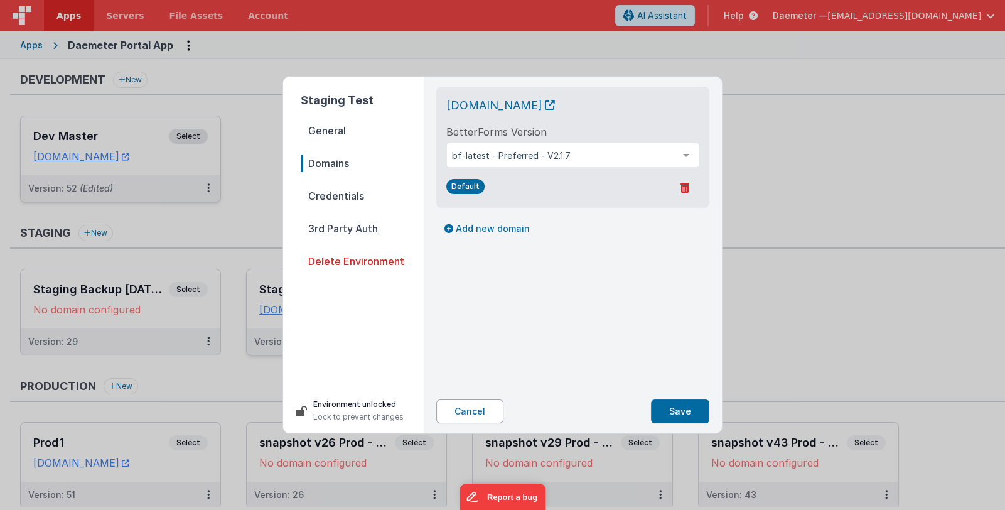
click at [472, 411] on button "Cancel" at bounding box center [469, 411] width 67 height 24
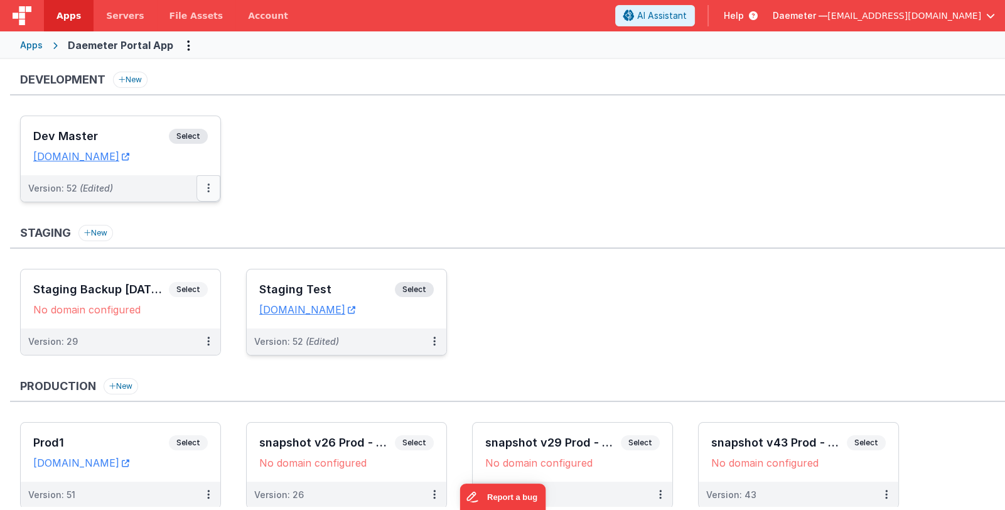
click at [205, 187] on button at bounding box center [208, 188] width 24 height 26
click at [210, 183] on button at bounding box center [208, 188] width 24 height 26
click at [185, 217] on link "Edit" at bounding box center [165, 216] width 110 height 23
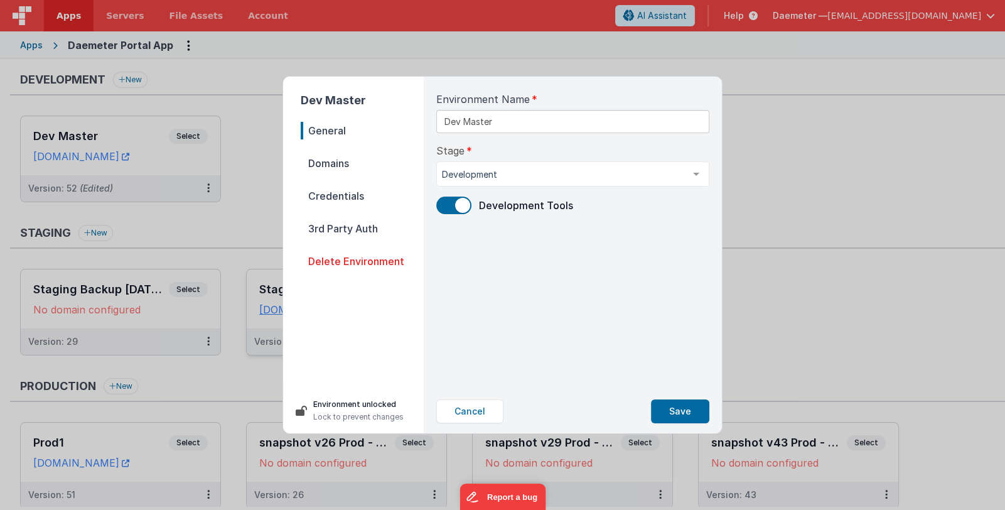
click at [367, 163] on span "Domains" at bounding box center [362, 163] width 123 height 18
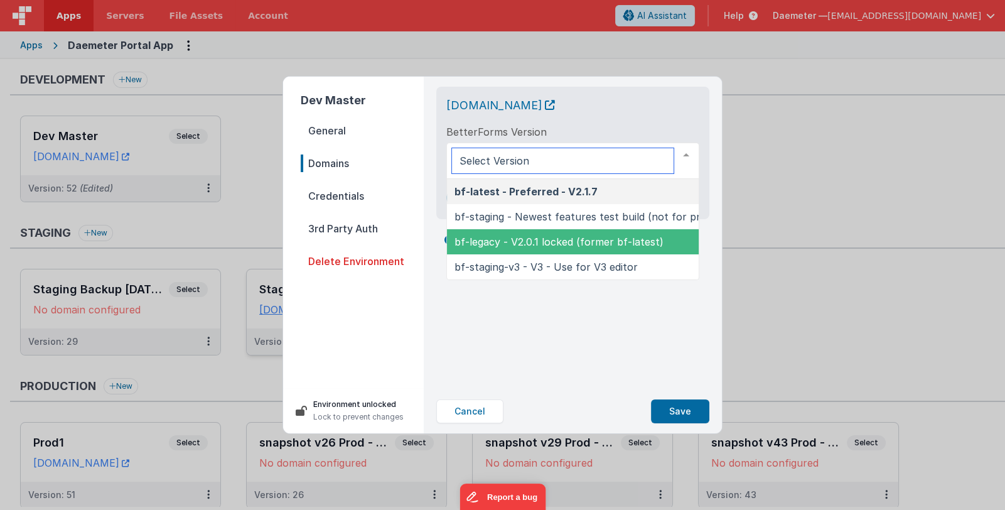
click at [611, 242] on span "bf-legacy - V2.0.1 locked (former bf-latest)" at bounding box center [559, 241] width 209 height 13
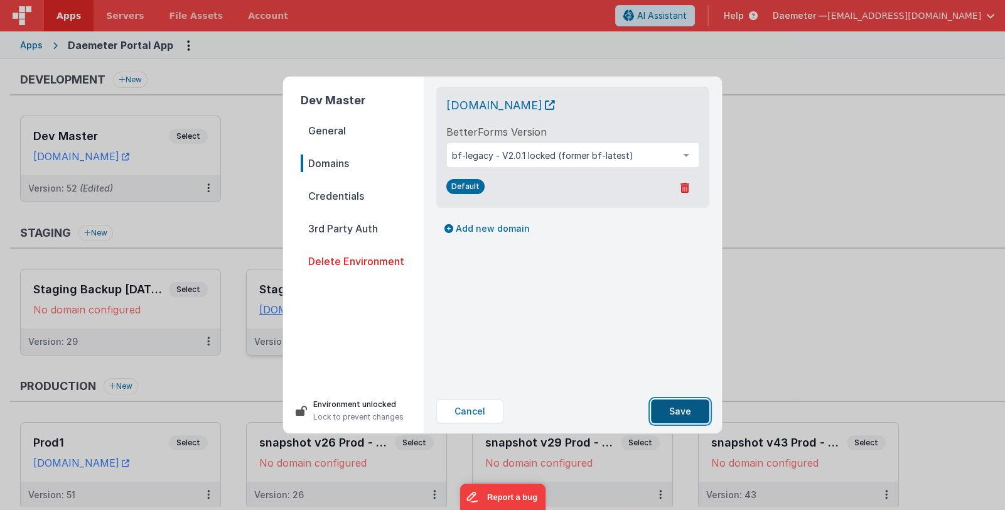
click at [686, 412] on button "Save" at bounding box center [680, 411] width 58 height 24
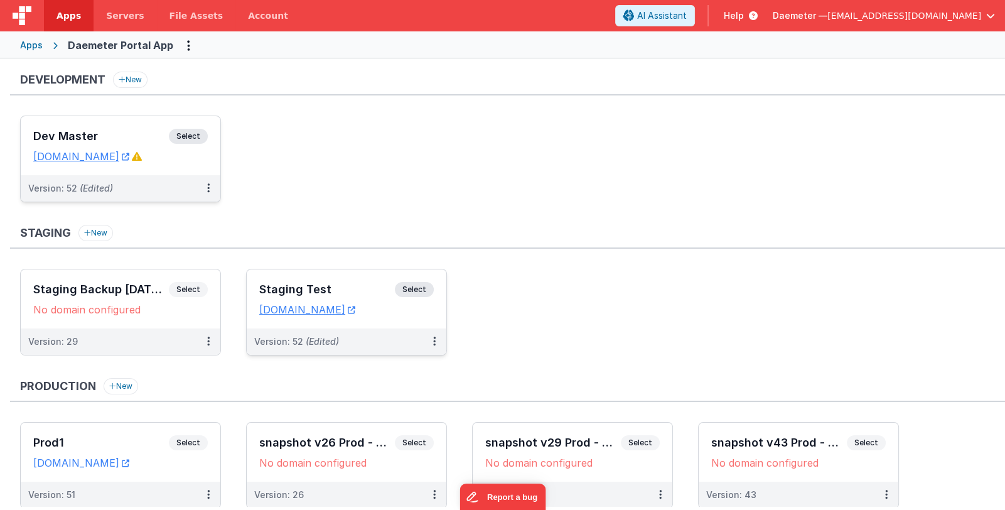
click at [124, 137] on h3 "Dev Master" at bounding box center [101, 136] width 136 height 13
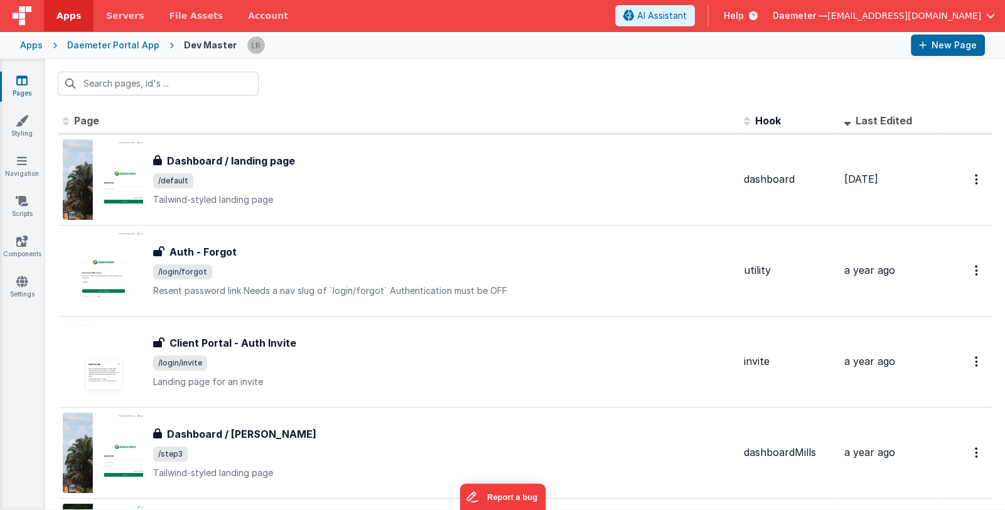
click at [26, 42] on div "Apps" at bounding box center [31, 45] width 23 height 13
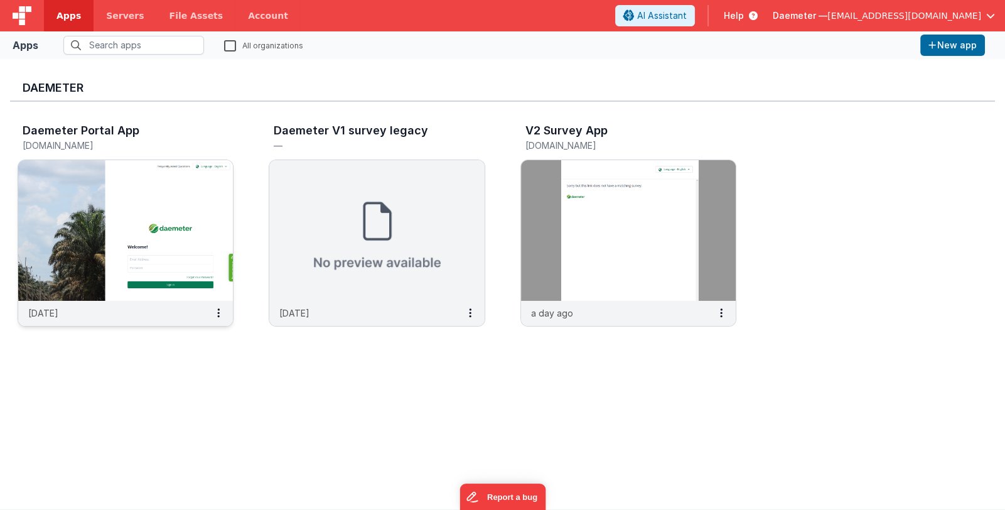
click at [174, 195] on img at bounding box center [125, 230] width 215 height 141
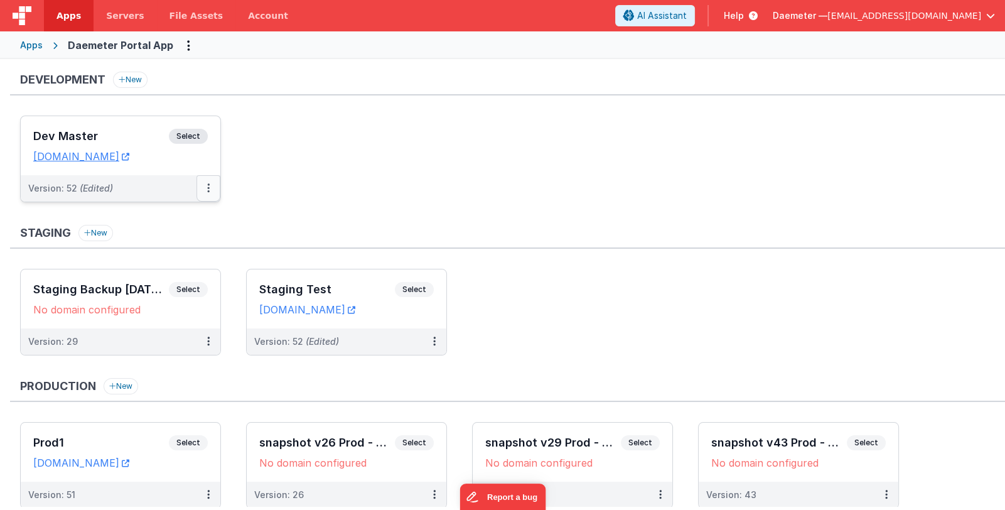
click at [206, 181] on button at bounding box center [208, 188] width 24 height 26
click at [198, 209] on link "Edit" at bounding box center [165, 216] width 110 height 23
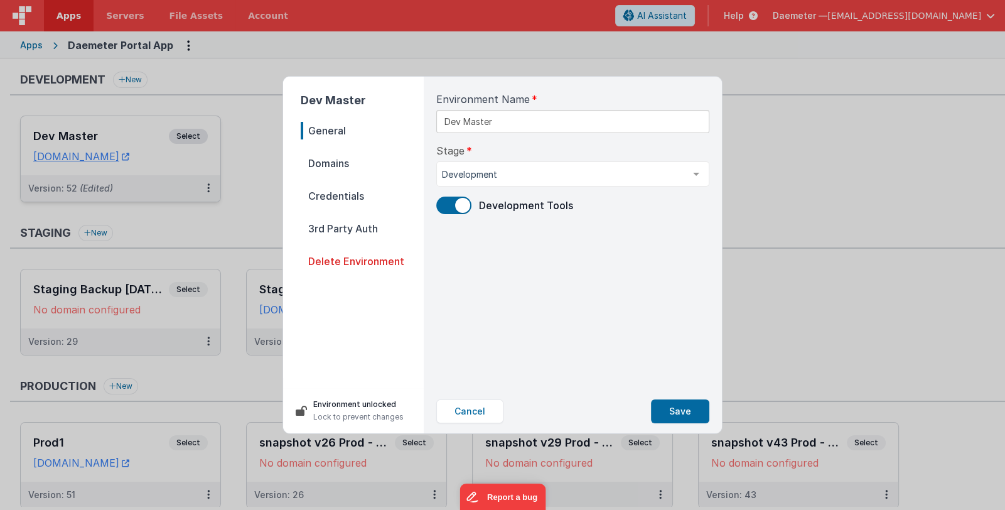
click at [361, 168] on span "Domains" at bounding box center [362, 163] width 123 height 18
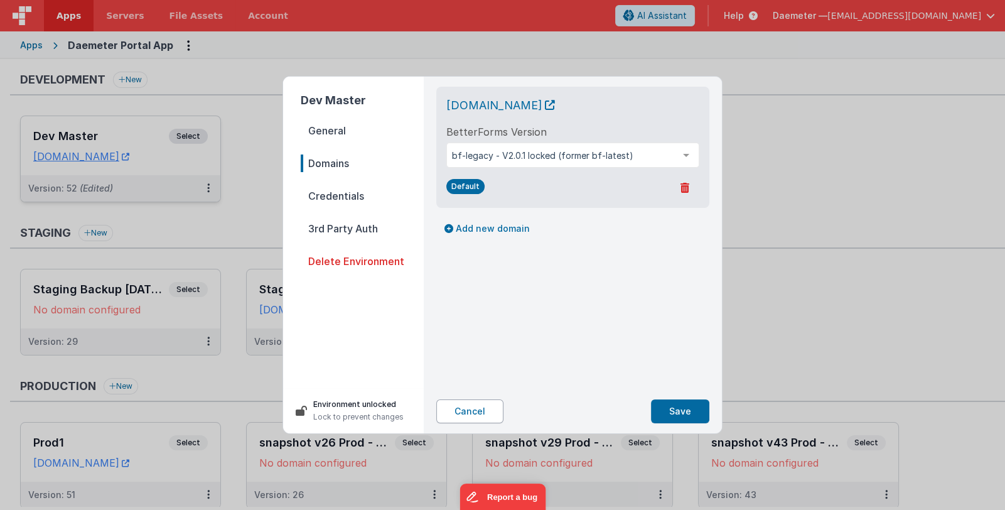
click at [488, 410] on button "Cancel" at bounding box center [469, 411] width 67 height 24
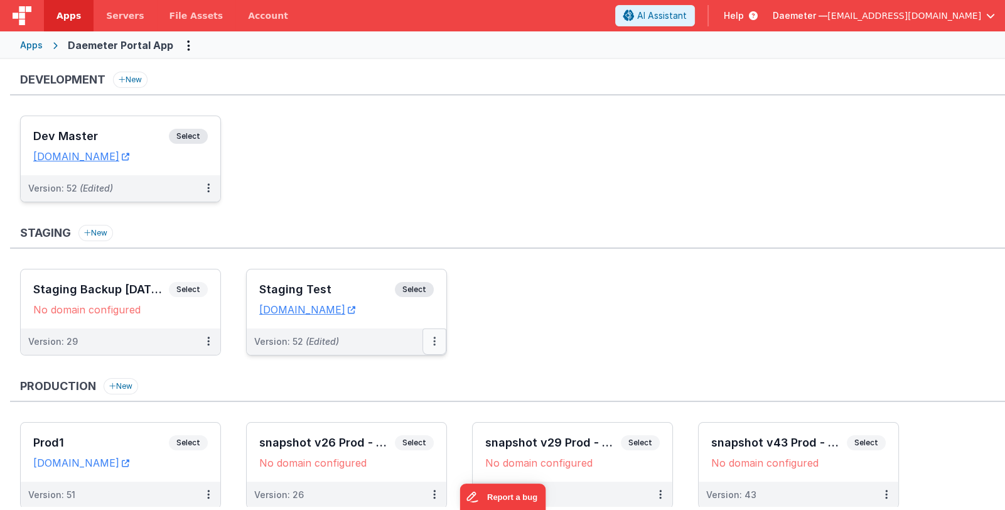
click at [435, 341] on icon at bounding box center [434, 341] width 3 height 1
click at [404, 363] on link "Edit" at bounding box center [391, 369] width 110 height 23
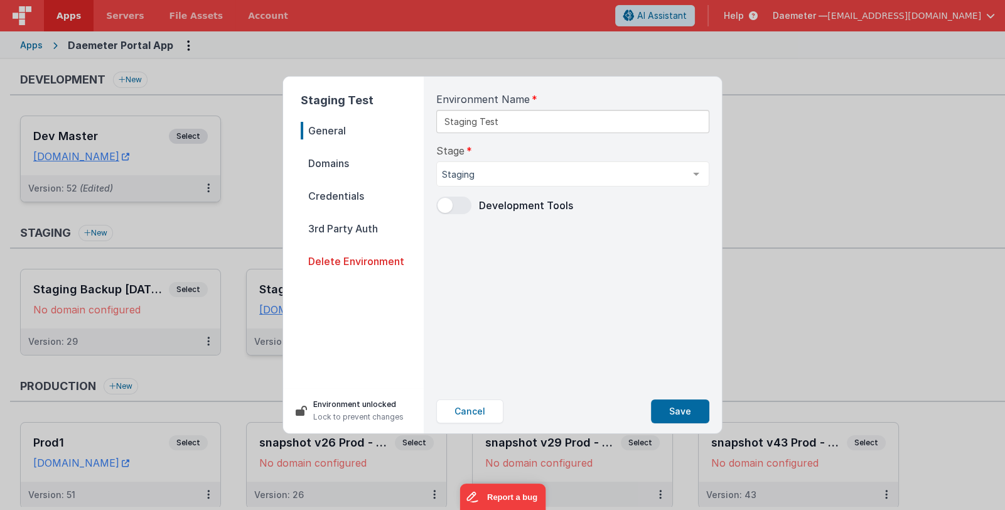
click at [337, 153] on nav "General Domains Credentials 3rd Party Auth Delete Environment" at bounding box center [362, 250] width 123 height 256
click at [336, 160] on span "Domains" at bounding box center [362, 163] width 123 height 18
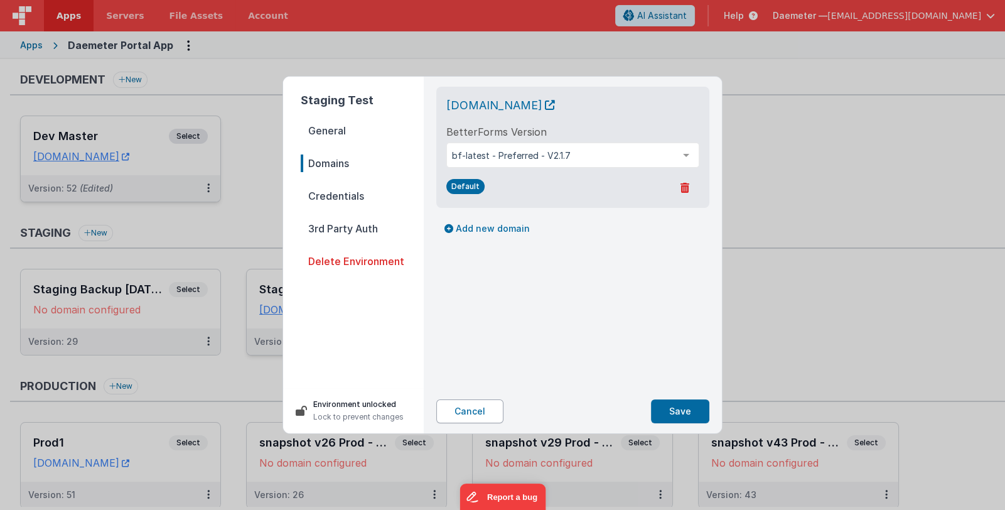
click at [479, 416] on button "Cancel" at bounding box center [469, 411] width 67 height 24
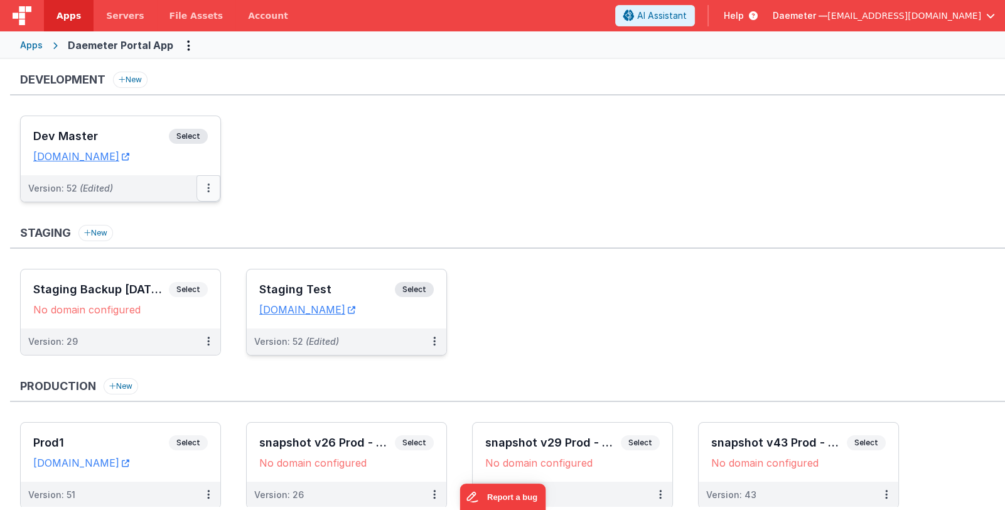
click at [209, 188] on icon at bounding box center [208, 188] width 3 height 1
click at [192, 212] on ul "Dev Master Select URLs [DOMAIN_NAME] Version: 52 (Edited) Edit Deploy... Rollba…" at bounding box center [512, 165] width 985 height 99
click at [205, 193] on button at bounding box center [208, 188] width 24 height 26
click at [179, 219] on link "Edit" at bounding box center [165, 216] width 110 height 23
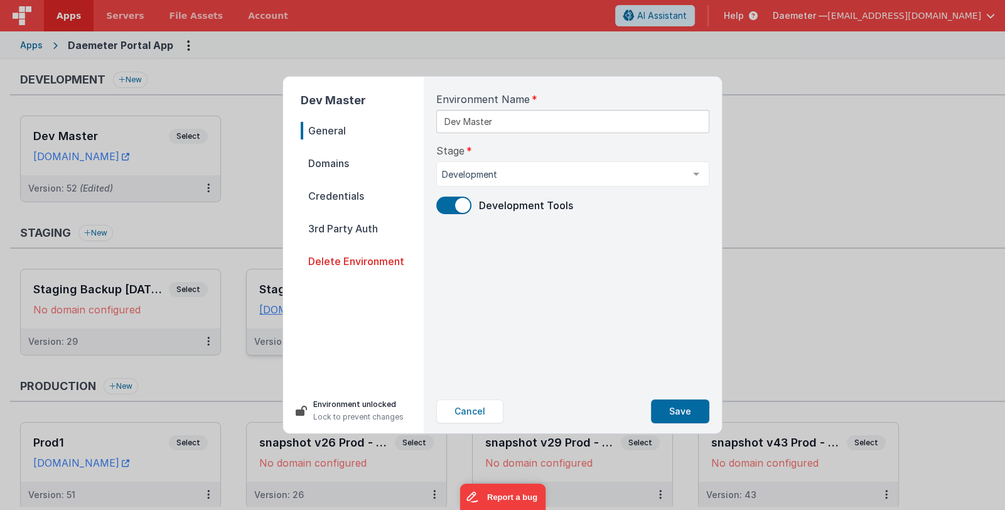
click at [369, 162] on span "Domains" at bounding box center [362, 163] width 123 height 18
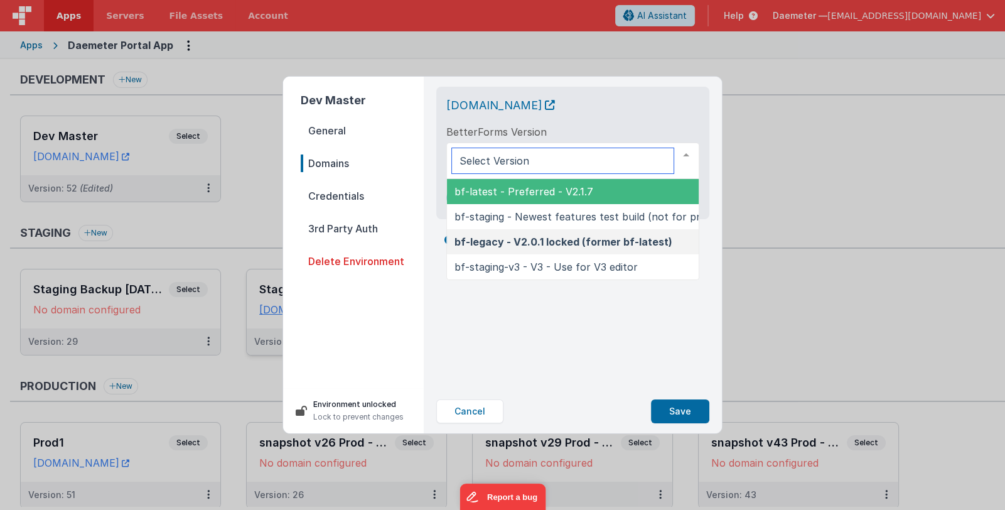
click at [534, 190] on span "bf-latest - Preferred - V2.1.7" at bounding box center [524, 191] width 139 height 13
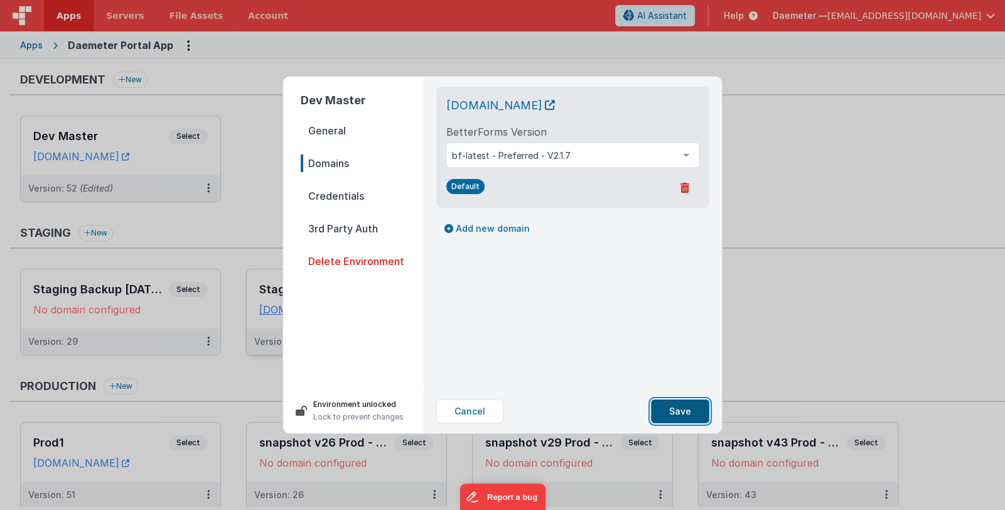
click at [697, 411] on button "Save" at bounding box center [680, 411] width 58 height 24
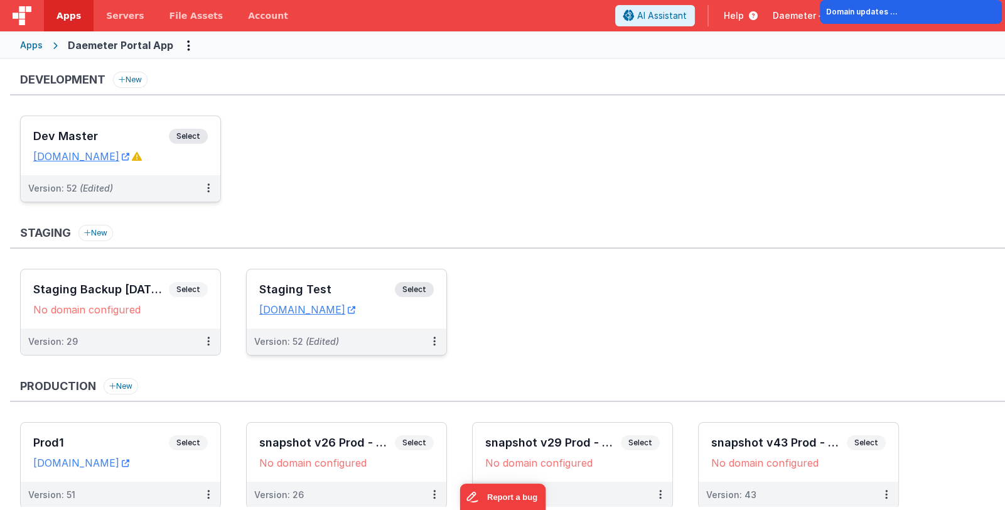
click at [134, 129] on div "Dev Master Select" at bounding box center [120, 139] width 175 height 21
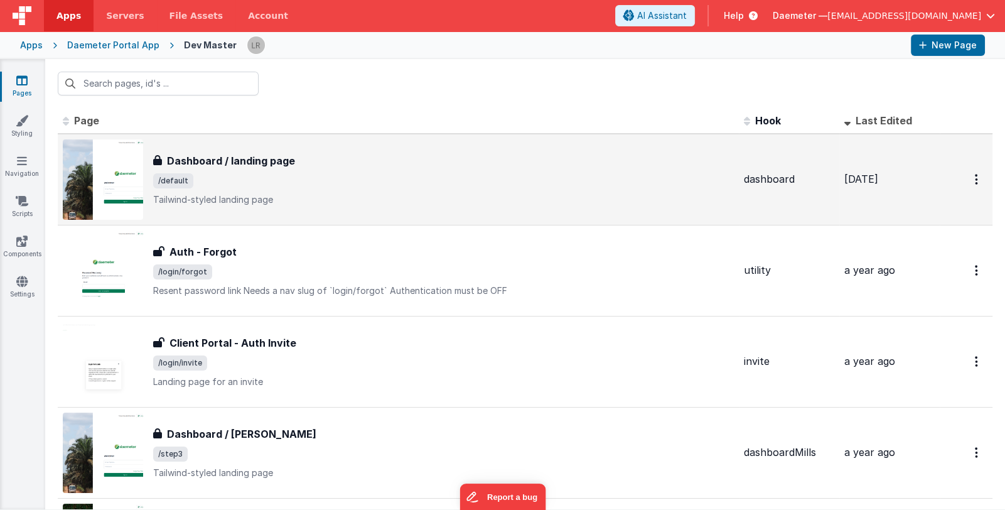
click at [286, 177] on span "/default" at bounding box center [443, 180] width 581 height 15
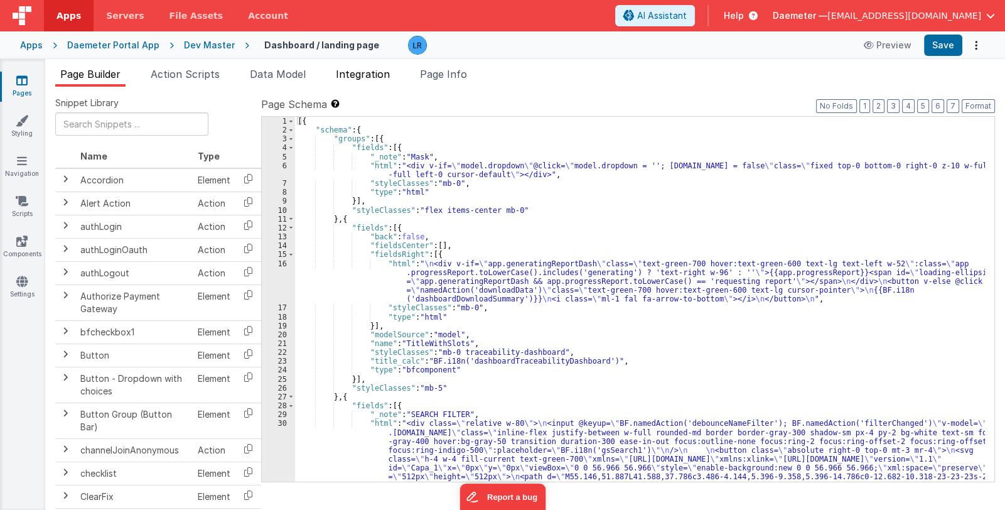
click at [383, 72] on span "Integration" at bounding box center [363, 74] width 54 height 13
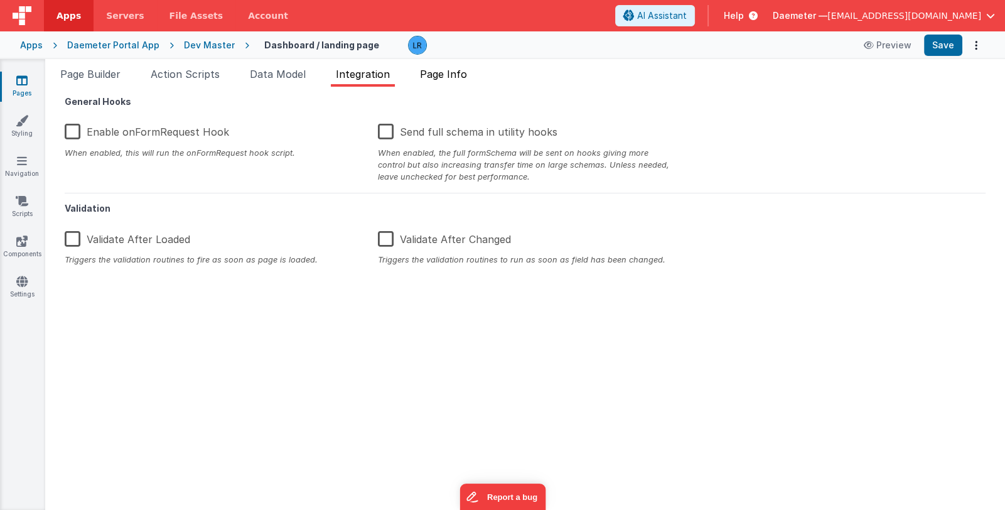
click at [446, 74] on span "Page Info" at bounding box center [443, 74] width 47 height 13
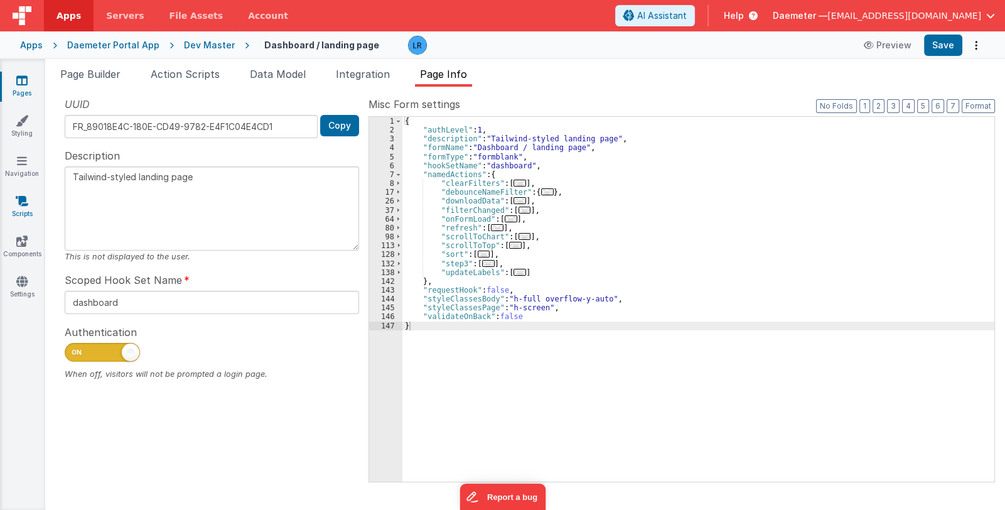
click at [19, 208] on link "Scripts" at bounding box center [21, 207] width 45 height 25
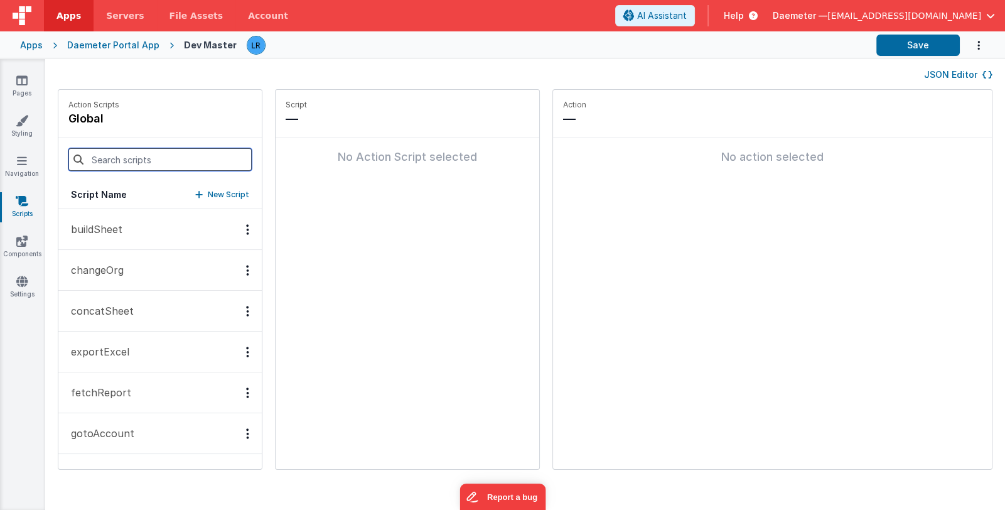
click at [104, 163] on input at bounding box center [159, 159] width 183 height 23
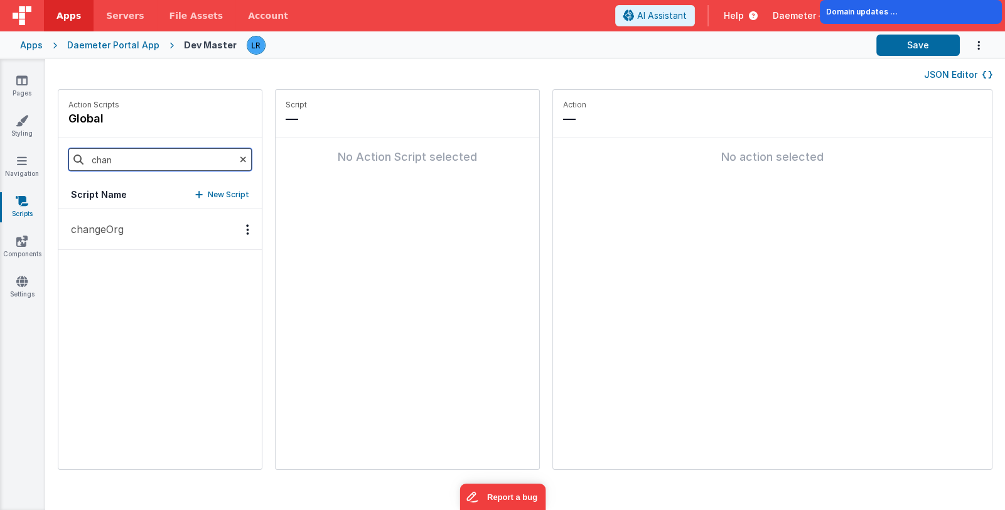
type input "chan"
click at [90, 222] on p "changeOrg" at bounding box center [93, 229] width 60 height 15
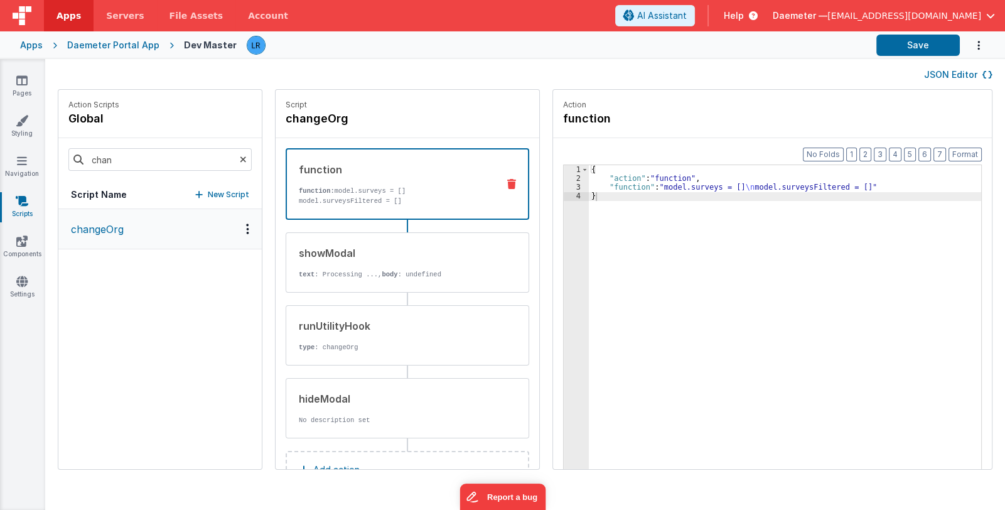
click at [343, 196] on p "function: model.surveys = [] model.surveysFiltered = []" at bounding box center [393, 196] width 189 height 20
click at [354, 264] on div "showModal text : Processing ..., body : undefined" at bounding box center [387, 262] width 202 height 34
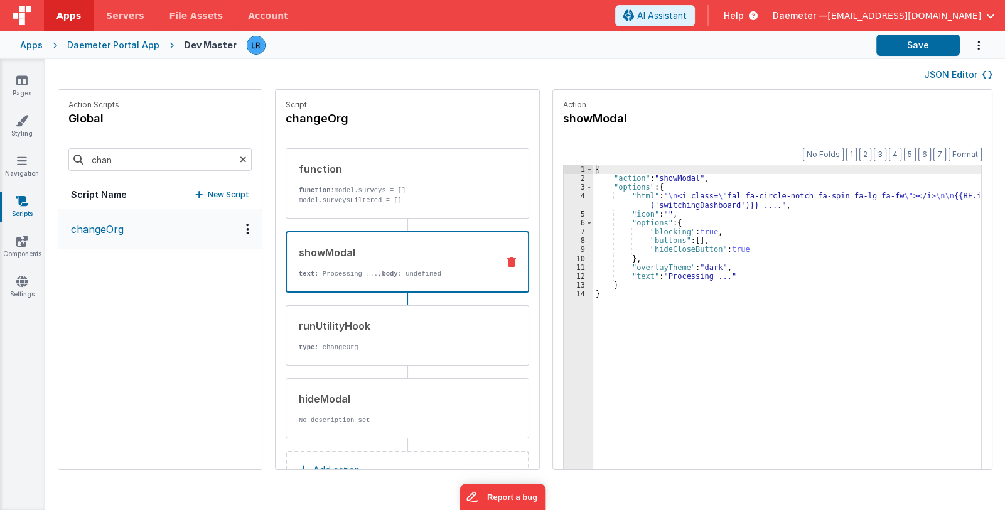
click at [351, 269] on p "text : Processing ..., body : undefined" at bounding box center [393, 274] width 189 height 10
click at [345, 330] on div "runUtilityHook" at bounding box center [394, 325] width 190 height 15
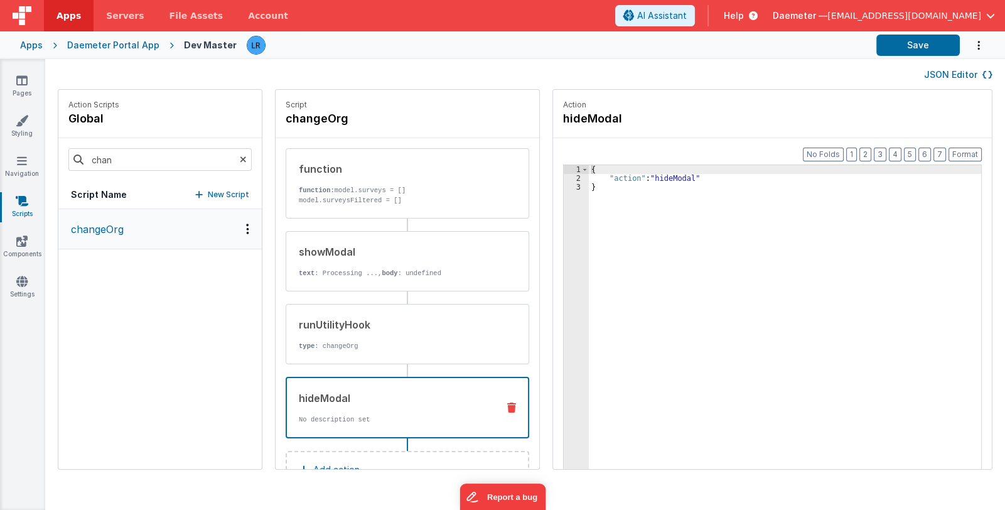
click at [347, 397] on div "hideModal" at bounding box center [393, 397] width 189 height 15
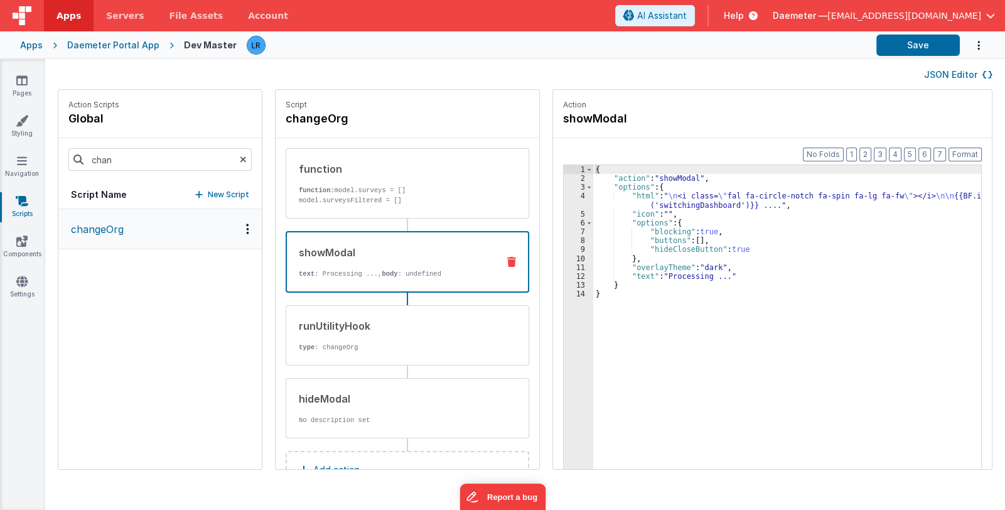
click at [352, 266] on div "showModal text : Processing ..., body : undefined" at bounding box center [387, 262] width 201 height 34
click at [240, 158] on icon at bounding box center [243, 159] width 7 height 43
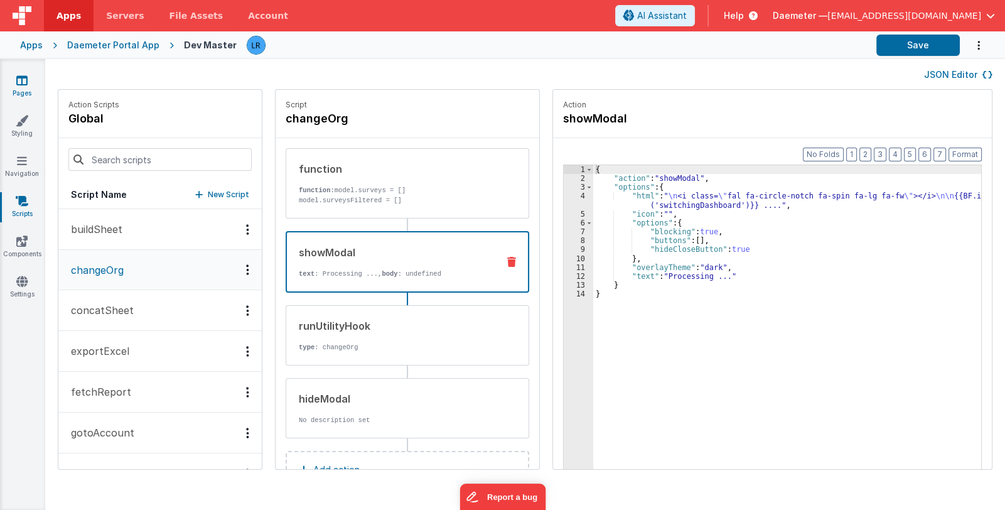
click at [21, 87] on link "Pages" at bounding box center [21, 86] width 45 height 25
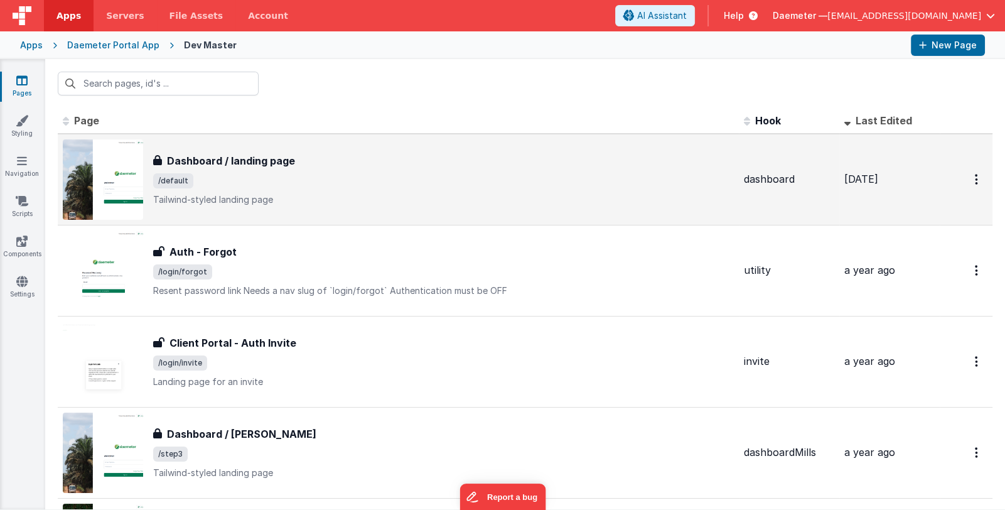
click at [354, 195] on p "Tailwind-styled landing page" at bounding box center [443, 199] width 581 height 13
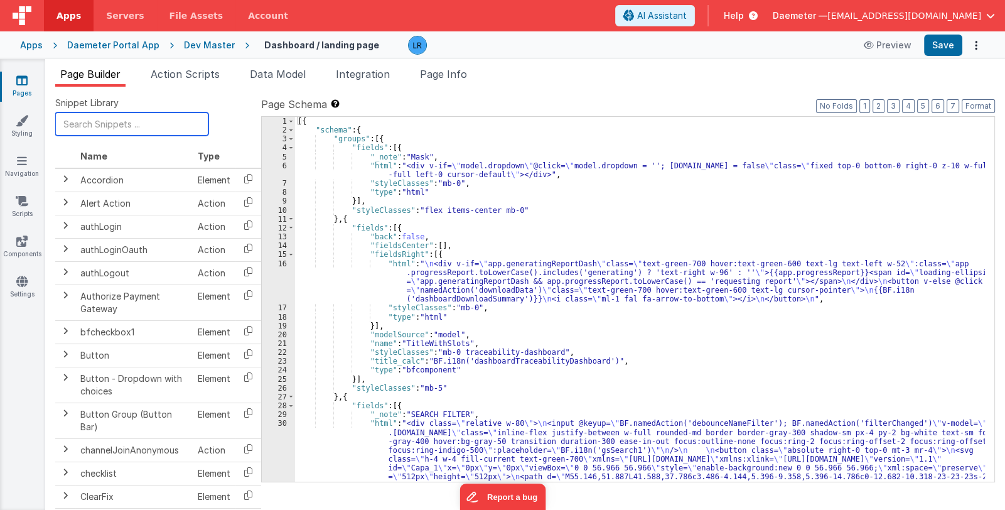
click at [140, 121] on input "text" at bounding box center [131, 123] width 153 height 23
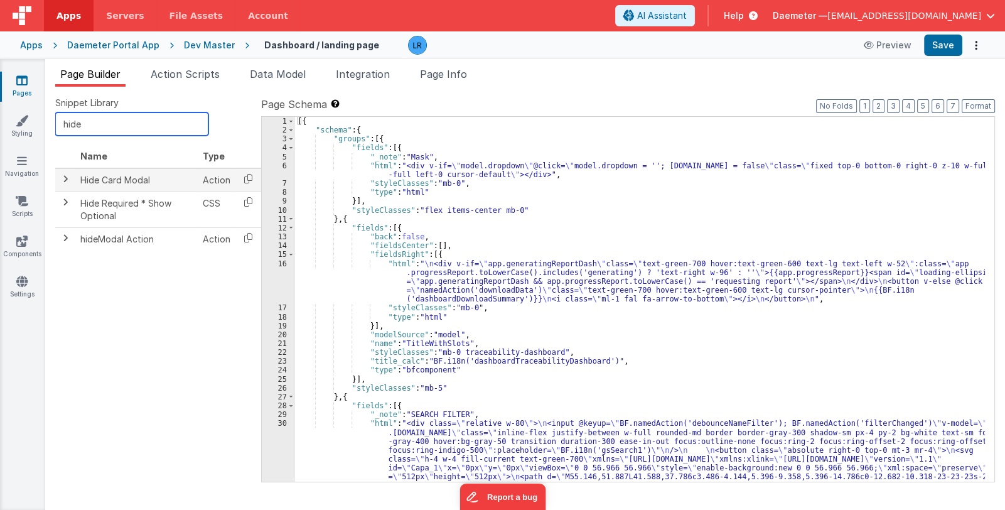
type input "hide"
click at [65, 179] on span at bounding box center [65, 179] width 10 height 10
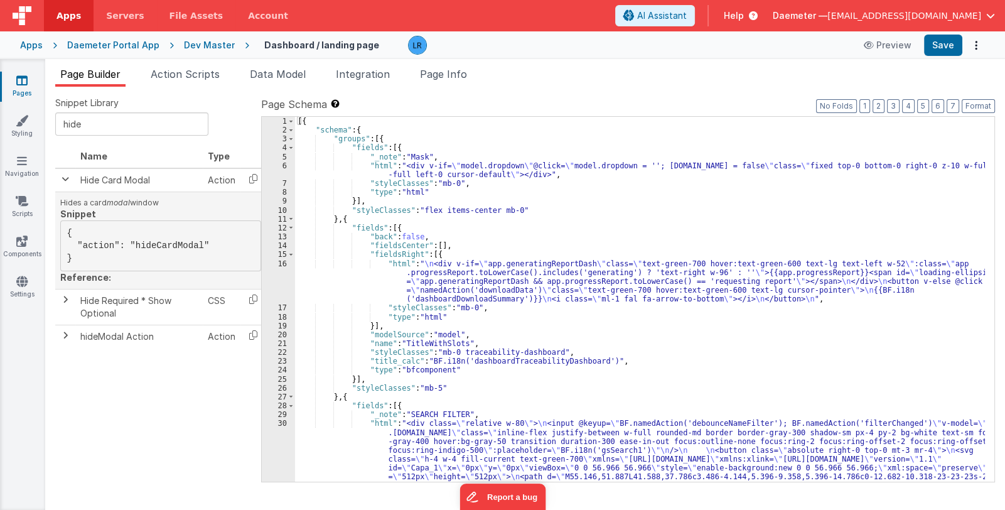
drag, startPoint x: 130, startPoint y: 247, endPoint x: 191, endPoint y: 245, distance: 61.5
click at [191, 245] on pre "{ "action": "hideCardModal" }" at bounding box center [160, 245] width 201 height 51
copy pre "hideCardModal"
click at [65, 340] on span at bounding box center [65, 335] width 10 height 10
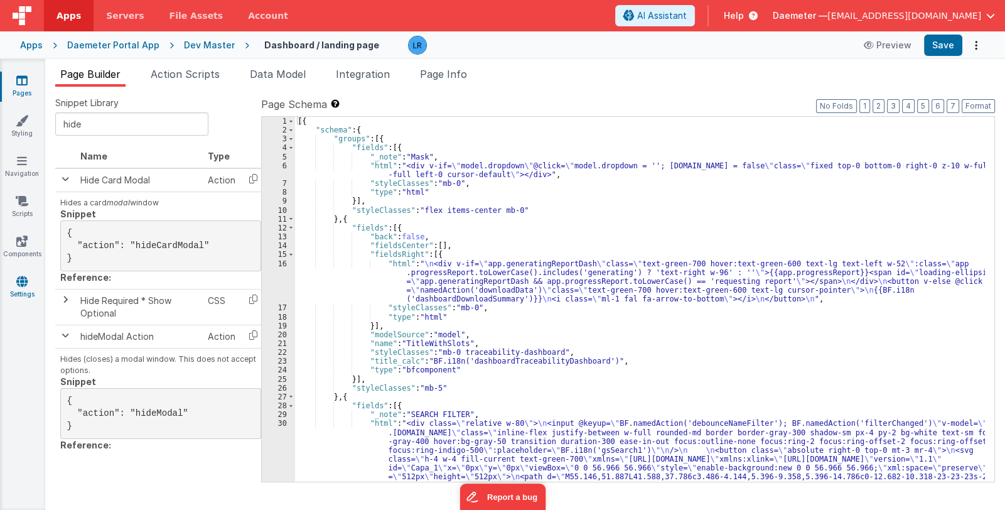
click at [20, 279] on icon at bounding box center [21, 281] width 11 height 13
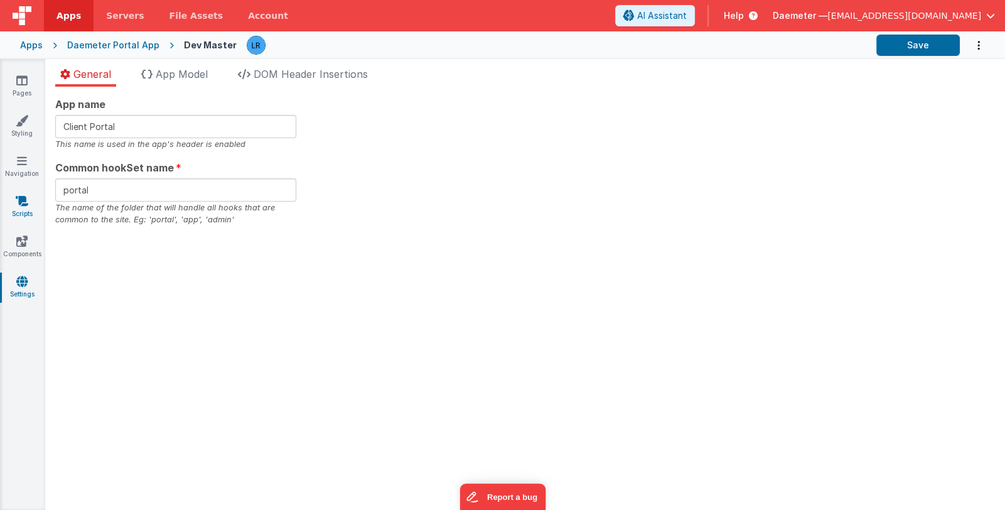
click at [16, 201] on icon at bounding box center [22, 201] width 13 height 13
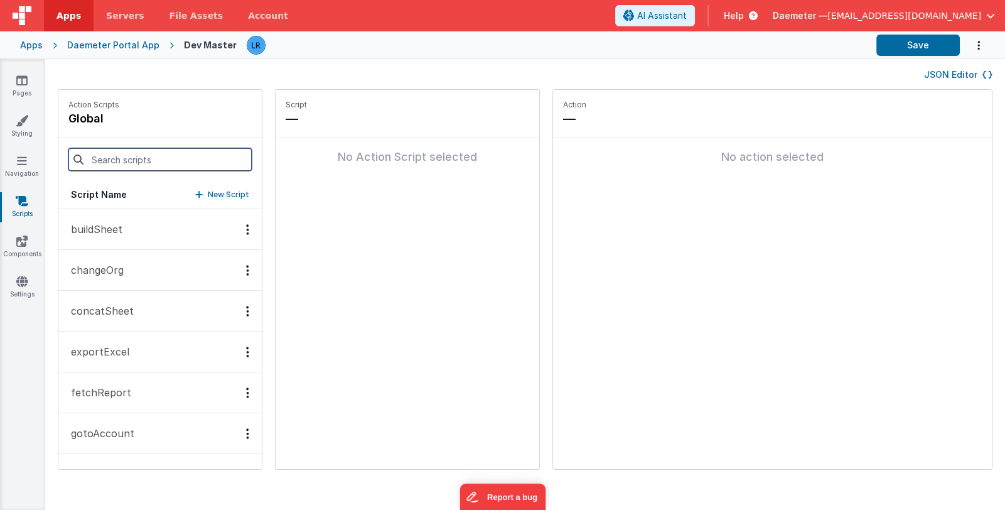
click at [134, 159] on input at bounding box center [159, 159] width 183 height 23
type input "ch"
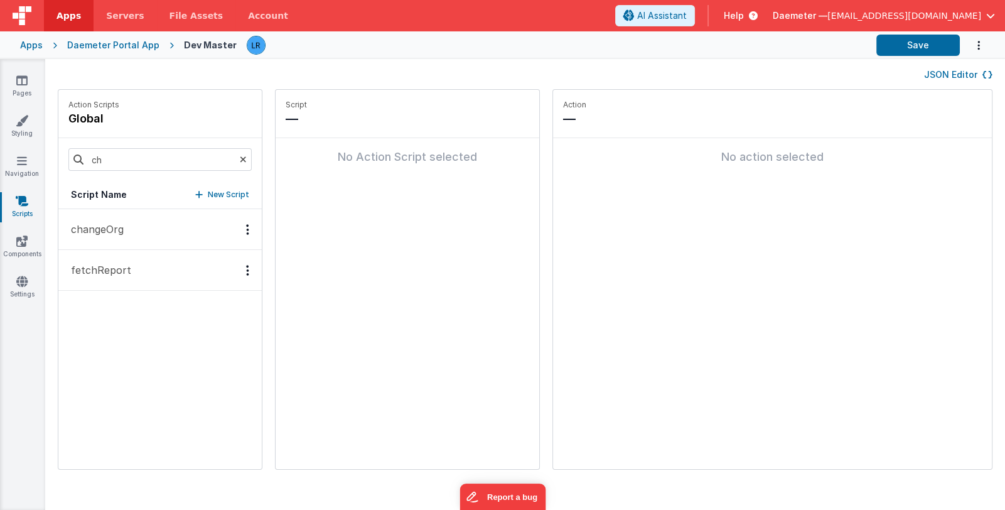
click at [79, 233] on p "changeOrg" at bounding box center [93, 229] width 60 height 15
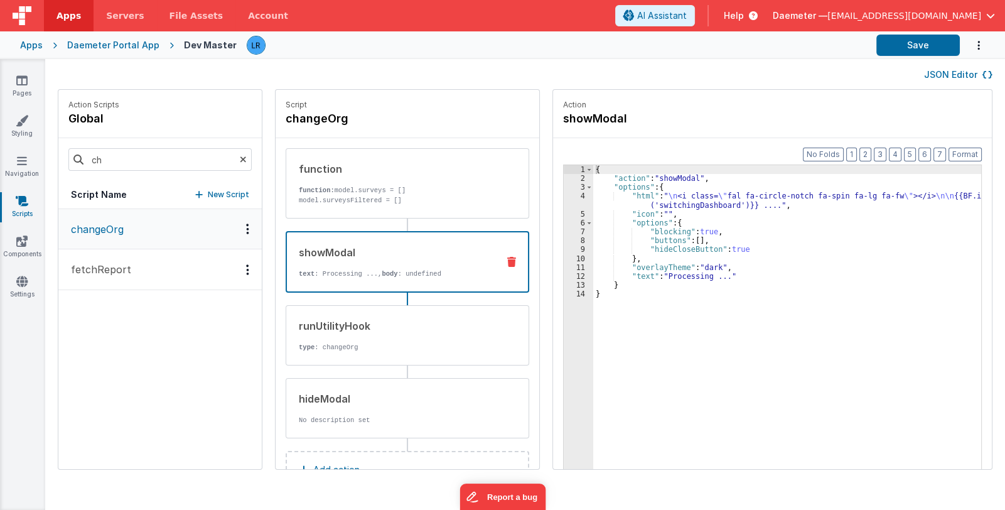
click at [329, 275] on p "text : Processing ..., body : undefined" at bounding box center [393, 274] width 189 height 10
click at [348, 397] on div "hideModal" at bounding box center [394, 398] width 190 height 15
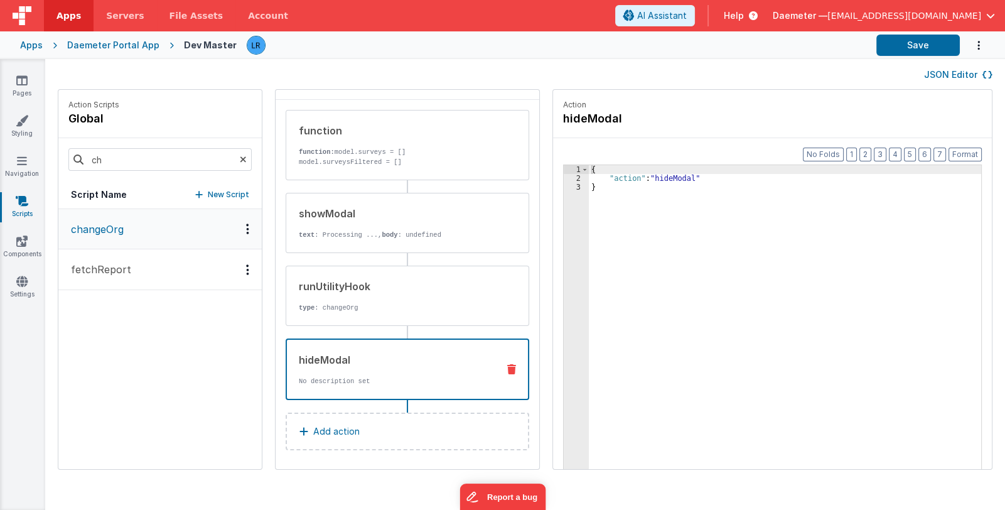
scroll to position [40, 0]
click at [331, 424] on p "Add action" at bounding box center [336, 429] width 46 height 15
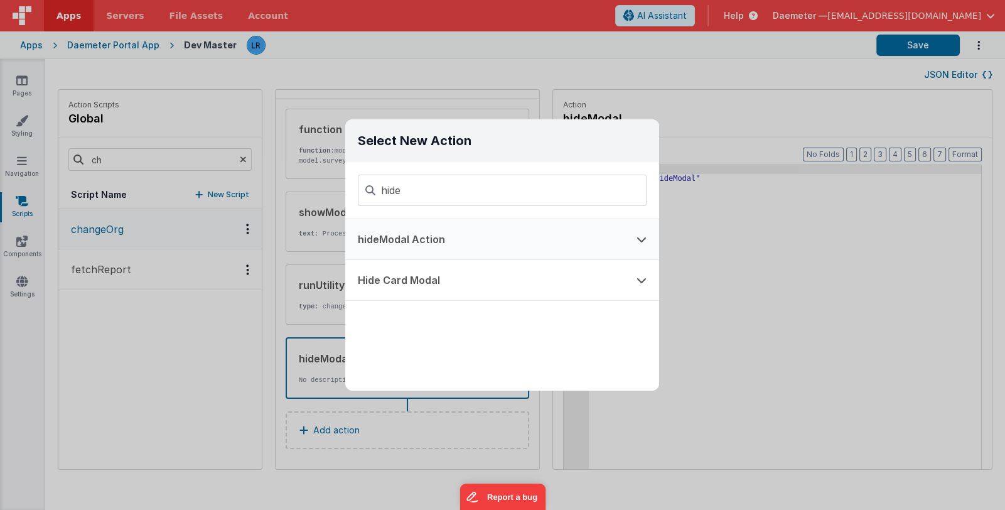
type input "hide"
click at [638, 240] on icon at bounding box center [642, 239] width 10 height 10
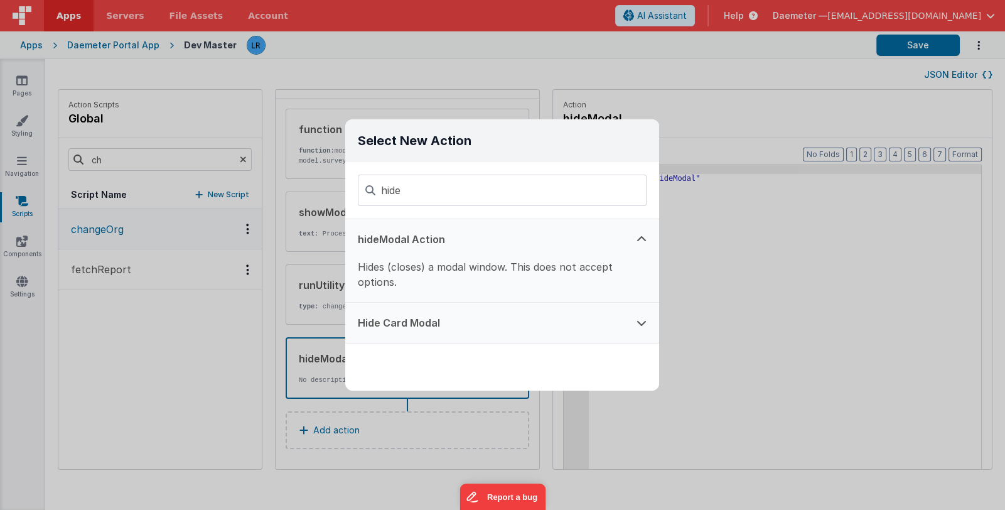
click at [638, 320] on icon at bounding box center [642, 323] width 10 height 10
click at [614, 244] on button "hideModal Action" at bounding box center [484, 239] width 279 height 40
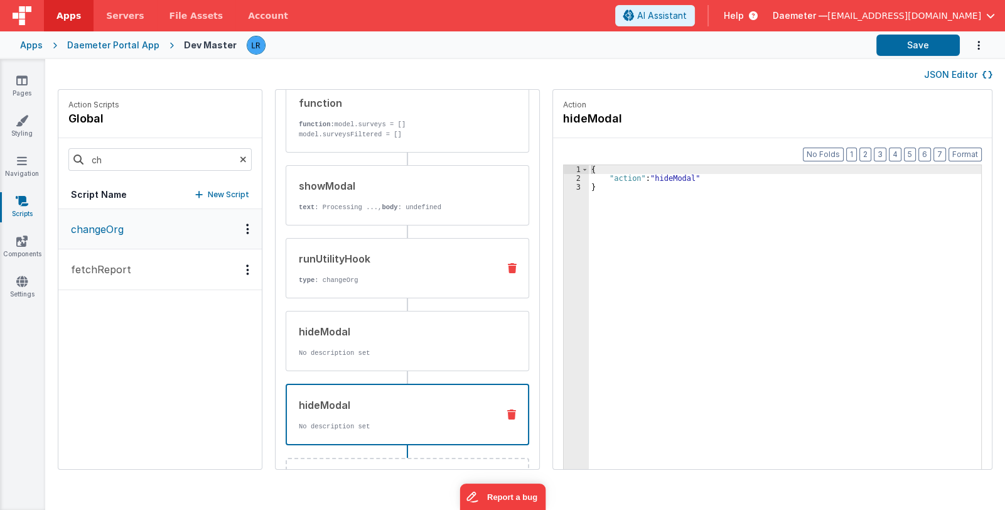
scroll to position [102, 0]
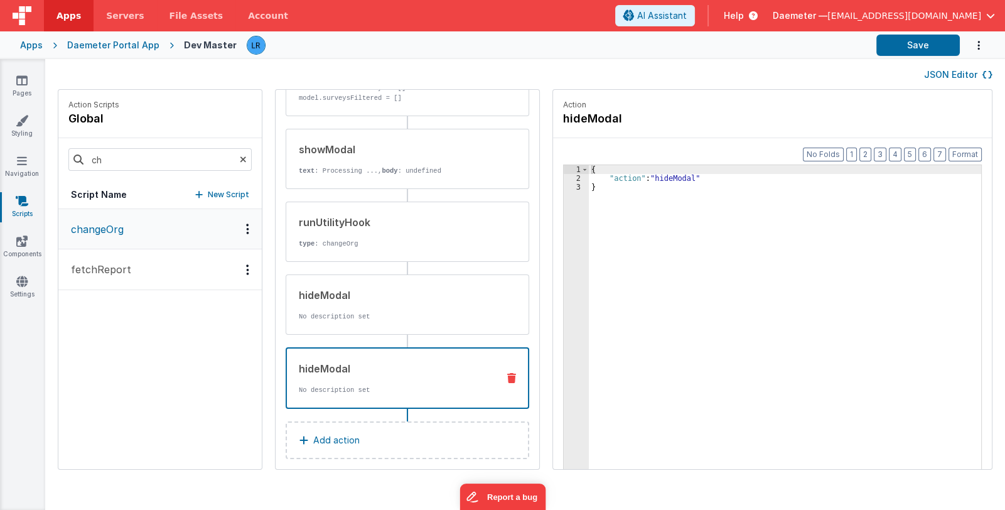
click at [507, 374] on icon at bounding box center [511, 378] width 9 height 10
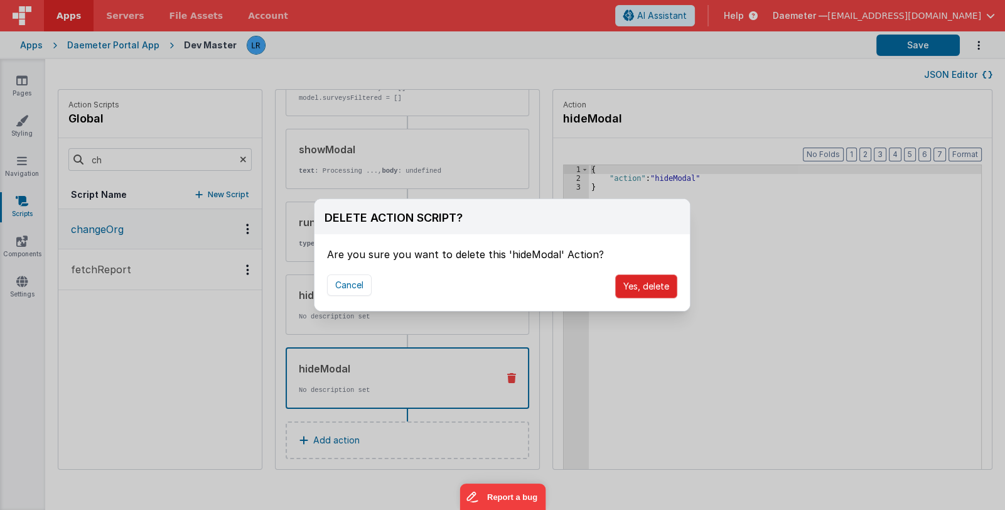
click at [661, 286] on button "Yes, delete" at bounding box center [646, 286] width 62 height 24
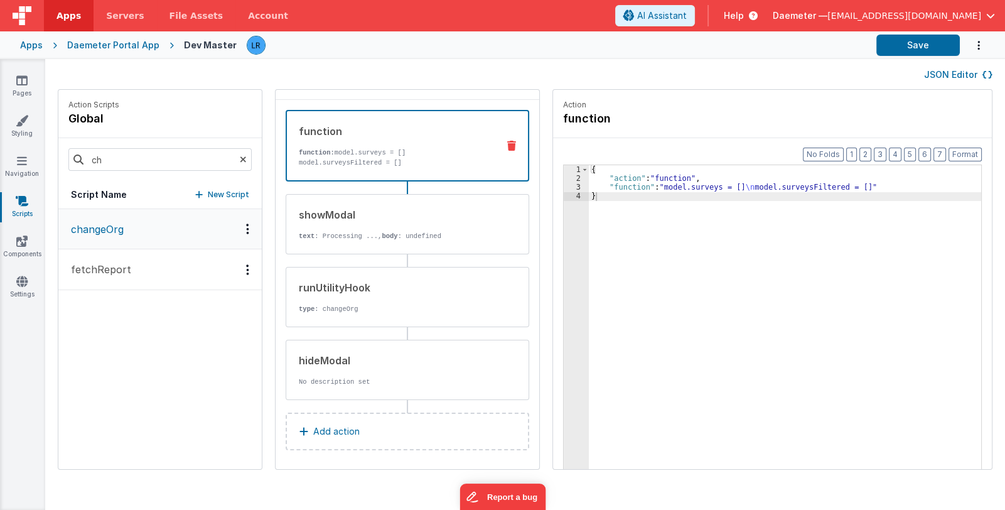
click at [357, 429] on button "Add action" at bounding box center [408, 431] width 244 height 38
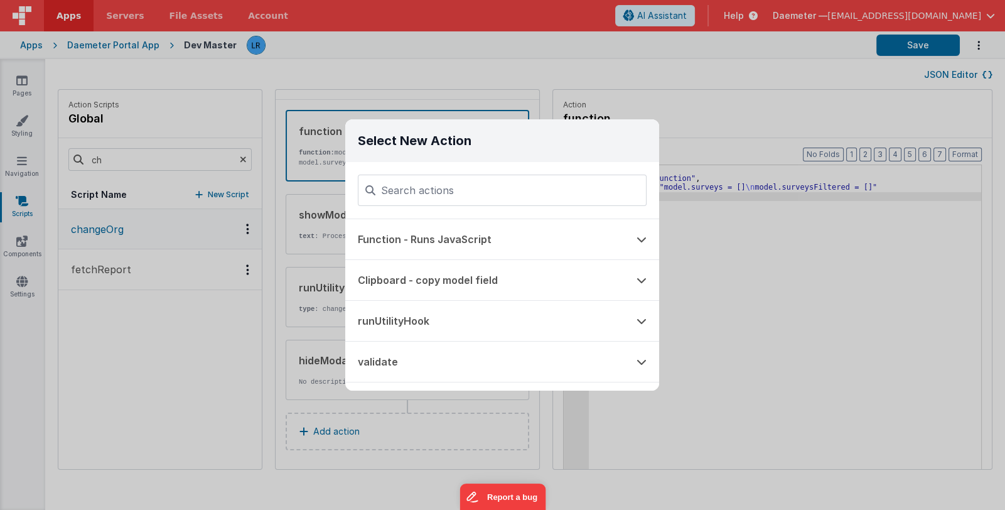
click at [466, 186] on input at bounding box center [502, 190] width 289 height 31
type input "hide"
click at [439, 265] on button "Hide Card Modal" at bounding box center [484, 280] width 279 height 40
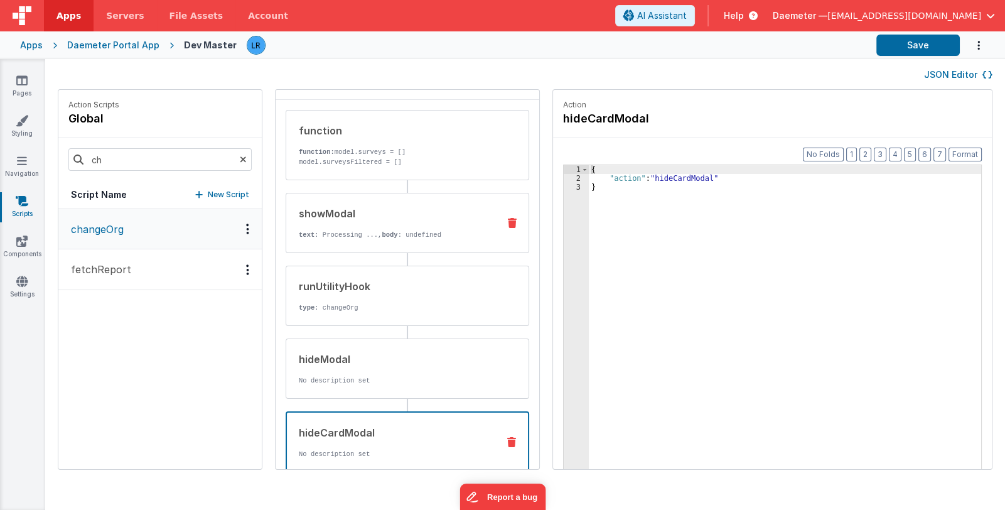
click at [423, 228] on div "showModal text : Processing ..., body : undefined" at bounding box center [387, 223] width 202 height 34
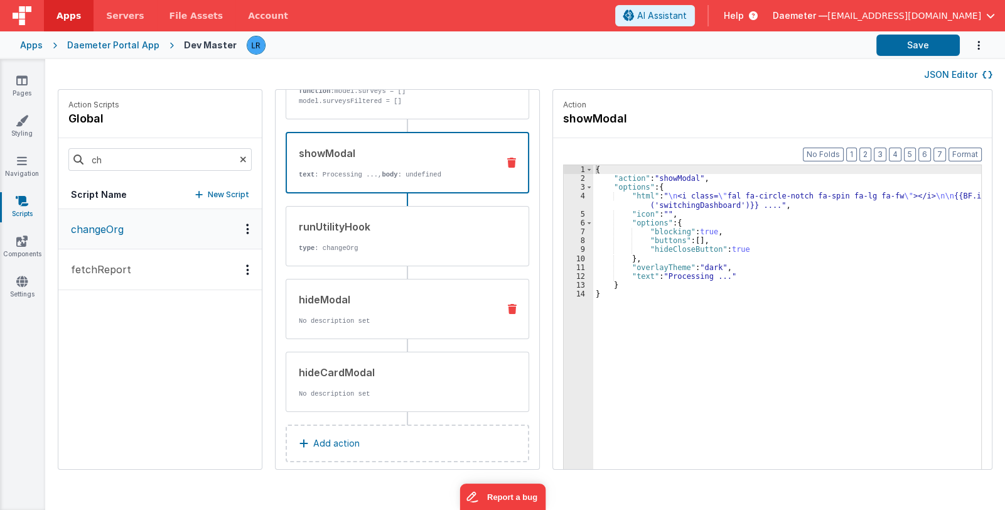
scroll to position [101, 0]
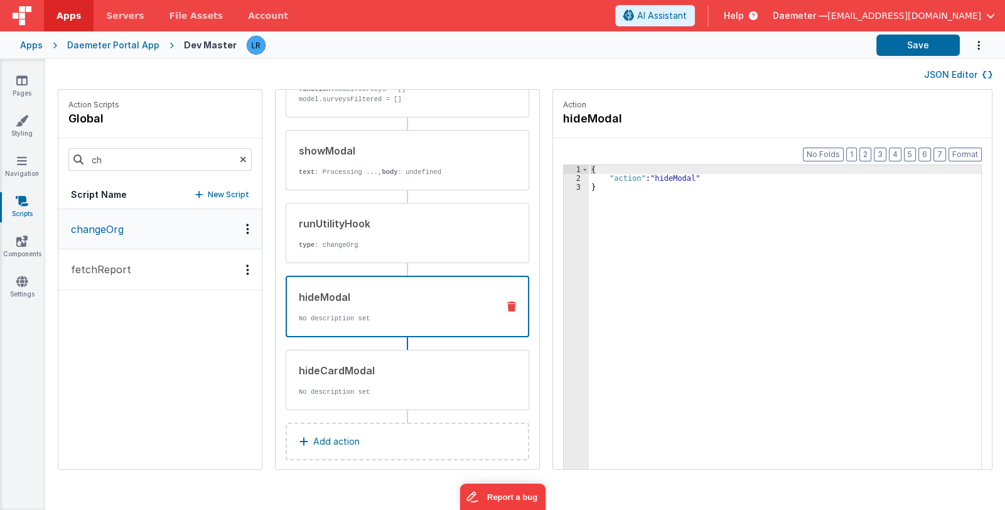
click at [507, 306] on icon at bounding box center [511, 306] width 9 height 10
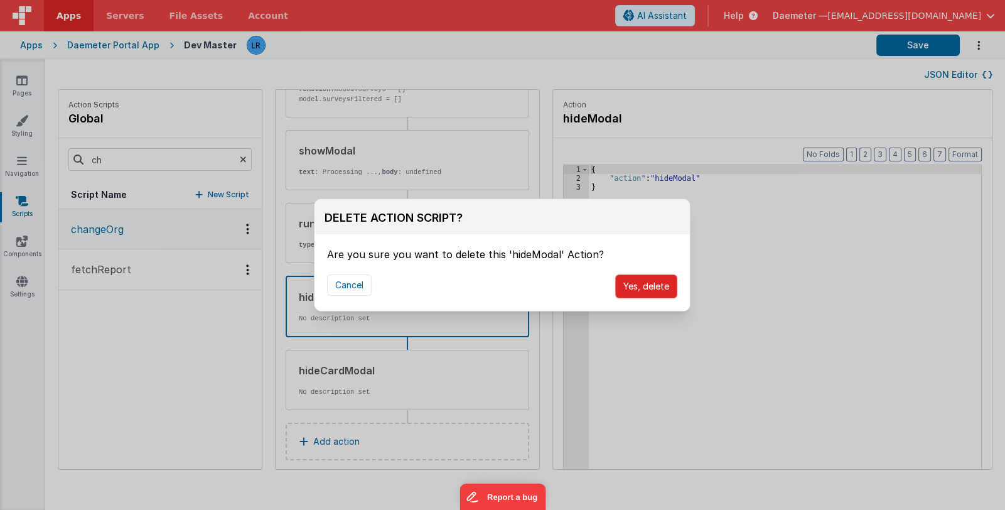
click at [633, 291] on button "Yes, delete" at bounding box center [646, 286] width 62 height 24
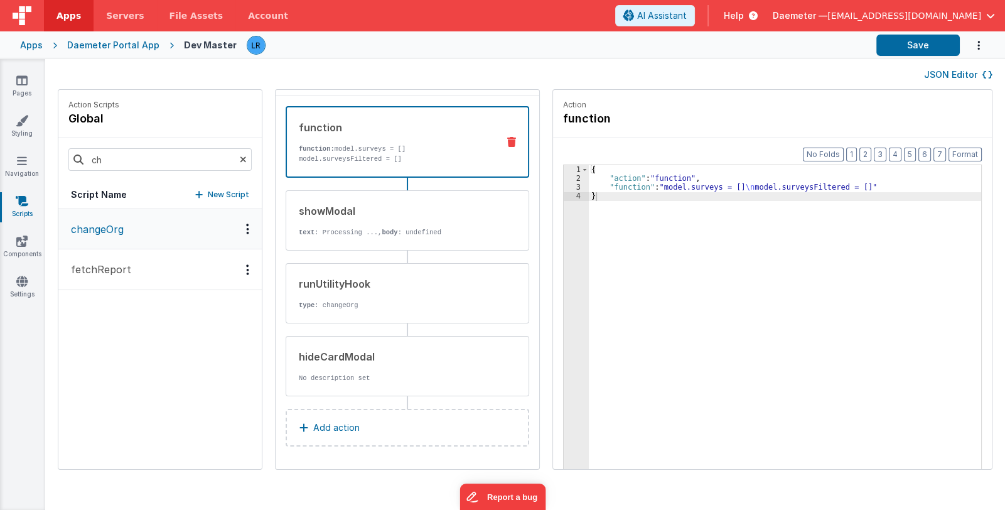
scroll to position [38, 0]
click at [915, 46] on button "Save" at bounding box center [917, 45] width 83 height 21
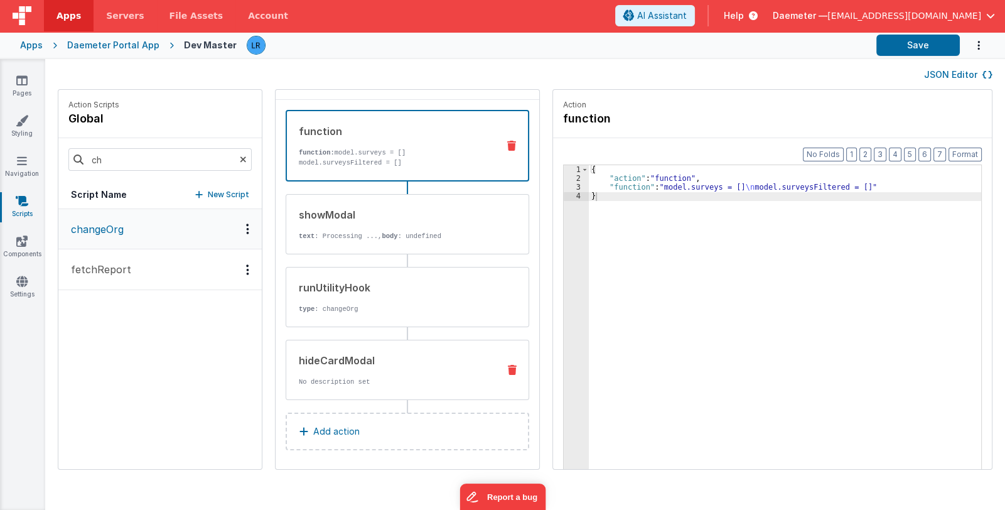
click at [508, 367] on icon at bounding box center [512, 370] width 9 height 10
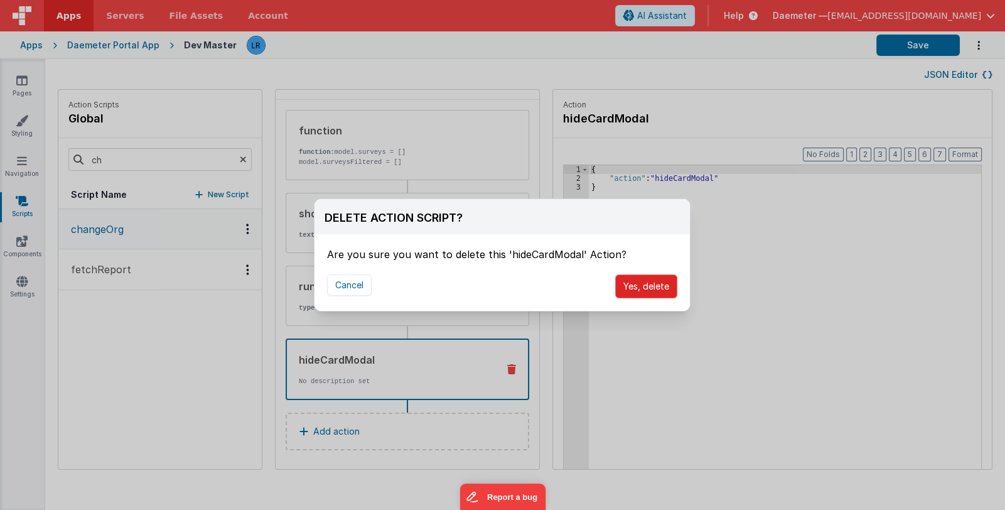
click at [625, 286] on button "Yes, delete" at bounding box center [646, 286] width 62 height 24
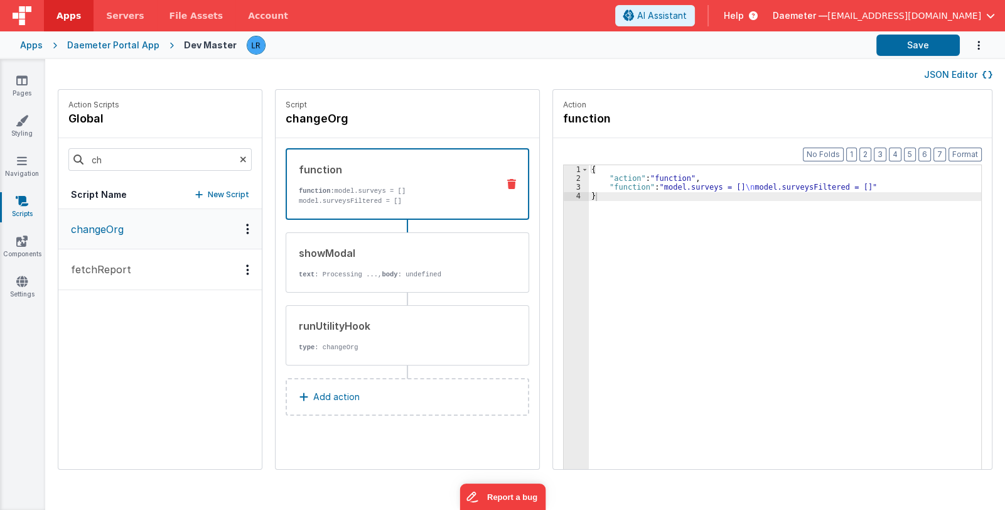
scroll to position [0, 0]
click at [403, 388] on button "Add action" at bounding box center [408, 397] width 244 height 38
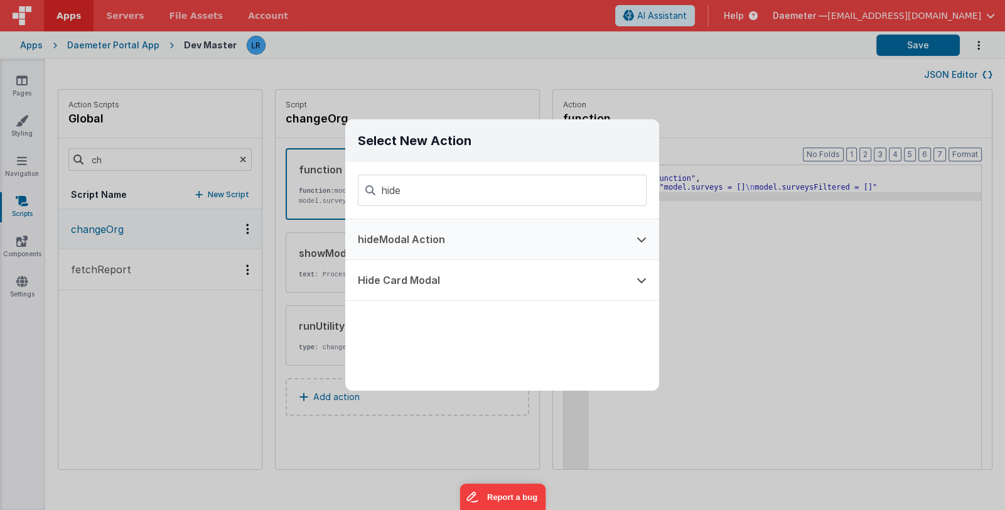
type input "hide"
click at [430, 236] on button "hideModal Action" at bounding box center [484, 239] width 279 height 40
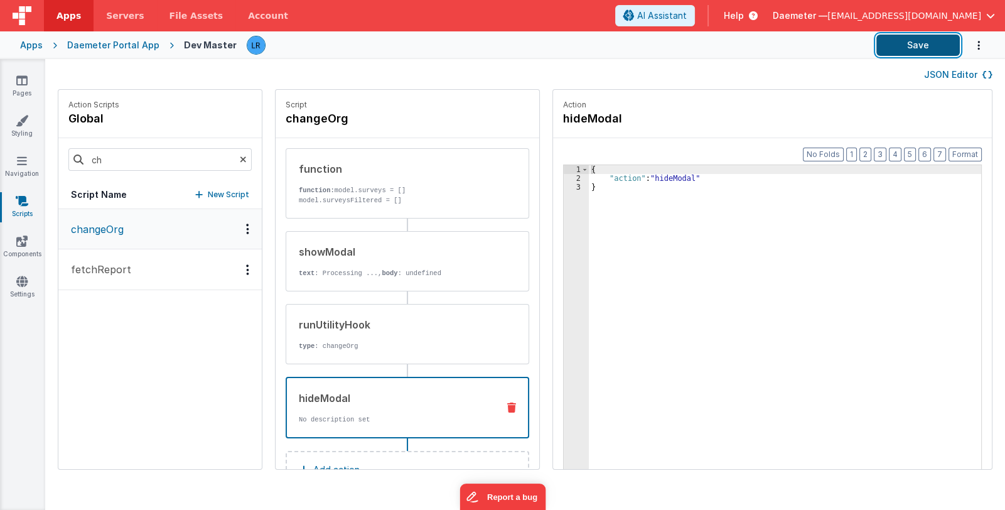
click at [923, 42] on button "Save" at bounding box center [917, 45] width 83 height 21
click at [384, 317] on div "runUtilityHook" at bounding box center [394, 324] width 190 height 15
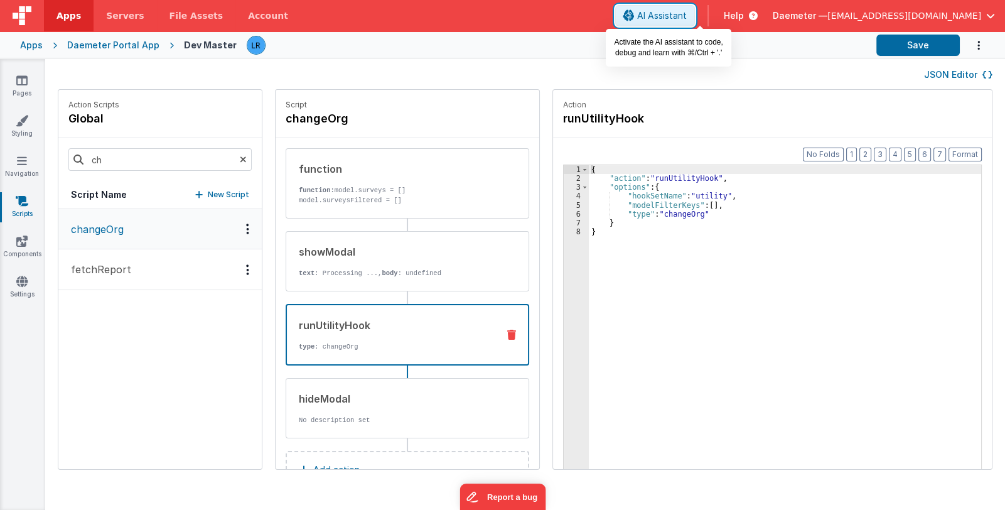
click at [687, 19] on span "AI Assistant" at bounding box center [662, 15] width 50 height 13
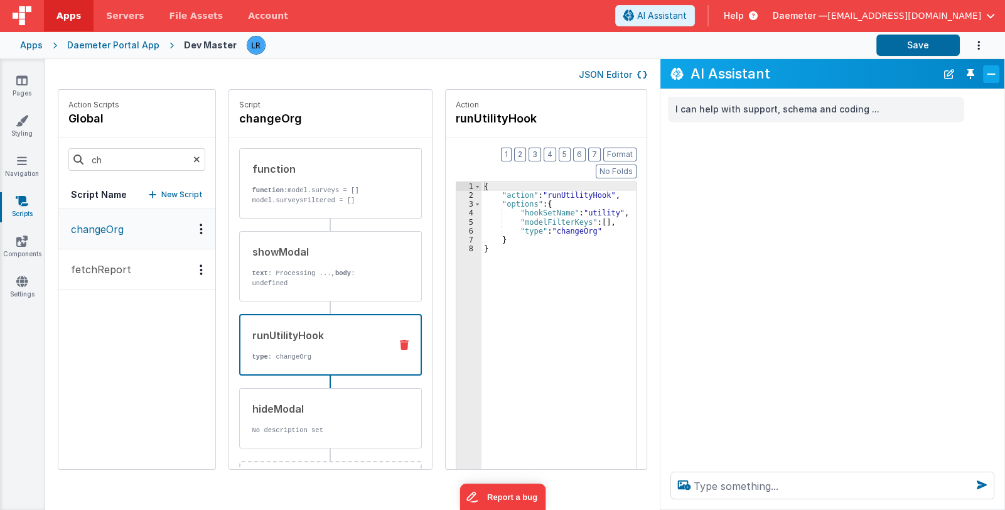
click at [987, 71] on button "Close" at bounding box center [991, 74] width 16 height 18
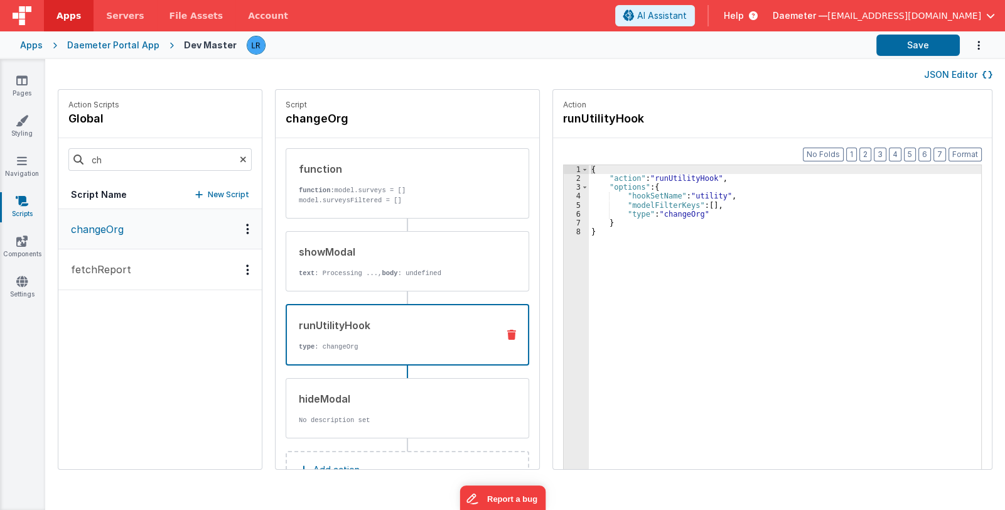
click at [92, 355] on div "changeOrg fetchReport" at bounding box center [159, 339] width 203 height 260
click at [122, 162] on input "ch" at bounding box center [159, 159] width 183 height 23
drag, startPoint x: 126, startPoint y: 161, endPoint x: 77, endPoint y: 159, distance: 49.0
click at [77, 159] on div "ch" at bounding box center [159, 159] width 203 height 43
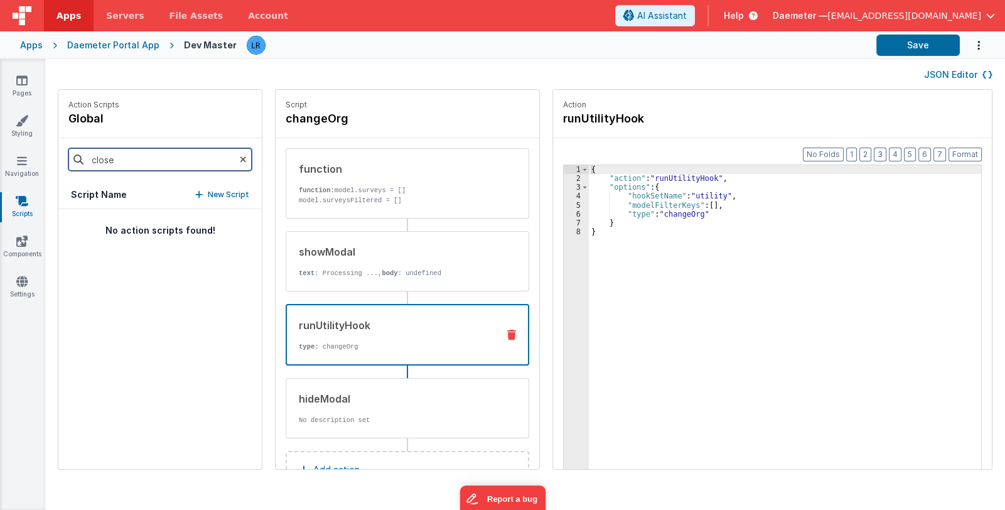
drag, startPoint x: 132, startPoint y: 160, endPoint x: 81, endPoint y: 162, distance: 51.5
click at [81, 162] on div "close" at bounding box center [159, 159] width 203 height 43
type input "refres"
click at [21, 85] on icon at bounding box center [21, 80] width 11 height 13
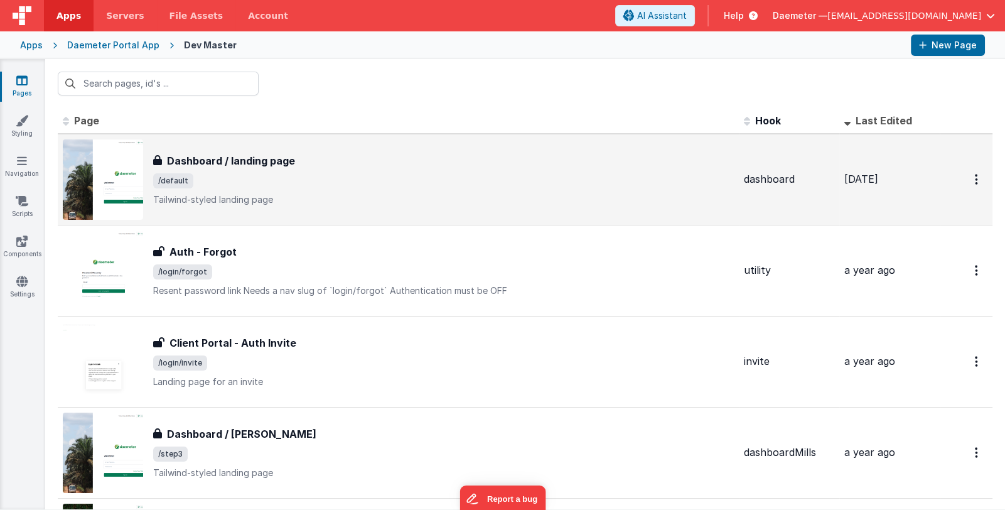
click at [325, 197] on p "Tailwind-styled landing page" at bounding box center [443, 199] width 581 height 13
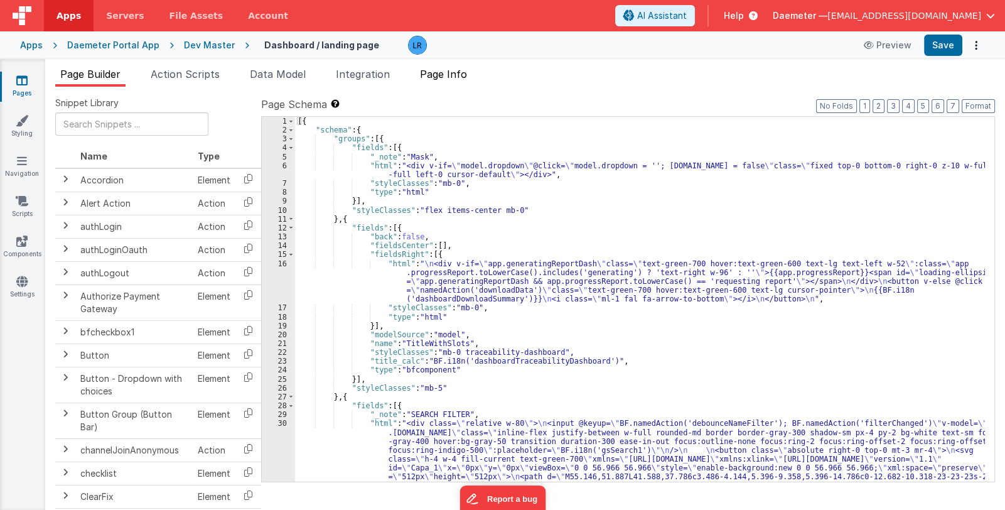
click at [453, 71] on span "Page Info" at bounding box center [443, 74] width 47 height 13
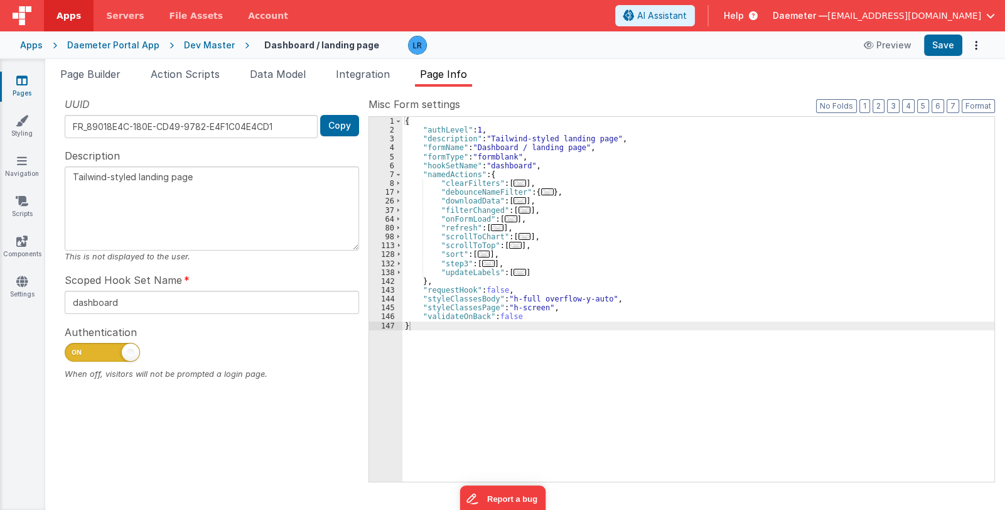
click at [531, 274] on div "{ "authLevel" : 1 , "description" : "Tailwind-styled landing page" , "formName"…" at bounding box center [698, 308] width 592 height 383
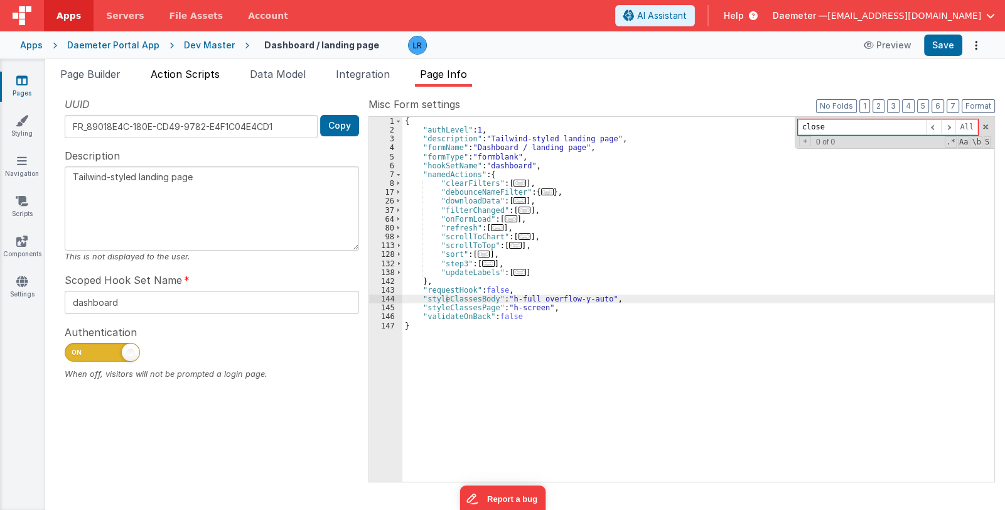
type input "close"
click at [208, 74] on span "Action Scripts" at bounding box center [185, 74] width 69 height 13
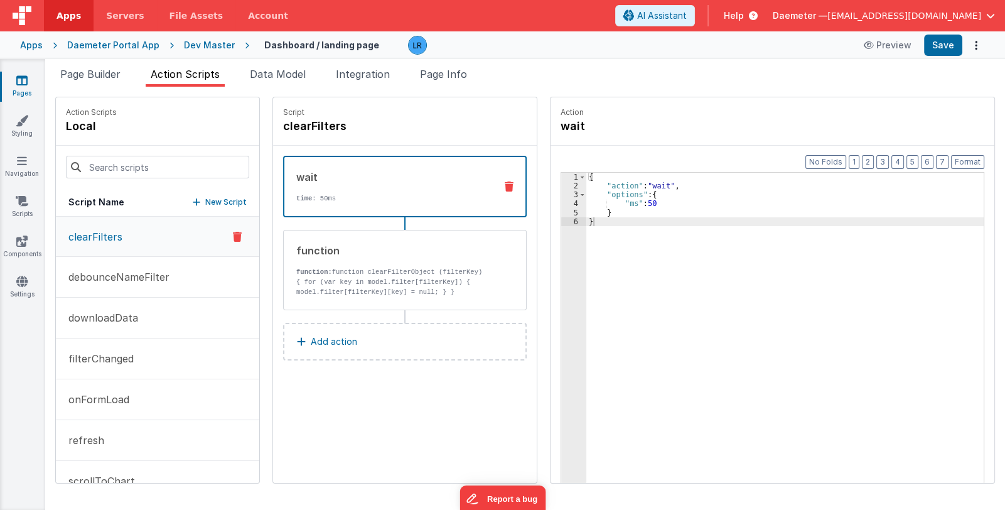
click at [205, 198] on p "New Script" at bounding box center [225, 202] width 41 height 13
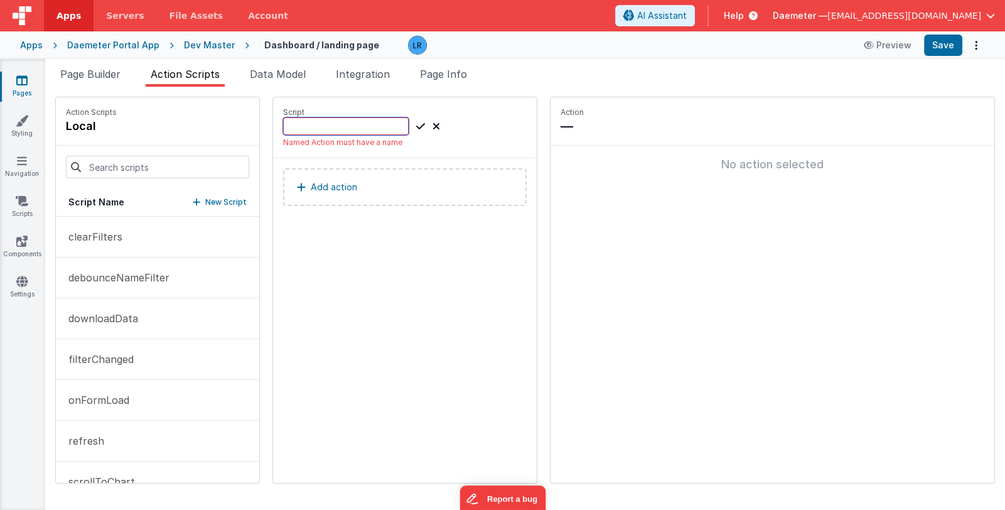
click at [311, 131] on input at bounding box center [346, 126] width 126 height 18
type input "closeModal"
click at [311, 175] on p "Add action" at bounding box center [334, 174] width 46 height 15
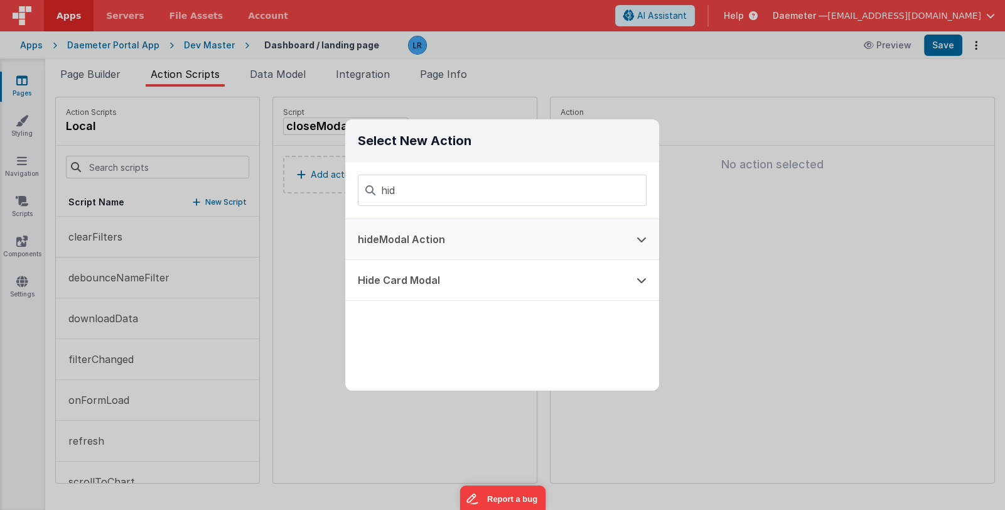
type input "hid"
click at [441, 235] on button "hideModal Action" at bounding box center [484, 239] width 279 height 40
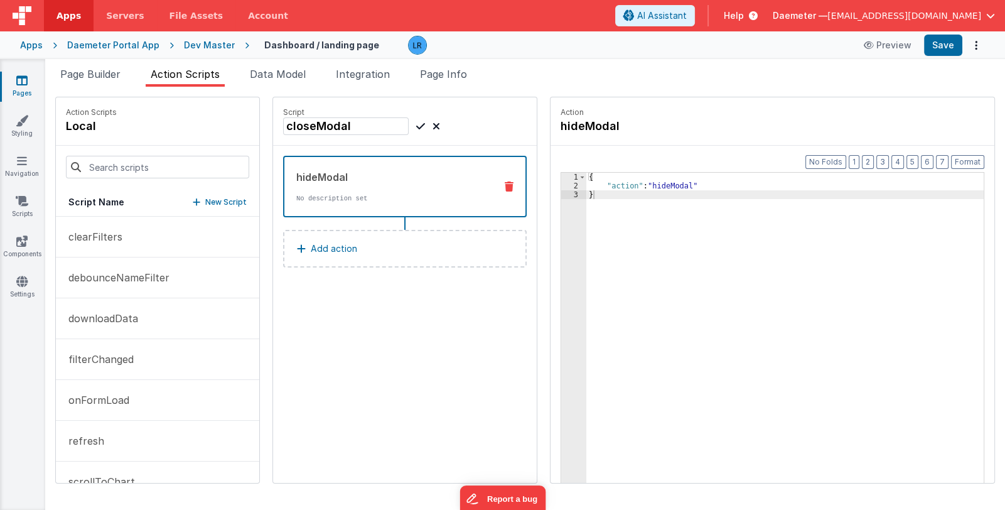
click at [416, 127] on icon at bounding box center [420, 126] width 9 height 15
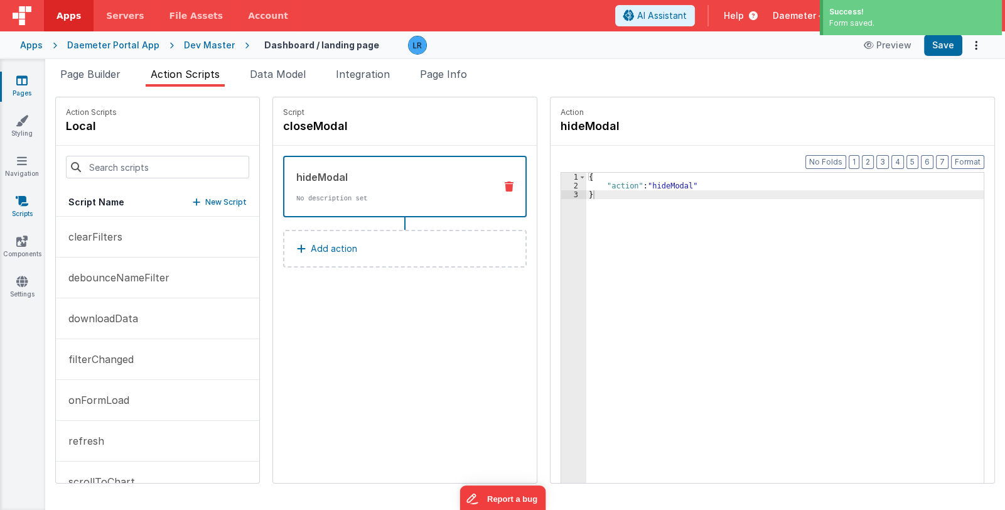
click at [24, 206] on icon at bounding box center [22, 201] width 13 height 13
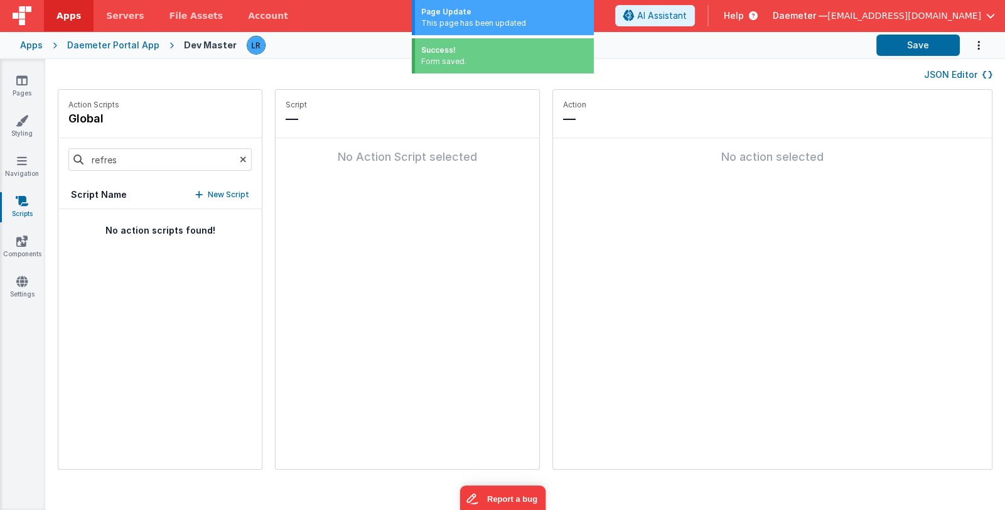
click at [240, 158] on icon at bounding box center [243, 159] width 7 height 43
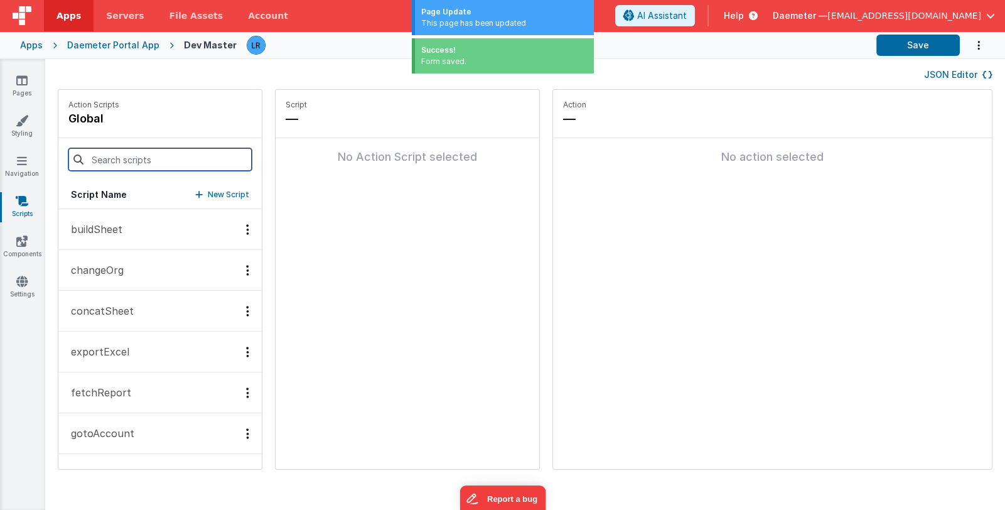
click at [180, 161] on input at bounding box center [159, 159] width 183 height 23
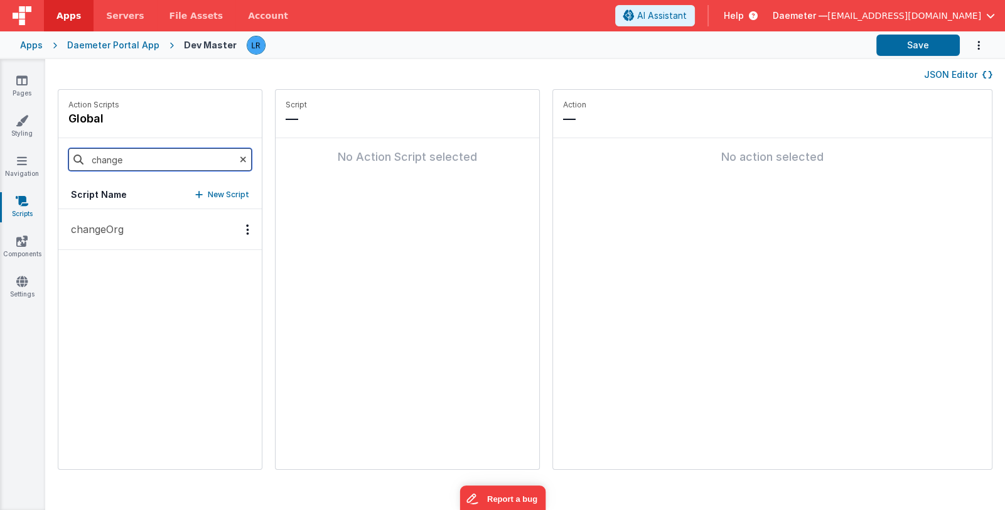
type input "change"
click at [99, 236] on p "changeOrg" at bounding box center [93, 229] width 60 height 15
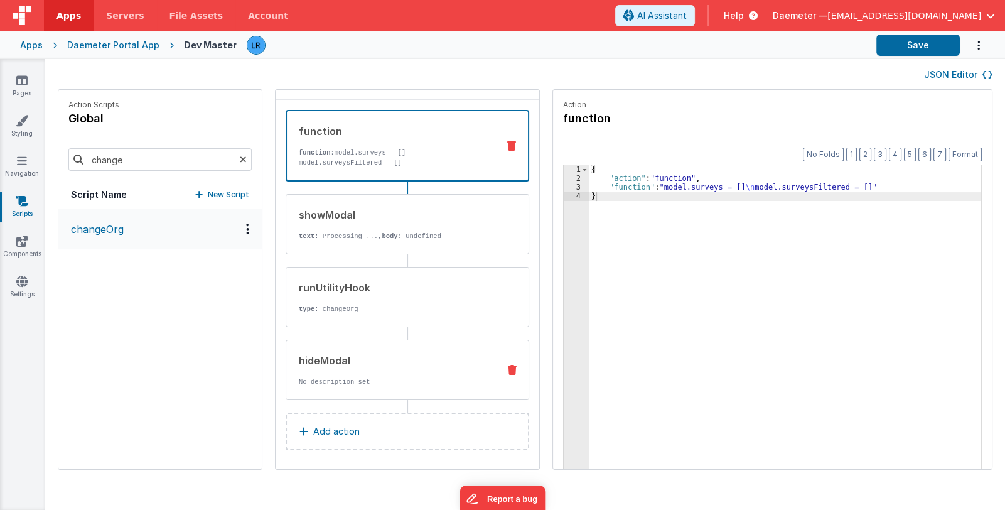
scroll to position [40, 0]
click at [508, 366] on icon at bounding box center [512, 368] width 9 height 10
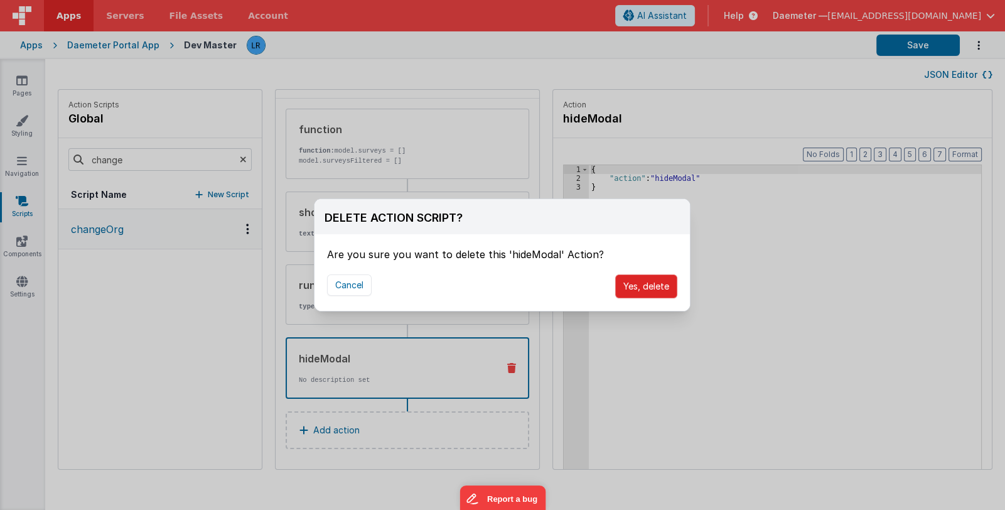
click at [655, 286] on button "Yes, delete" at bounding box center [646, 286] width 62 height 24
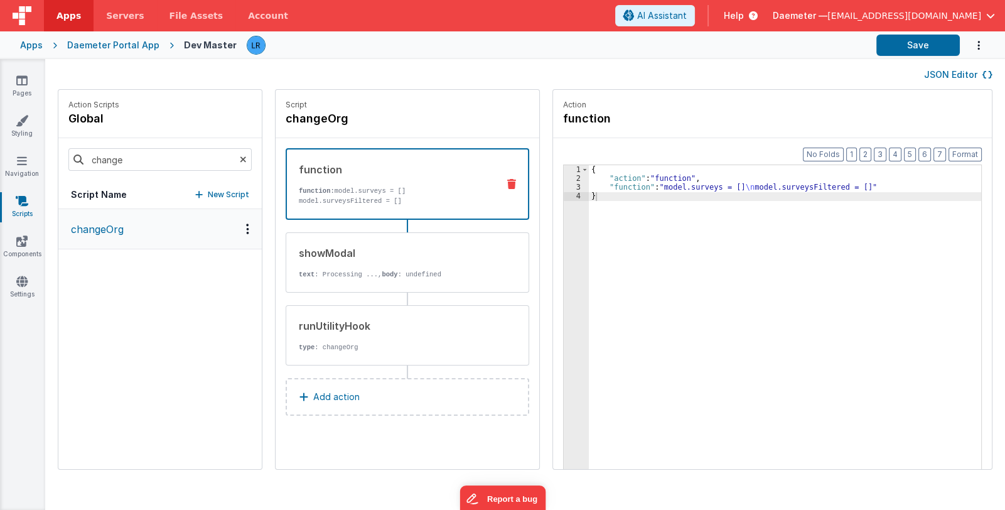
scroll to position [0, 0]
click at [28, 80] on link "Pages" at bounding box center [21, 86] width 45 height 25
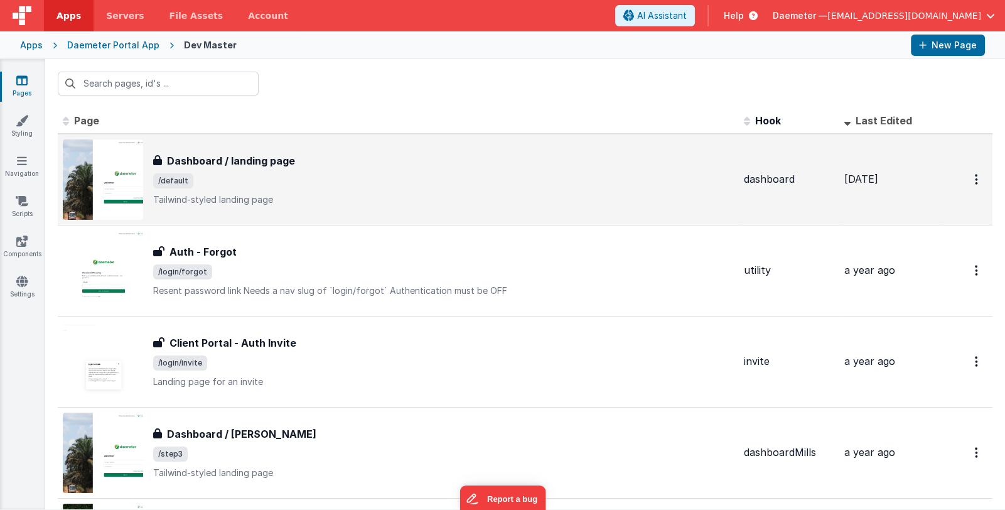
click at [342, 188] on div "Dashboard / landing page Dashboard / landing page /default Tailwind-styled land…" at bounding box center [443, 179] width 581 height 53
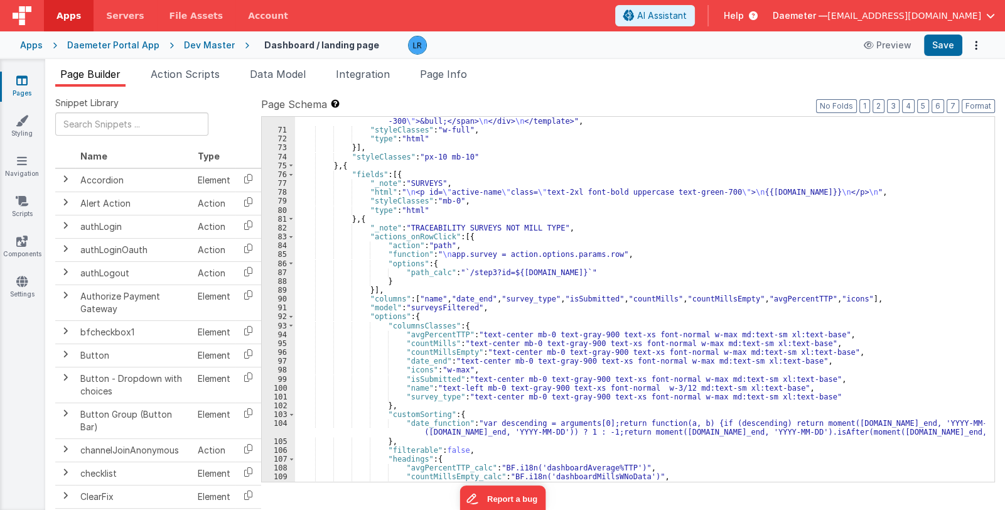
scroll to position [1494, 0]
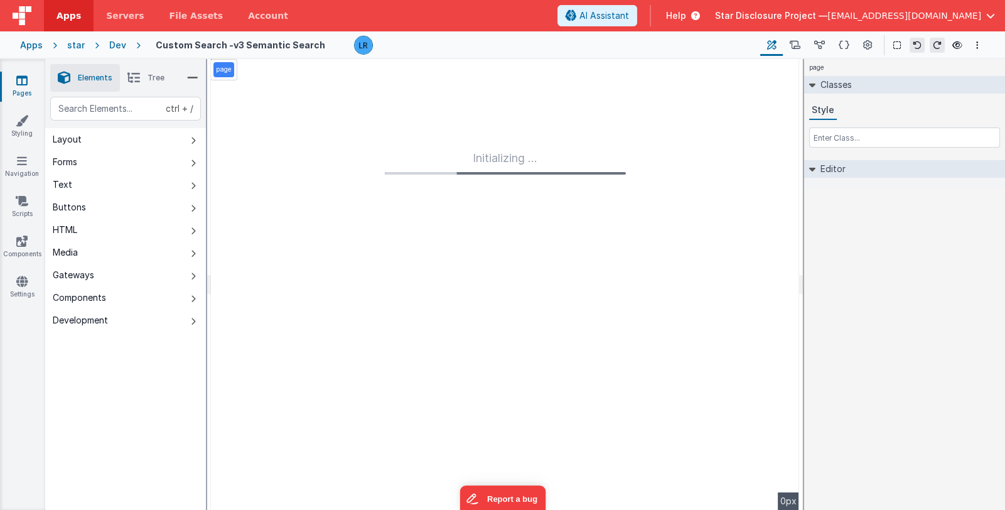
click at [22, 83] on icon at bounding box center [21, 80] width 11 height 13
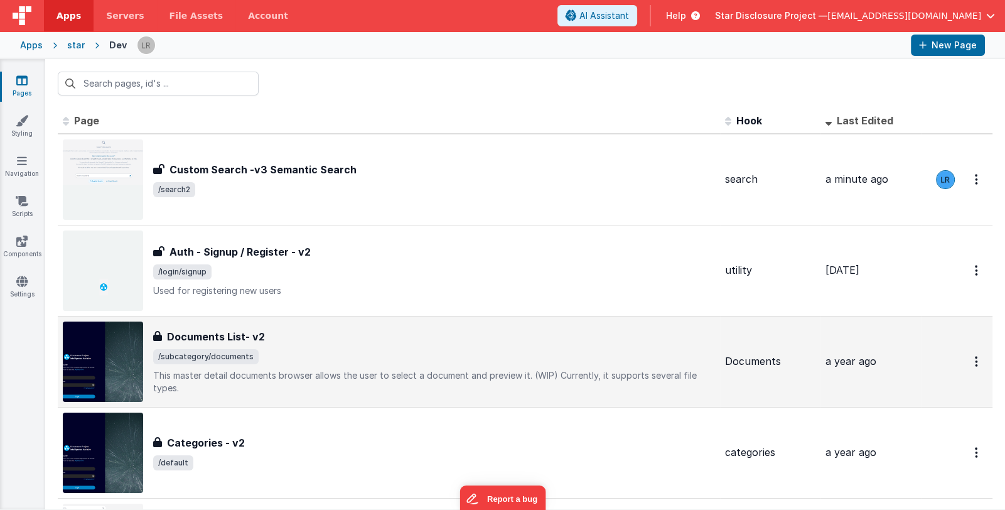
click at [352, 352] on div "Documents List- v2 Documents List- v2 /subcategory/documents This master detail…" at bounding box center [434, 361] width 562 height 65
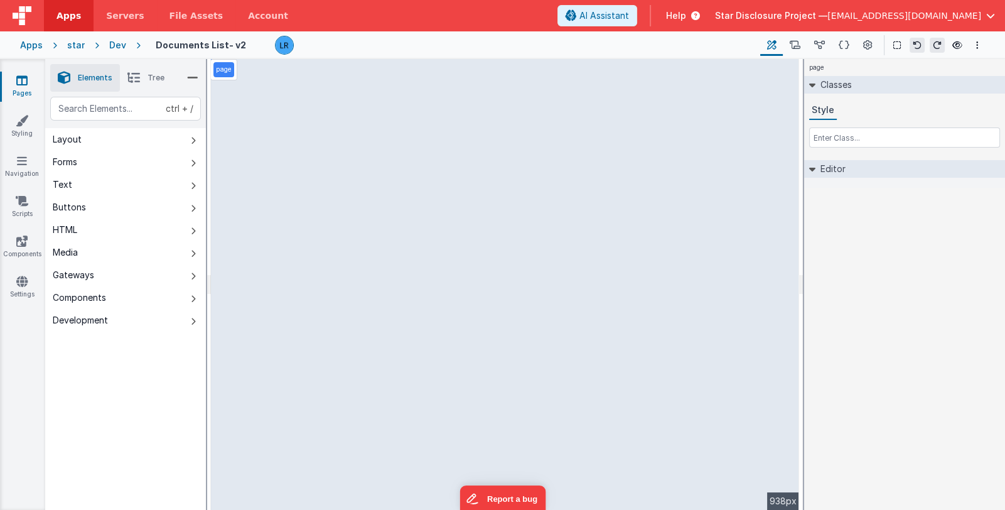
click at [143, 77] on li "Tree" at bounding box center [146, 78] width 52 height 28
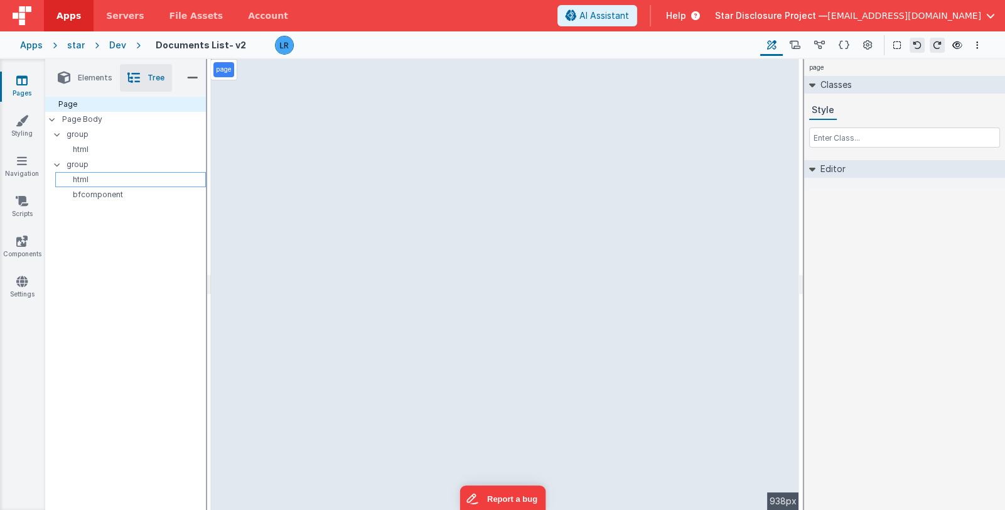
click at [115, 181] on p "html" at bounding box center [132, 180] width 145 height 10
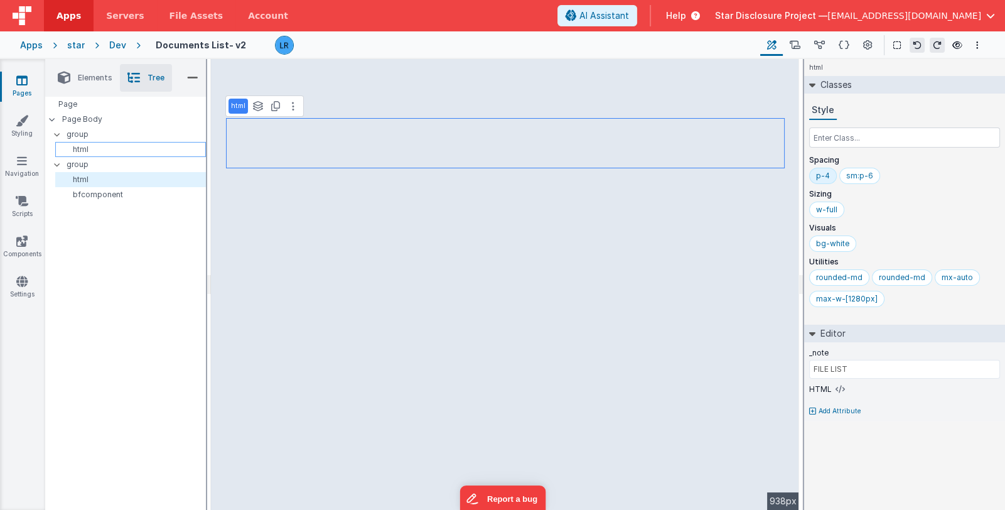
click at [102, 150] on p "html" at bounding box center [132, 149] width 145 height 10
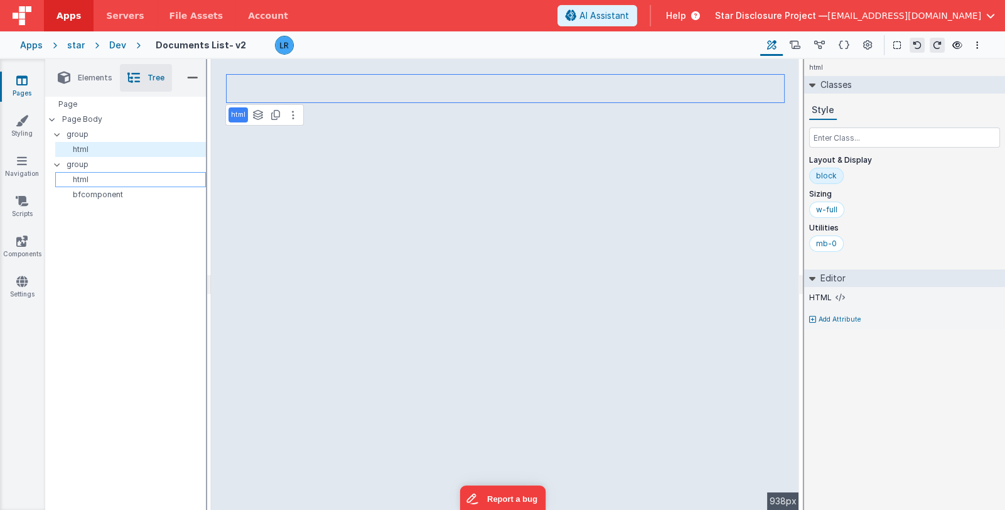
click at [90, 180] on p "html" at bounding box center [132, 180] width 145 height 10
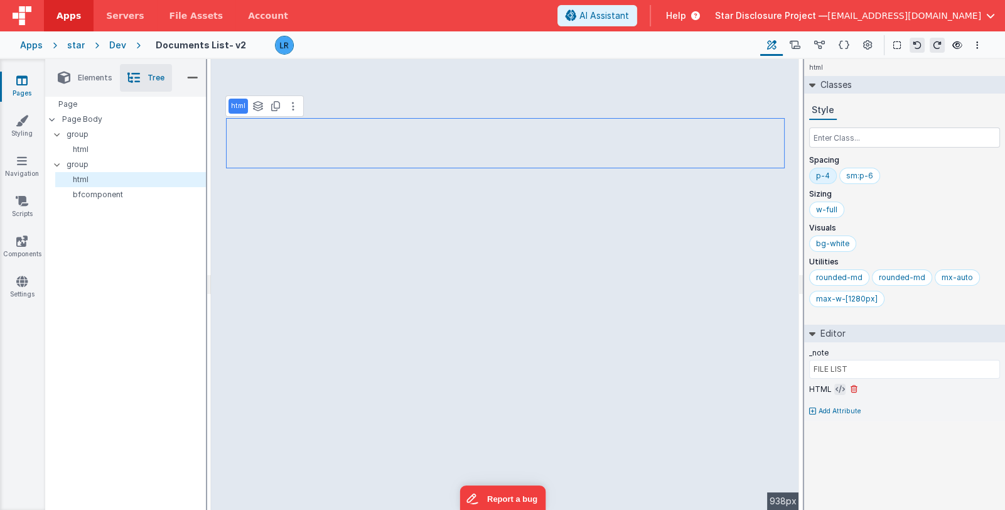
click at [836, 387] on icon at bounding box center [840, 389] width 9 height 10
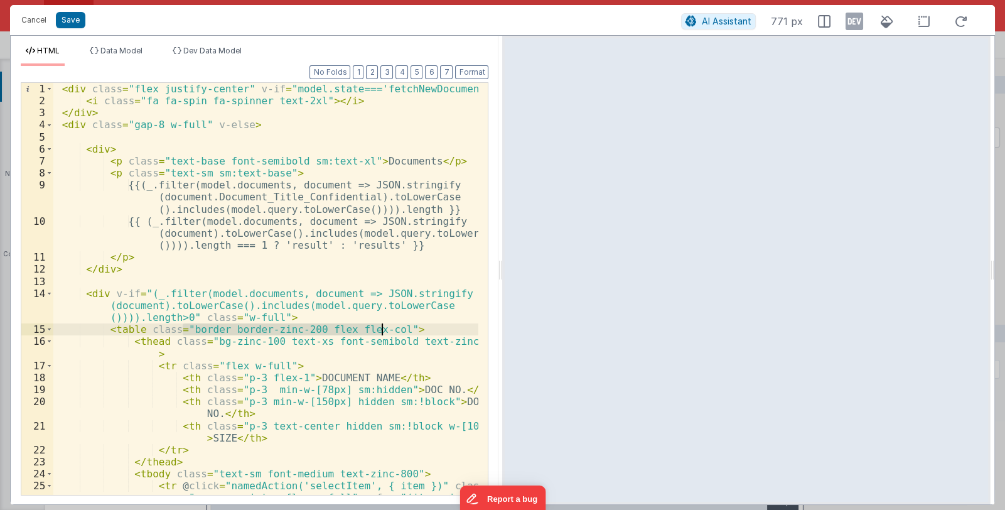
drag, startPoint x: 182, startPoint y: 330, endPoint x: 382, endPoint y: 329, distance: 199.6
click at [382, 329] on div "< div class = "flex justify-center" v-if = "model.state==='fetchNewDocuments'" …" at bounding box center [266, 343] width 426 height 520
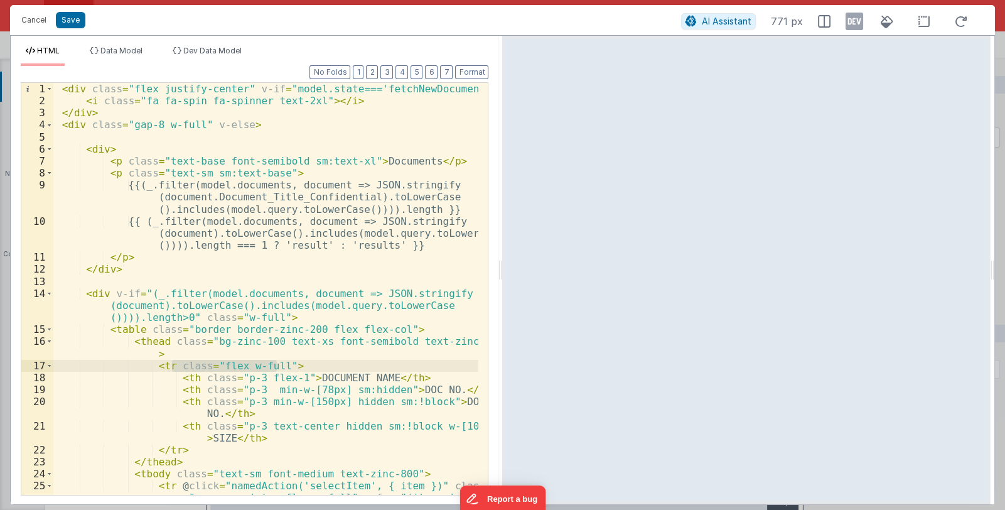
drag, startPoint x: 173, startPoint y: 367, endPoint x: 276, endPoint y: 367, distance: 103.0
click at [276, 367] on div "< div class = "flex justify-center" v-if = "model.state==='fetchNewDocuments'" …" at bounding box center [266, 343] width 426 height 520
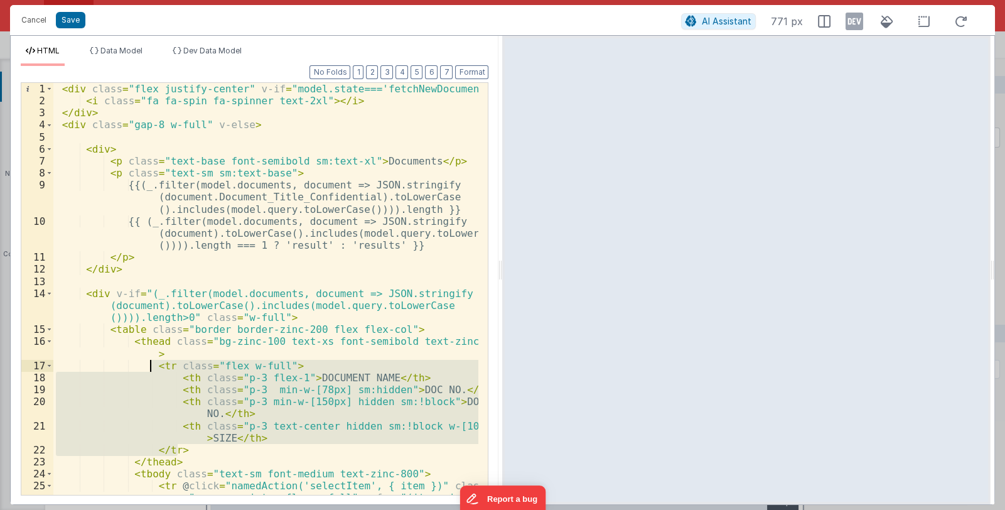
drag, startPoint x: 180, startPoint y: 448, endPoint x: 151, endPoint y: 365, distance: 87.2
click at [151, 365] on div "< div class = "flex justify-center" v-if = "model.state==='fetchNewDocuments'" …" at bounding box center [266, 343] width 426 height 520
click at [173, 460] on div "< div class = "flex justify-center" v-if = "model.state==='fetchNewDocuments'" …" at bounding box center [266, 343] width 426 height 520
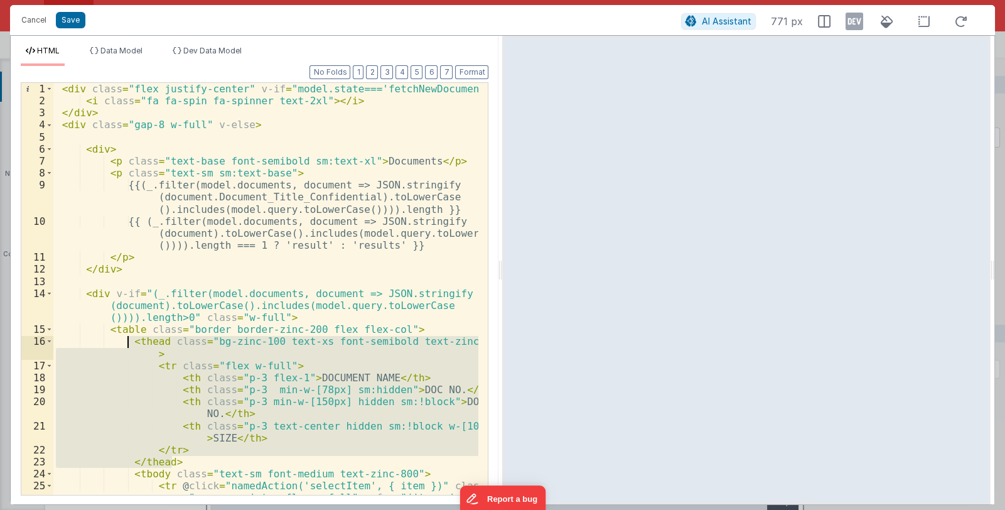
drag, startPoint x: 173, startPoint y: 460, endPoint x: 129, endPoint y: 343, distance: 124.2
click at [129, 343] on div "< div class = "flex justify-center" v-if = "model.state==='fetchNewDocuments'" …" at bounding box center [266, 343] width 426 height 520
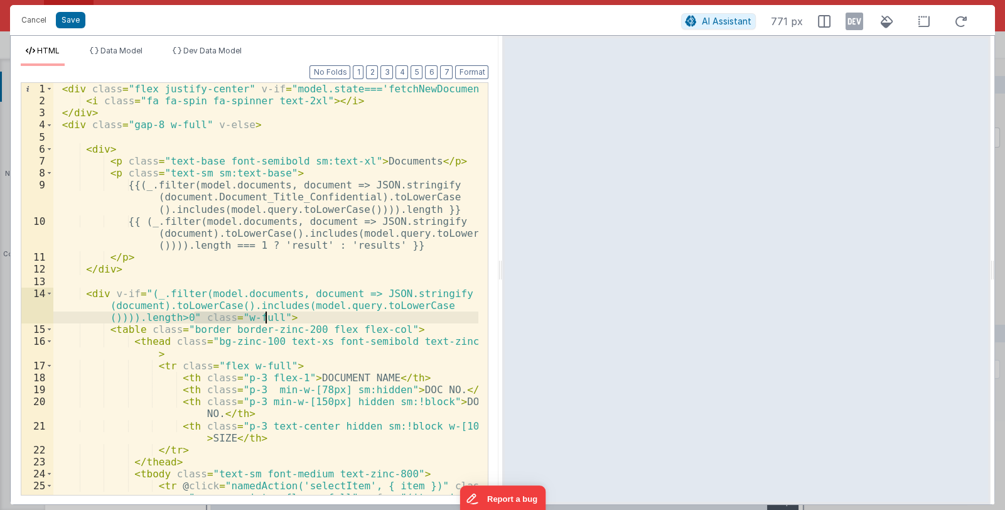
drag, startPoint x: 195, startPoint y: 318, endPoint x: 266, endPoint y: 315, distance: 71.6
click at [266, 315] on div "< div class = "flex justify-center" v-if = "model.state==='fetchNewDocuments'" …" at bounding box center [266, 343] width 426 height 520
click at [259, 320] on div "< div class = "flex justify-center" v-if = "model.state==='fetchNewDocuments'" …" at bounding box center [265, 289] width 425 height 412
drag, startPoint x: 232, startPoint y: 319, endPoint x: 264, endPoint y: 316, distance: 32.1
click at [264, 316] on div "< div class = "flex justify-center" v-if = "model.state==='fetchNewDocuments'" …" at bounding box center [266, 343] width 426 height 520
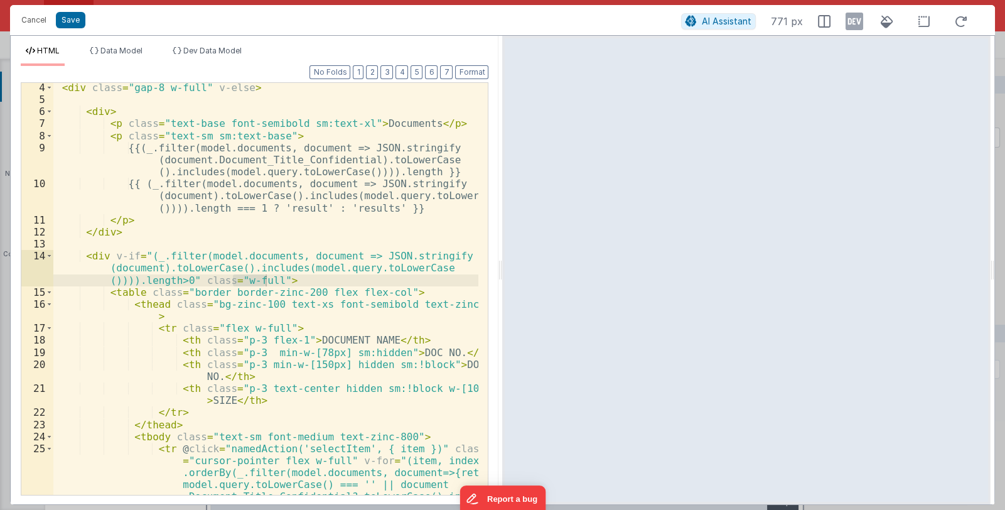
scroll to position [75, 0]
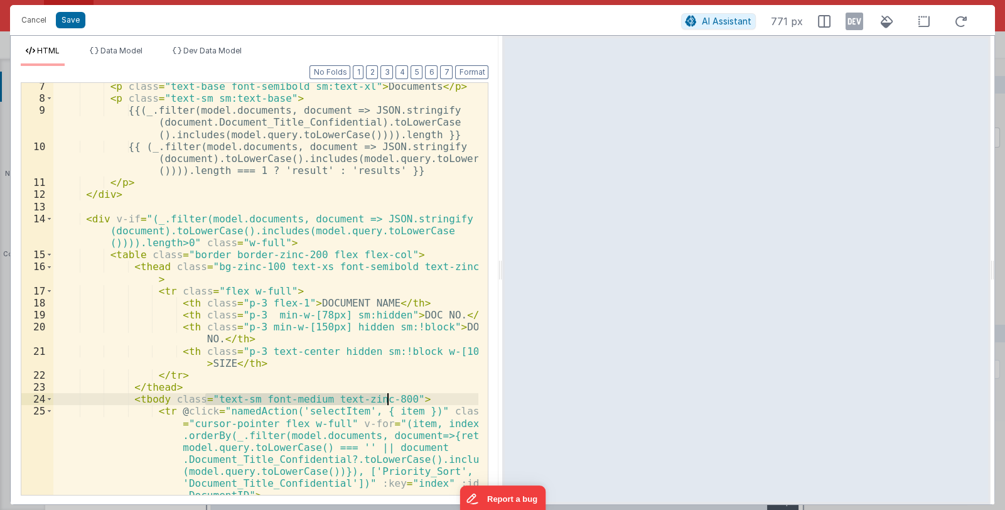
drag, startPoint x: 204, startPoint y: 399, endPoint x: 387, endPoint y: 399, distance: 183.3
click at [387, 399] on div "< p class = "text-base font-semibold sm:text-xl" > Documents </ p > < p class =…" at bounding box center [266, 298] width 426 height 436
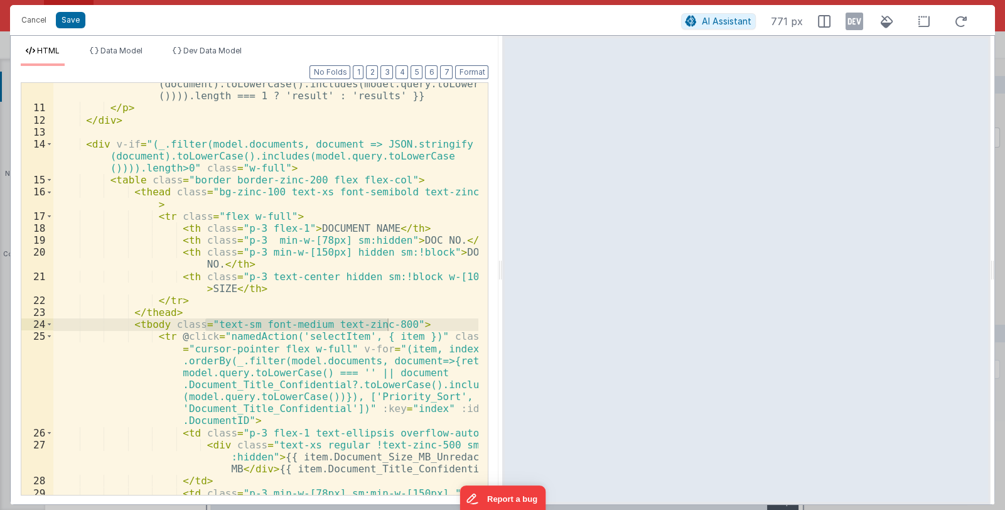
scroll to position [186, 0]
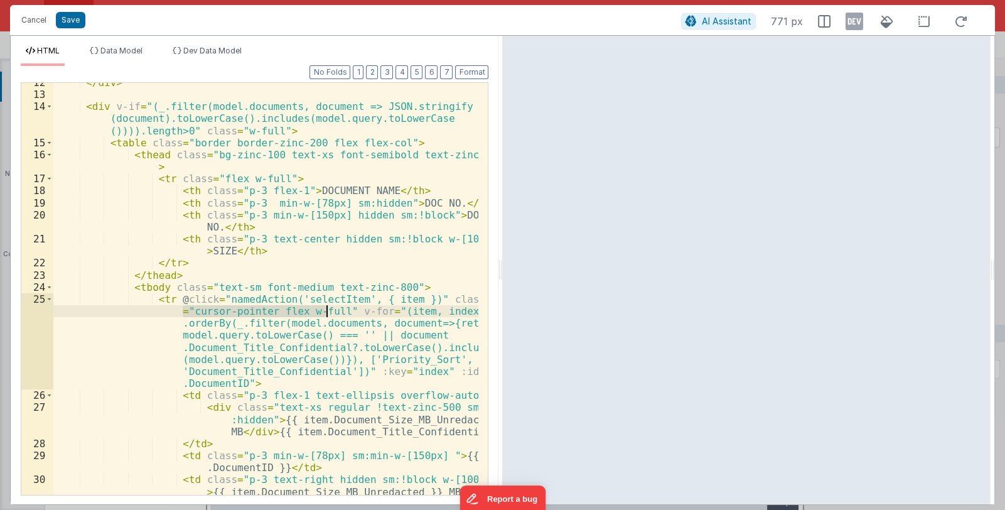
drag, startPoint x: 182, startPoint y: 310, endPoint x: 326, endPoint y: 311, distance: 144.4
click at [326, 311] on div "</ div > < div v-if = "(_.filter(model.documents, document => JSON.stringify (d…" at bounding box center [266, 295] width 426 height 436
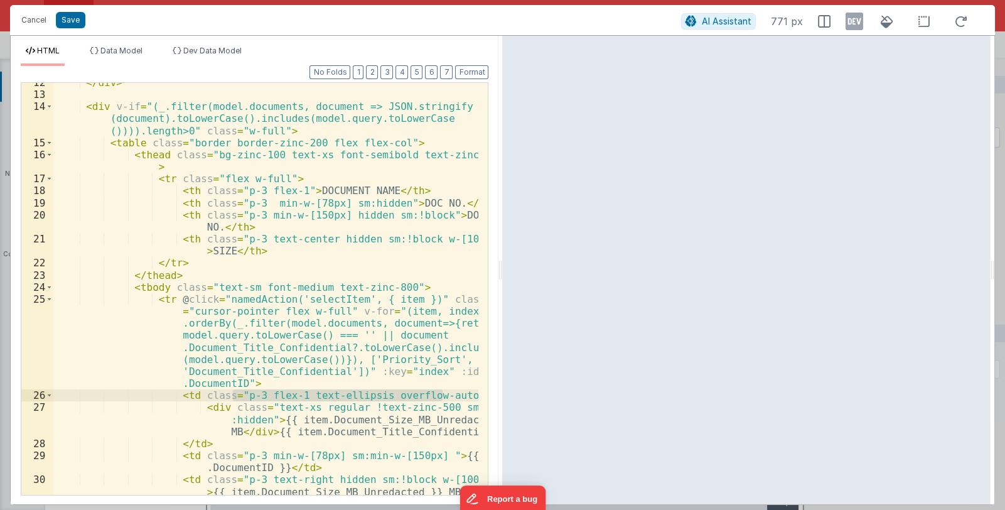
drag, startPoint x: 232, startPoint y: 396, endPoint x: 443, endPoint y: 394, distance: 210.3
click at [443, 394] on div "</ div > < div v-if = "(_.filter(model.documents, document => JSON.stringify (d…" at bounding box center [266, 295] width 426 height 436
click at [35, 21] on button "Cancel" at bounding box center [34, 20] width 38 height 18
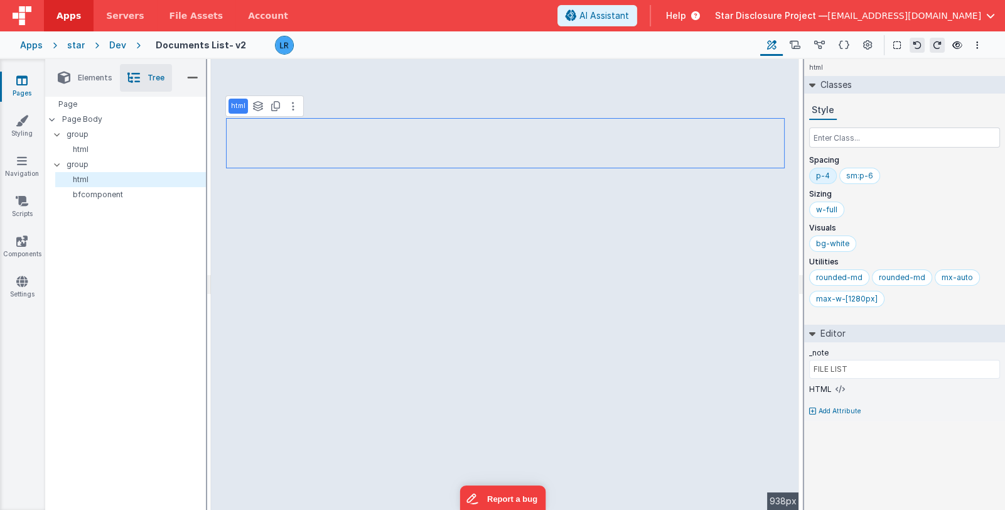
click at [21, 82] on icon at bounding box center [21, 80] width 11 height 13
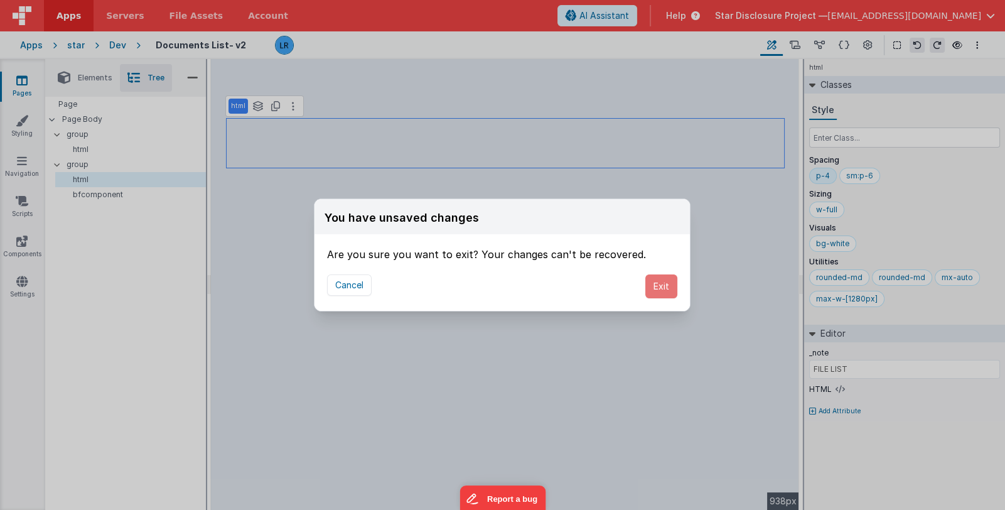
drag, startPoint x: 651, startPoint y: 287, endPoint x: 592, endPoint y: 259, distance: 65.2
click at [651, 286] on button "Exit" at bounding box center [661, 286] width 32 height 24
